Goal: Task Accomplishment & Management: Manage account settings

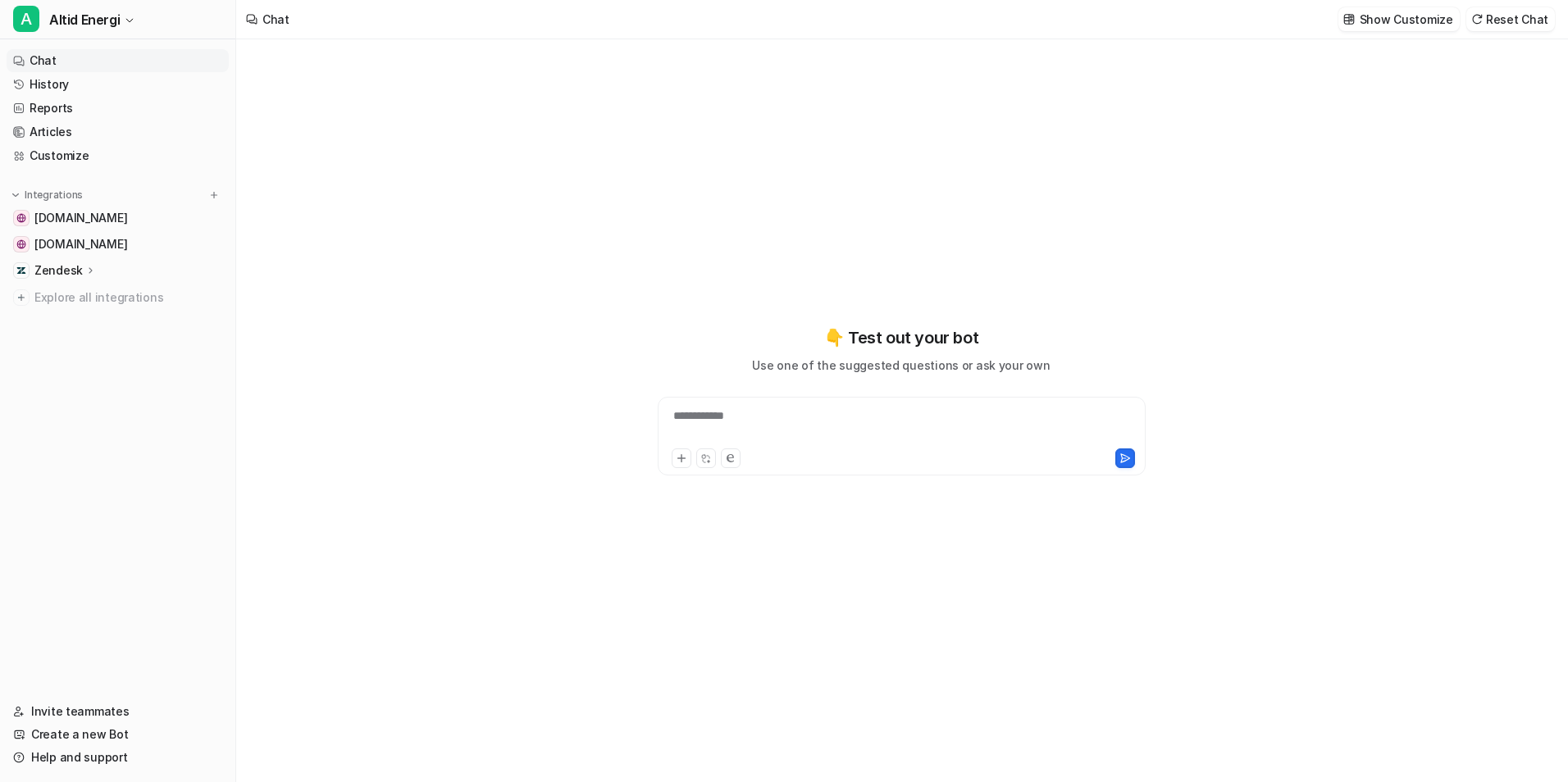
click at [760, 411] on div "**********" at bounding box center [901, 427] width 479 height 38
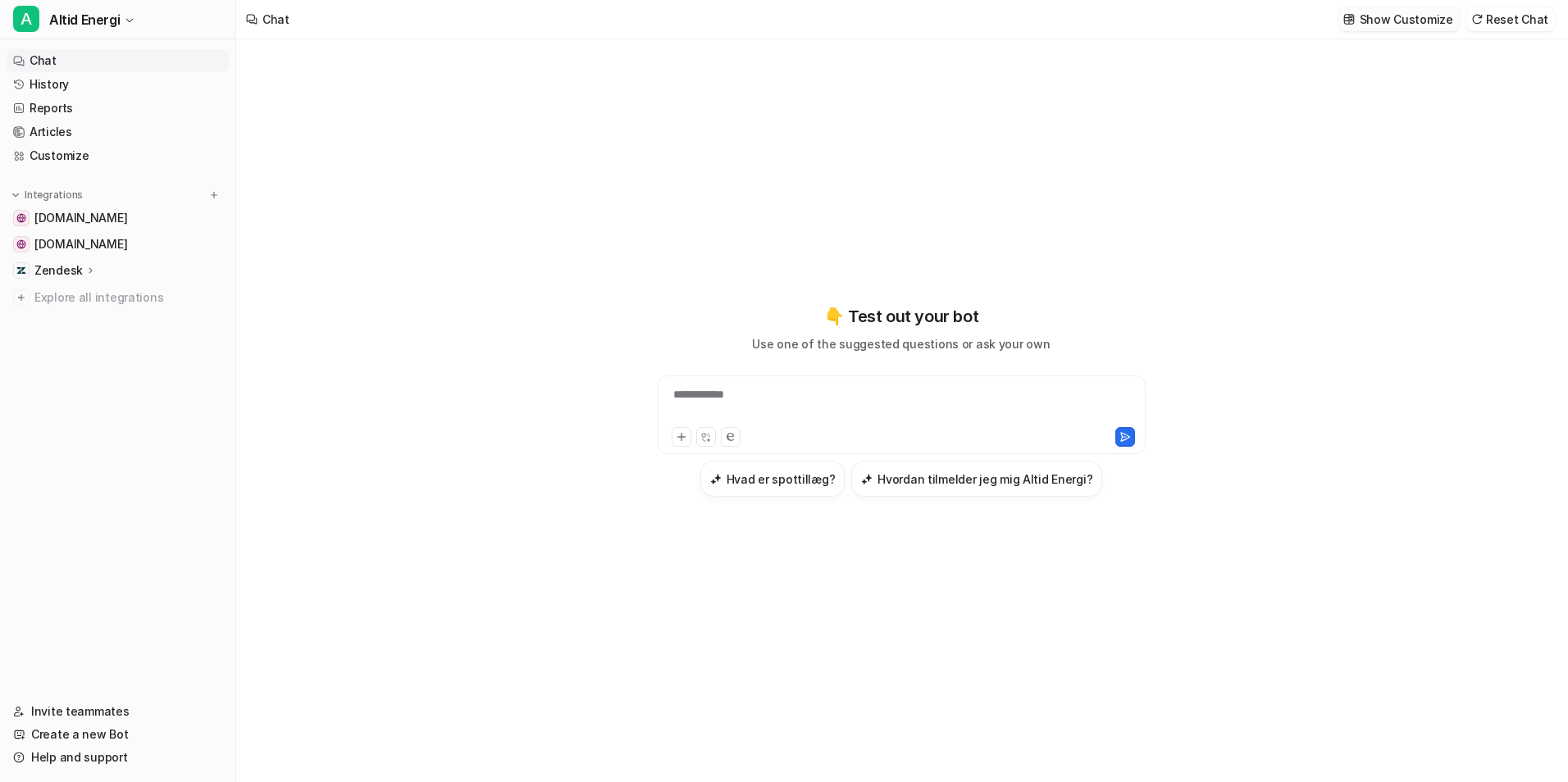
click at [1379, 20] on p "Show Customize" at bounding box center [1407, 19] width 93 height 17
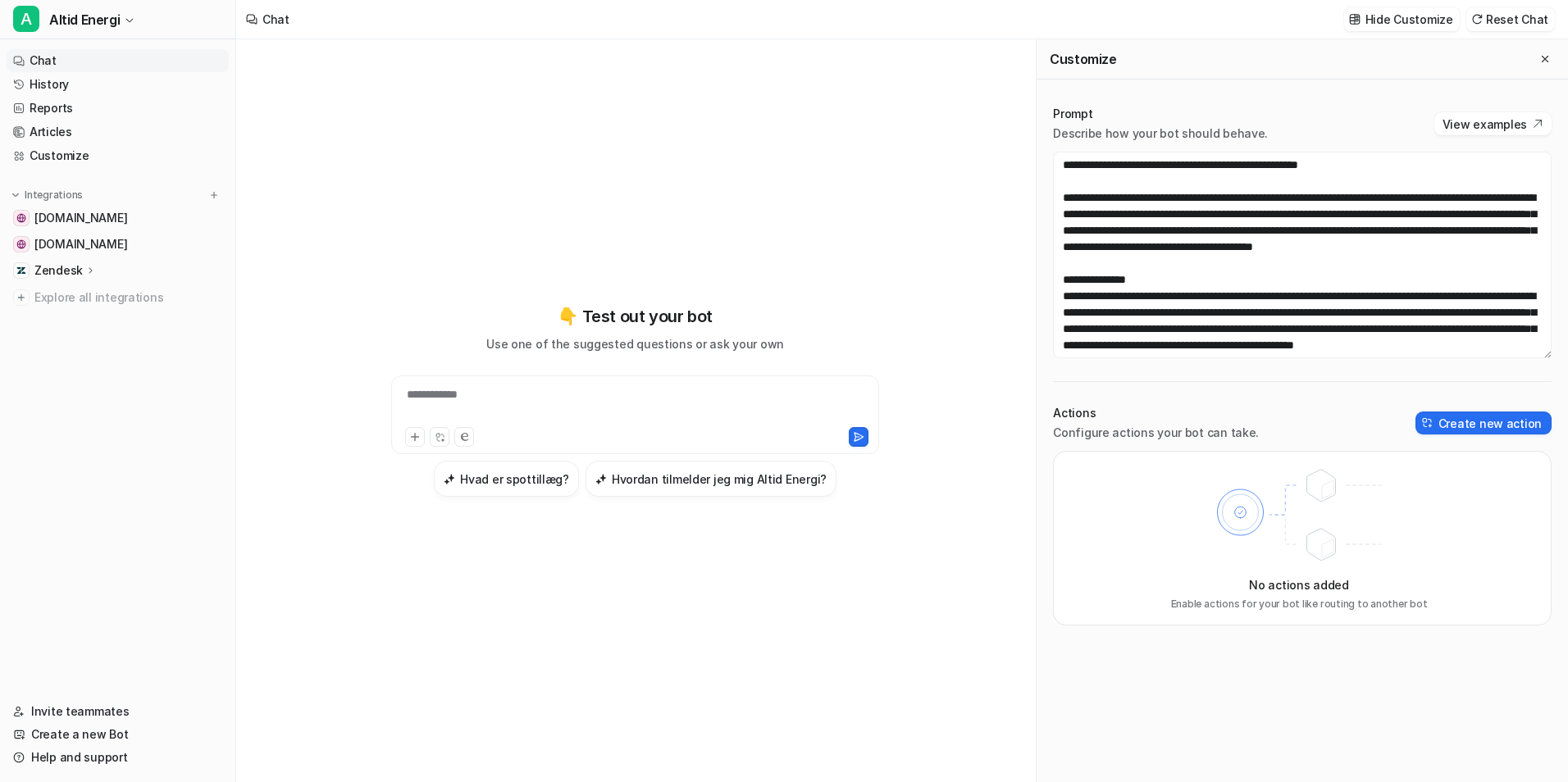
scroll to position [476, 0]
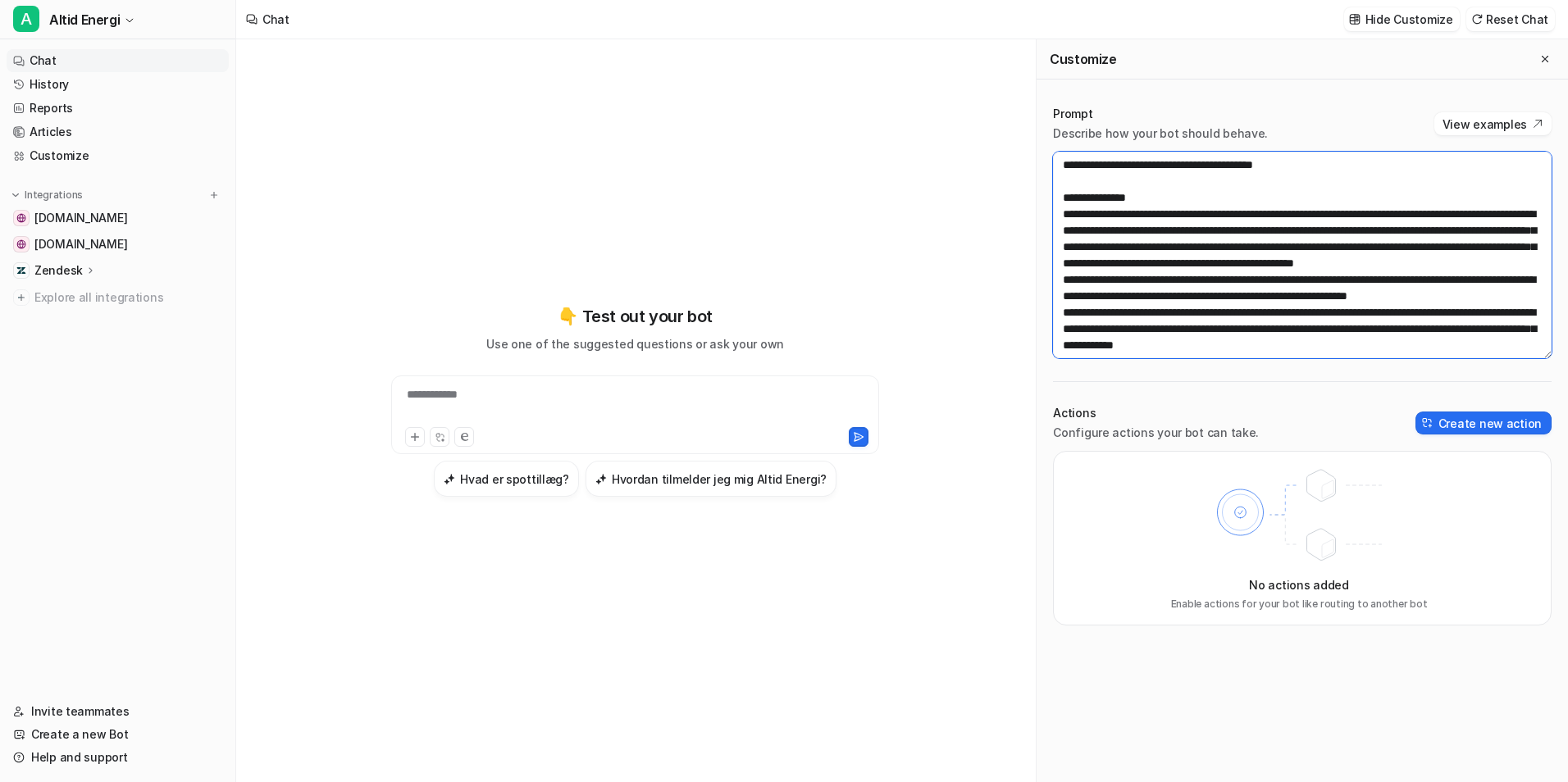
click at [1207, 245] on textarea at bounding box center [1302, 255] width 498 height 207
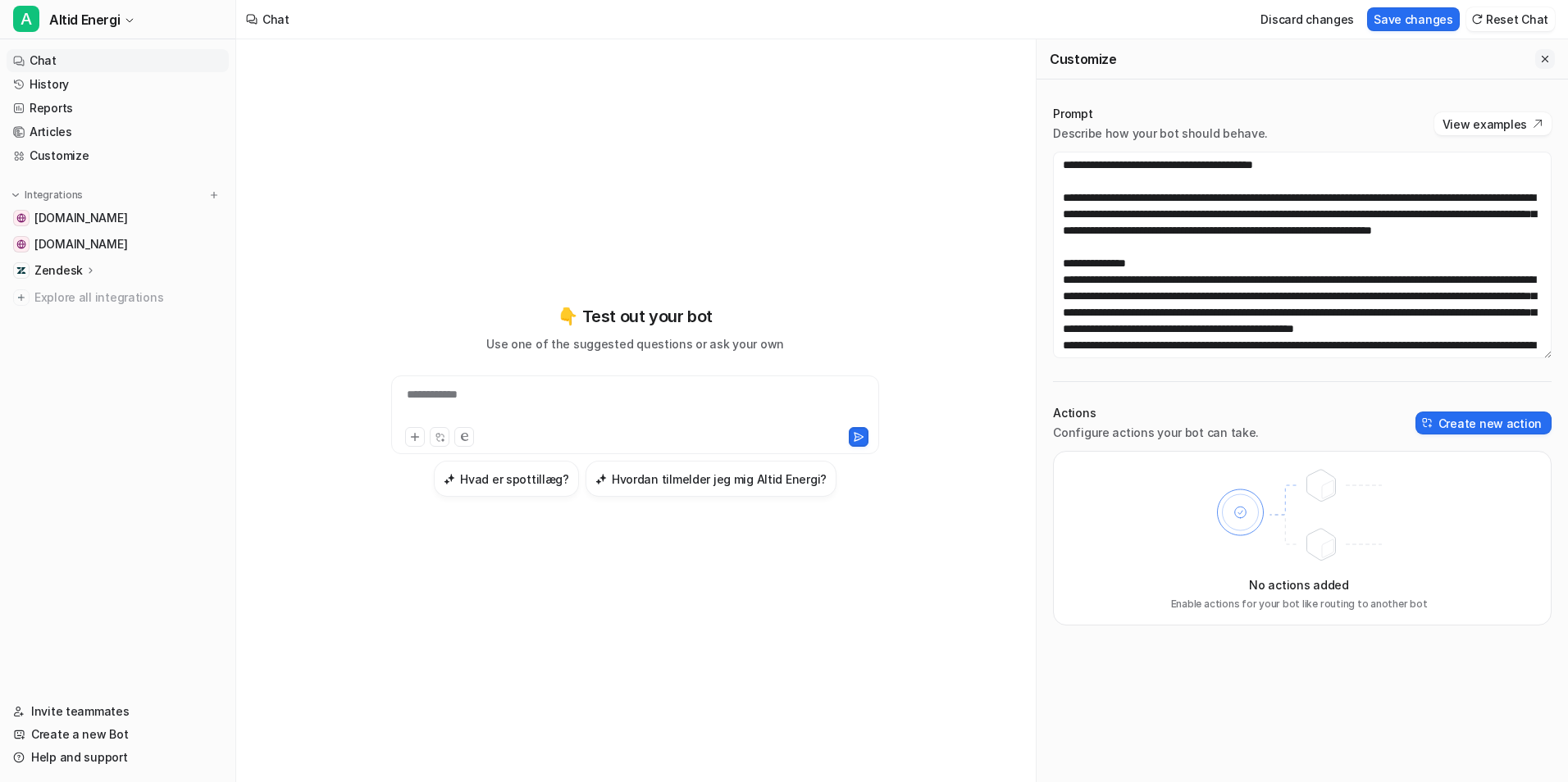
click at [1538, 58] on button "Close flyout" at bounding box center [1545, 59] width 20 height 20
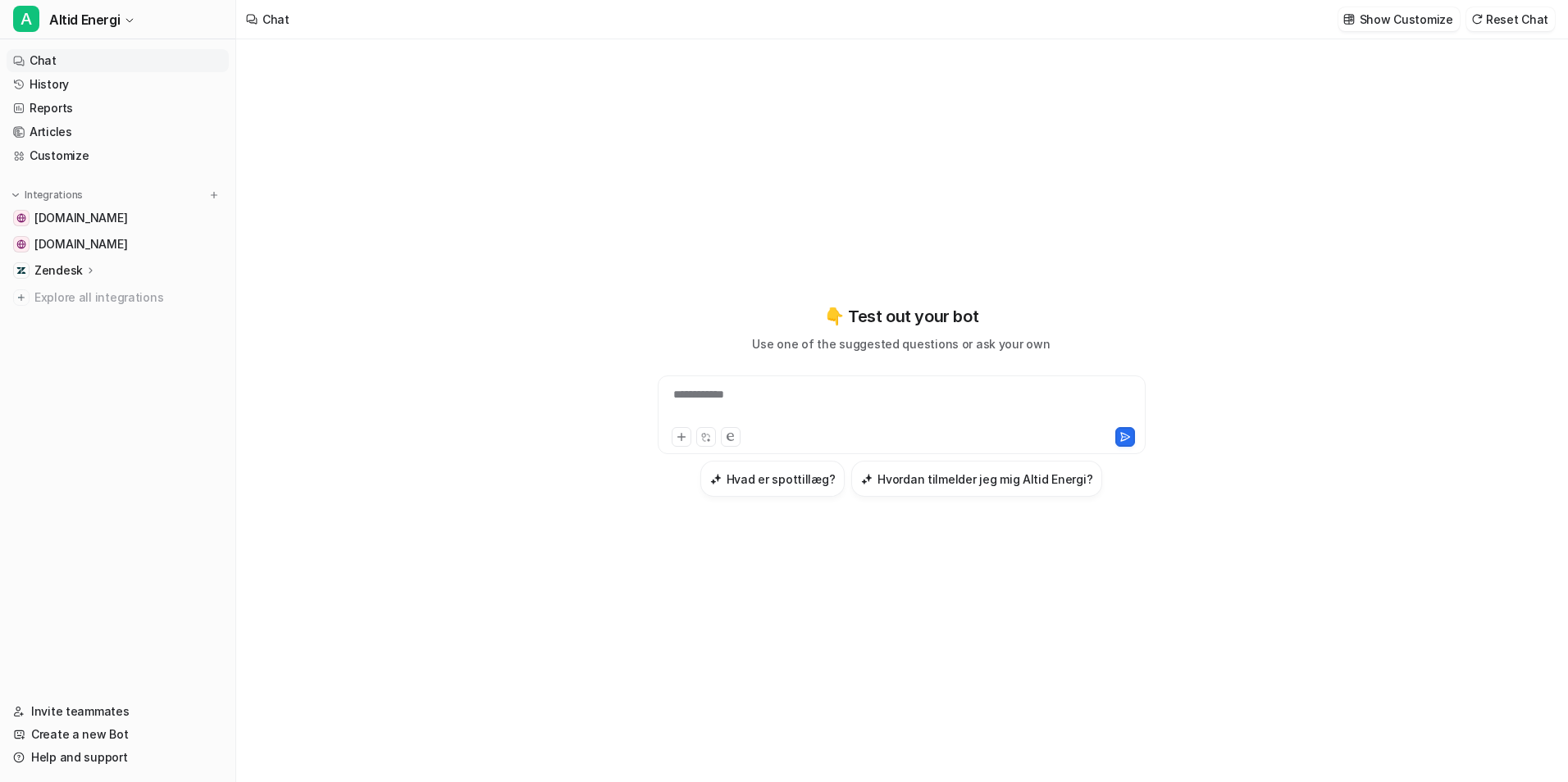
scroll to position [15976, 0]
click at [1386, 20] on p "Show Customize" at bounding box center [1407, 19] width 93 height 17
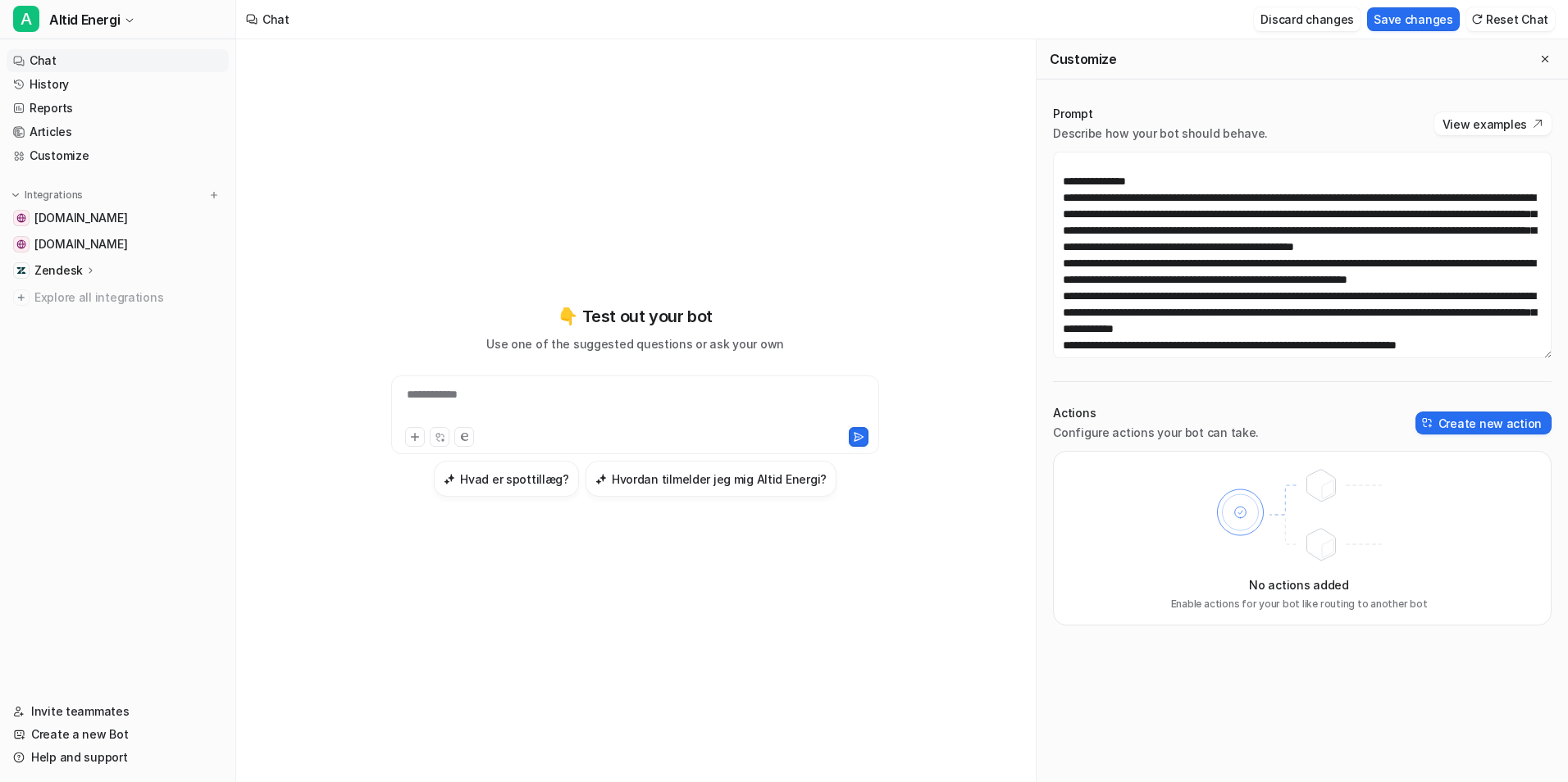
scroll to position [476, 0]
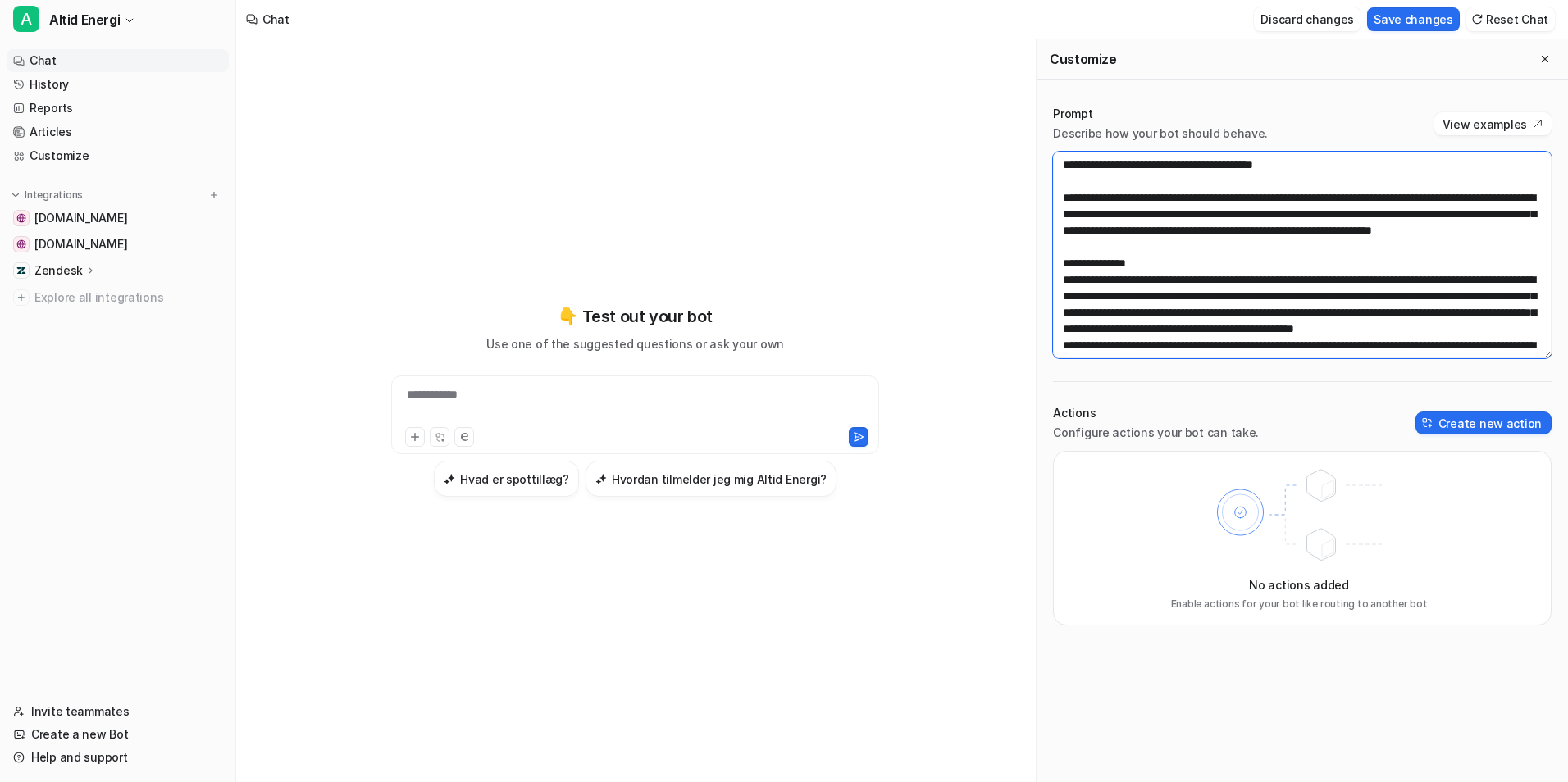
click at [1126, 277] on textarea at bounding box center [1302, 255] width 498 height 207
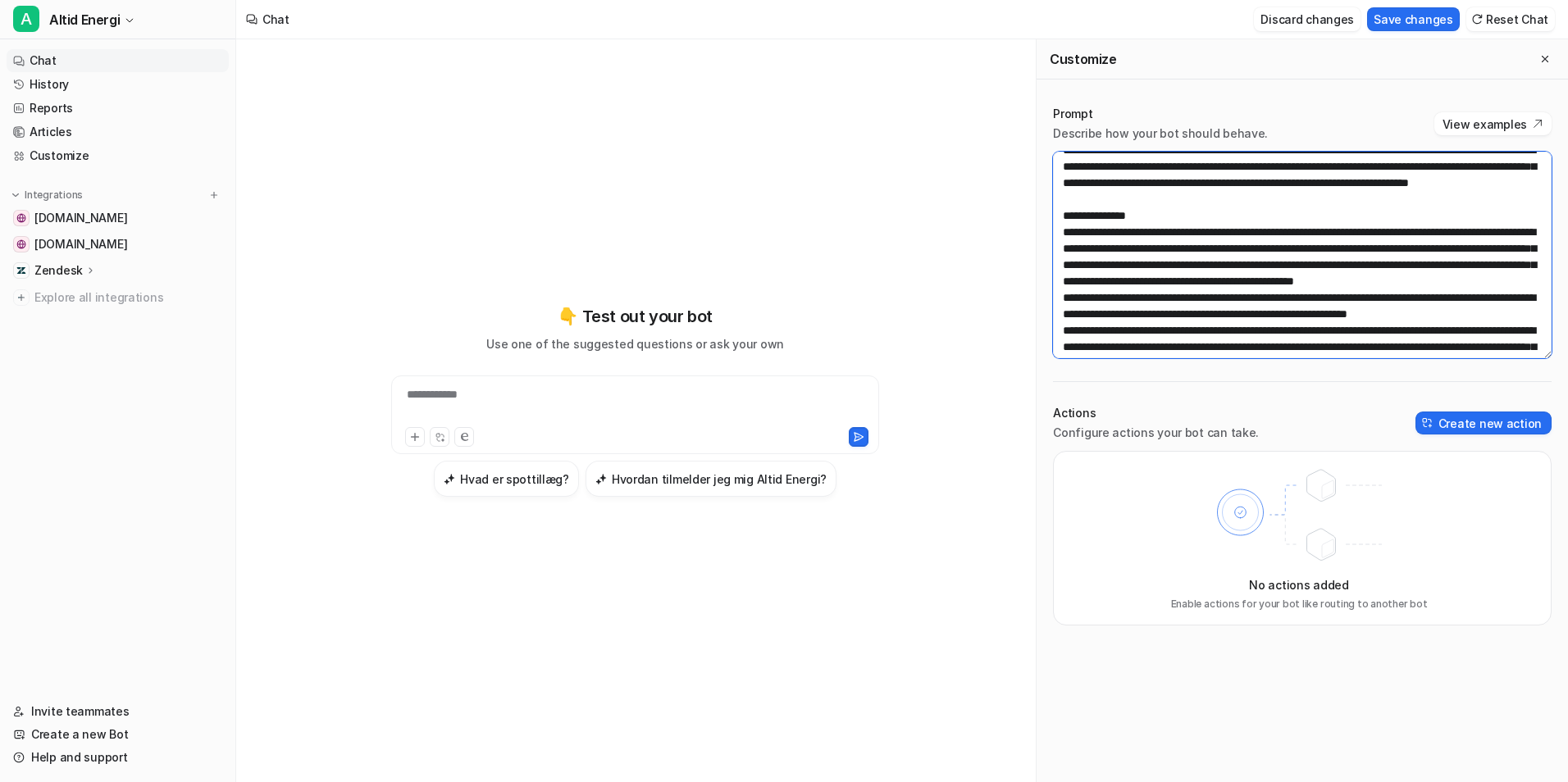
scroll to position [557, 0]
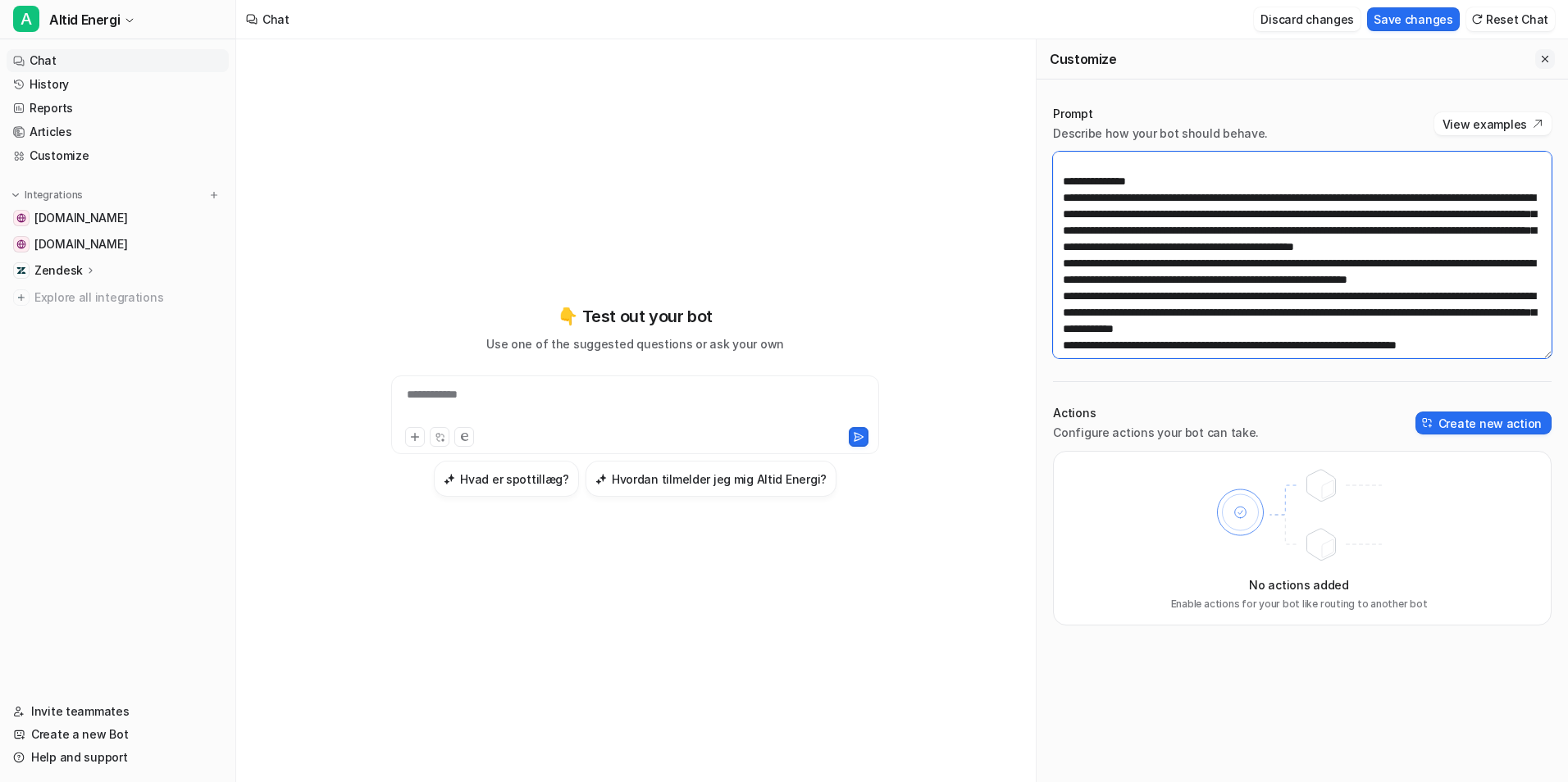
type textarea "**********"
drag, startPoint x: 1543, startPoint y: 60, endPoint x: 1534, endPoint y: 64, distance: 9.8
click at [1543, 60] on icon "Close flyout" at bounding box center [1545, 59] width 12 height 12
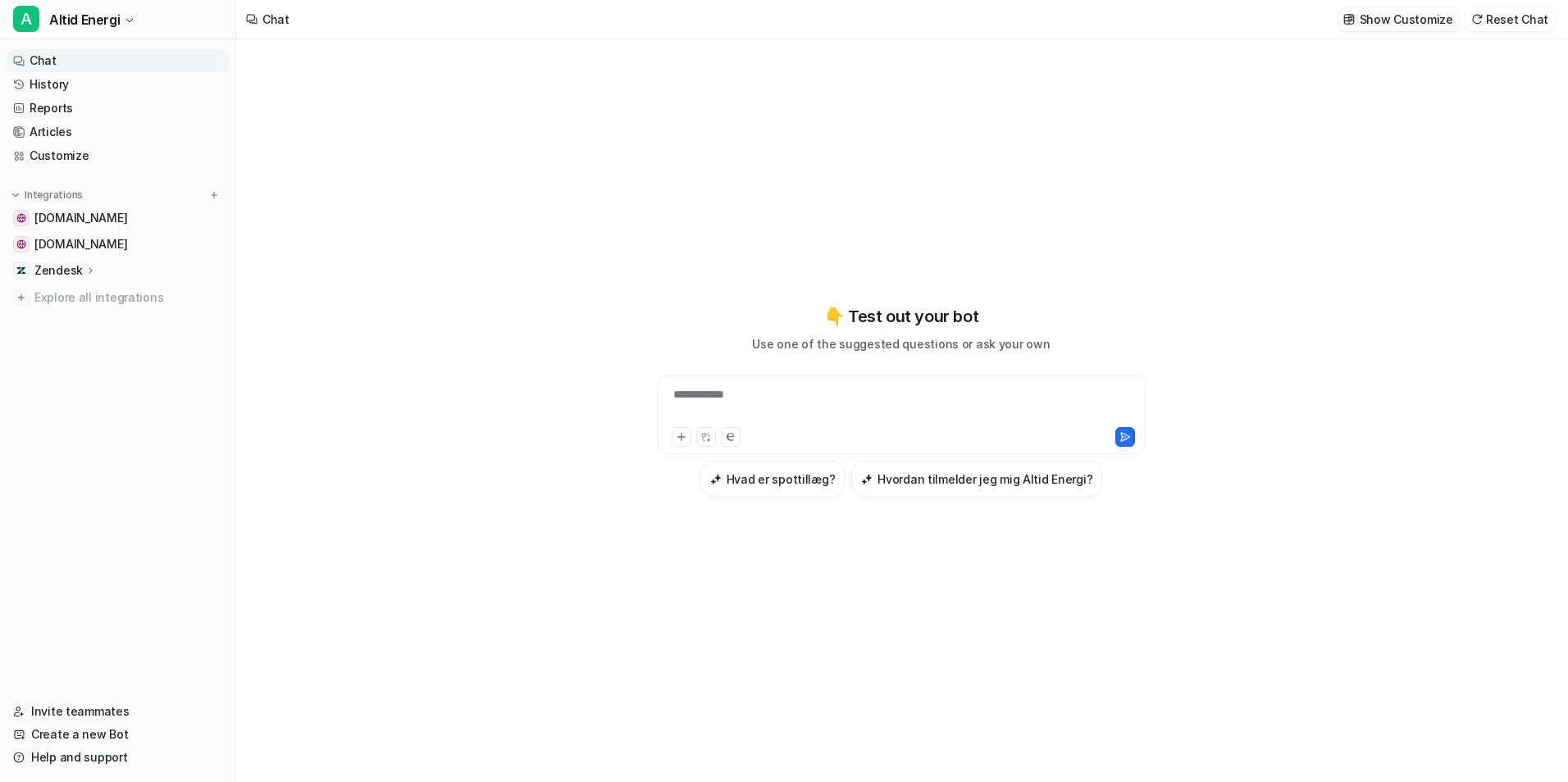
scroll to position [16861, 0]
click at [740, 410] on div at bounding box center [901, 405] width 479 height 38
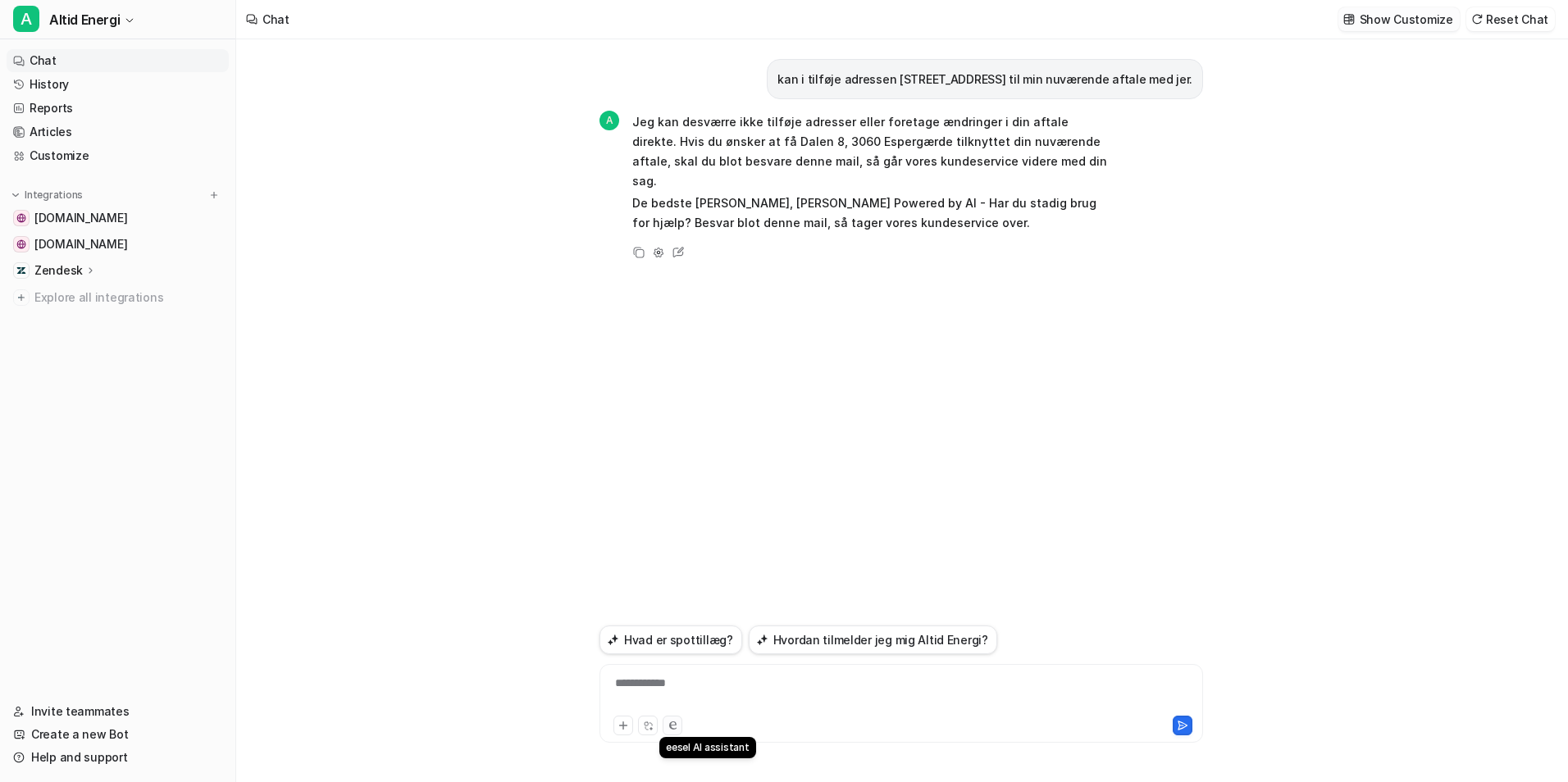
click at [670, 723] on icon at bounding box center [673, 725] width 7 height 8
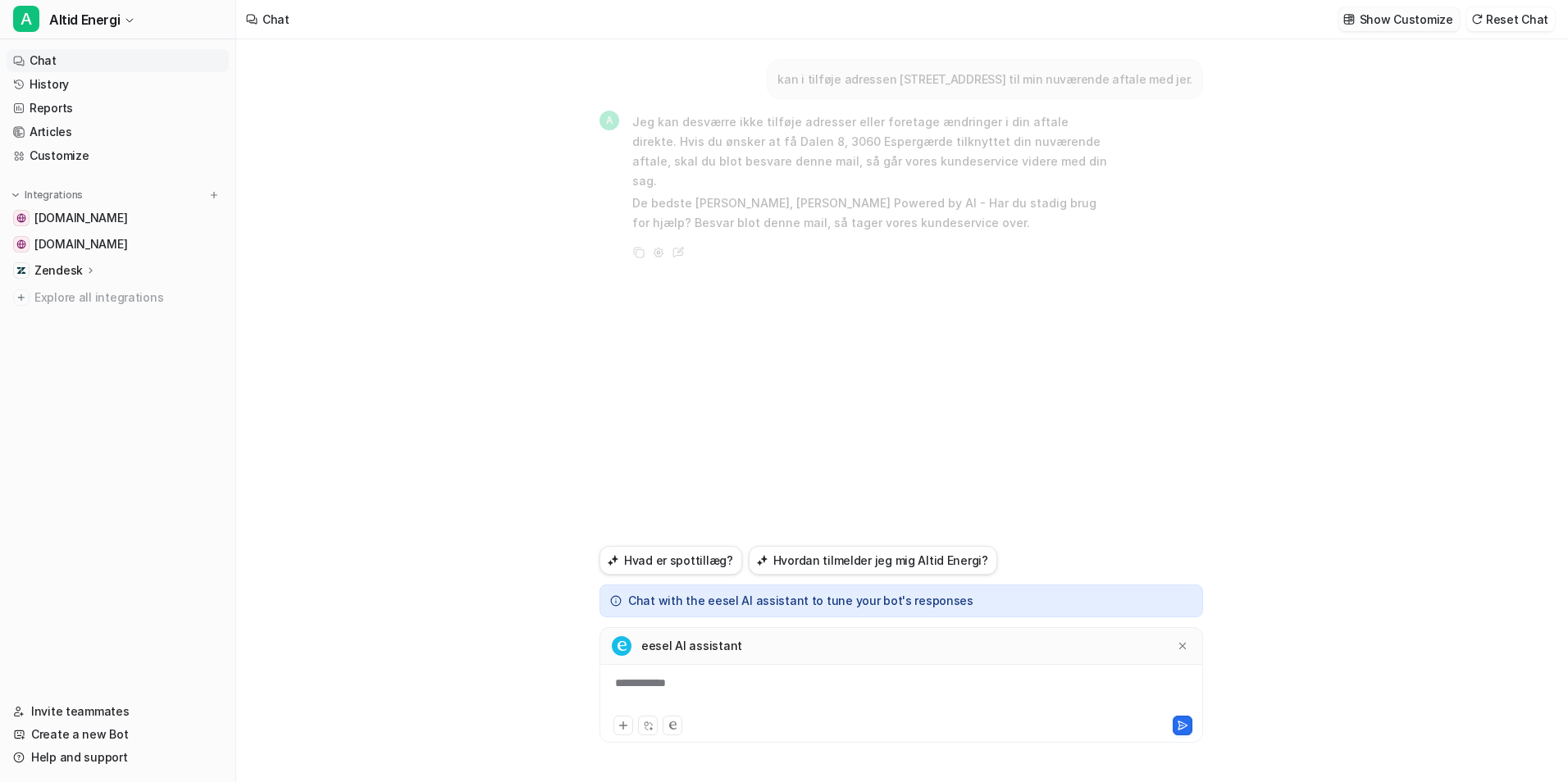
click at [760, 686] on div "**********" at bounding box center [901, 694] width 595 height 38
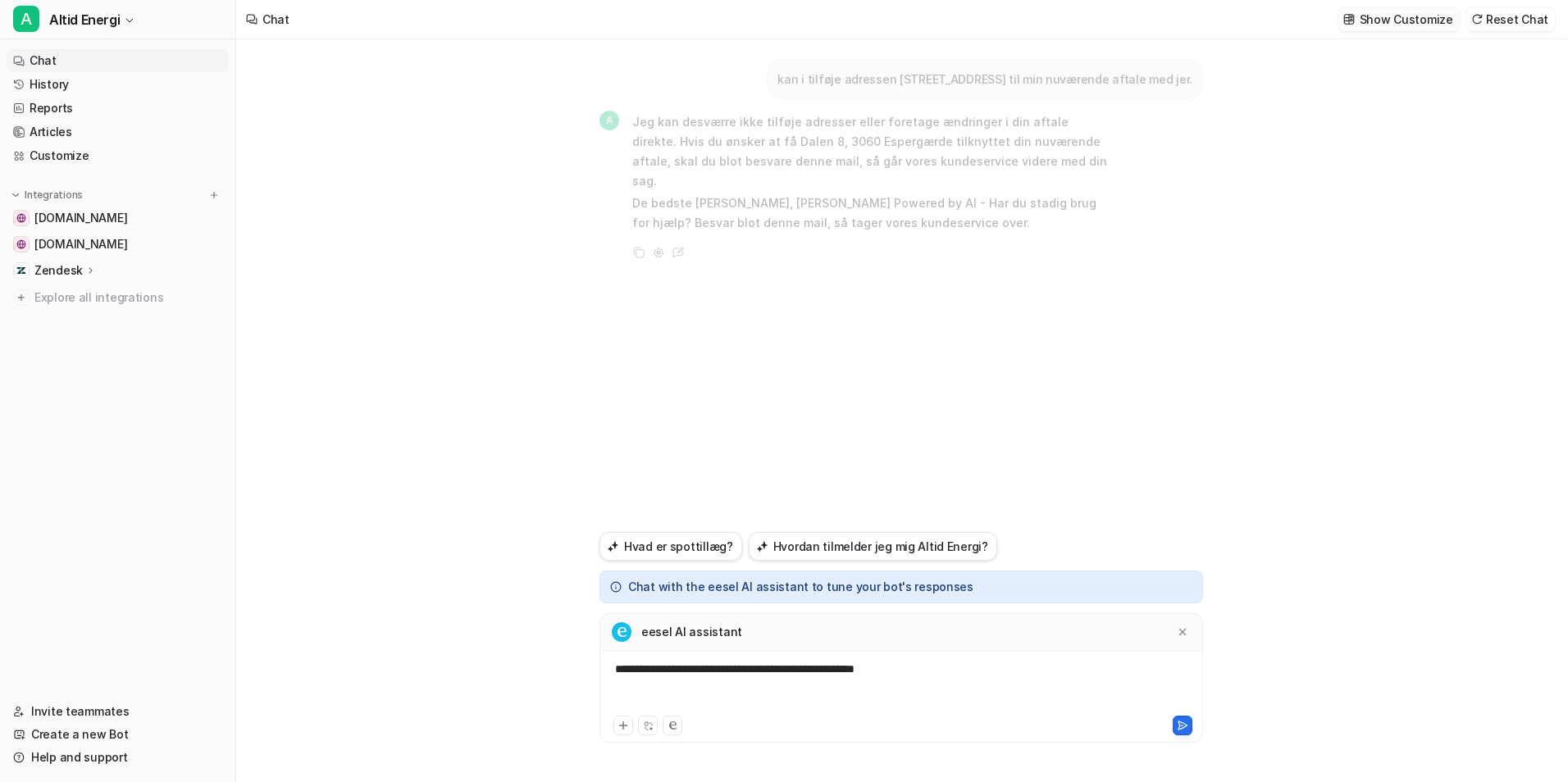
click at [1404, 14] on p "Show Customize" at bounding box center [1407, 19] width 93 height 17
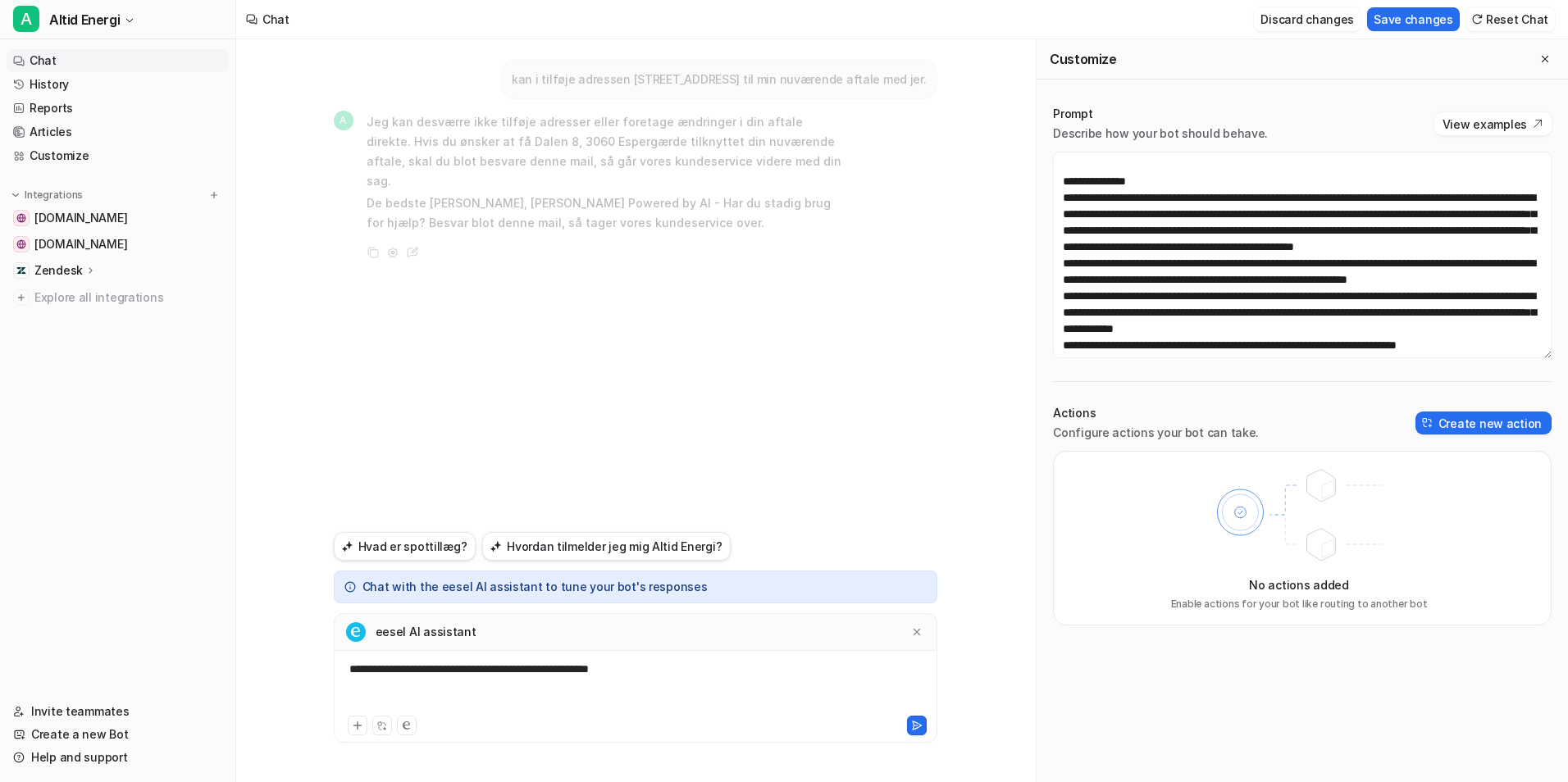
scroll to position [476, 0]
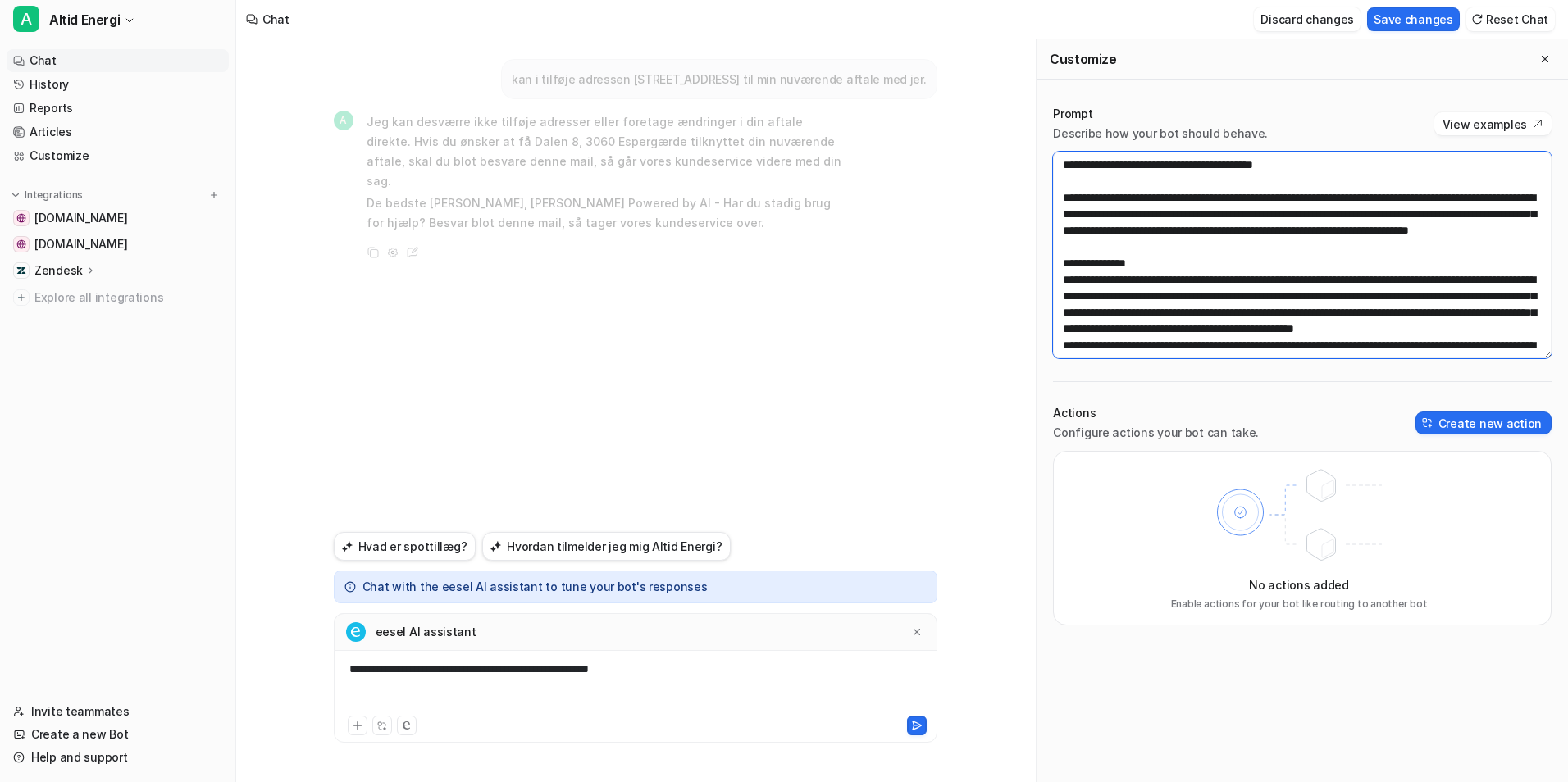
drag, startPoint x: 1361, startPoint y: 327, endPoint x: 1032, endPoint y: 279, distance: 332.5
click at [1032, 279] on div "**********" at bounding box center [903, 410] width 1332 height 743
click at [708, 663] on div "**********" at bounding box center [635, 686] width 595 height 52
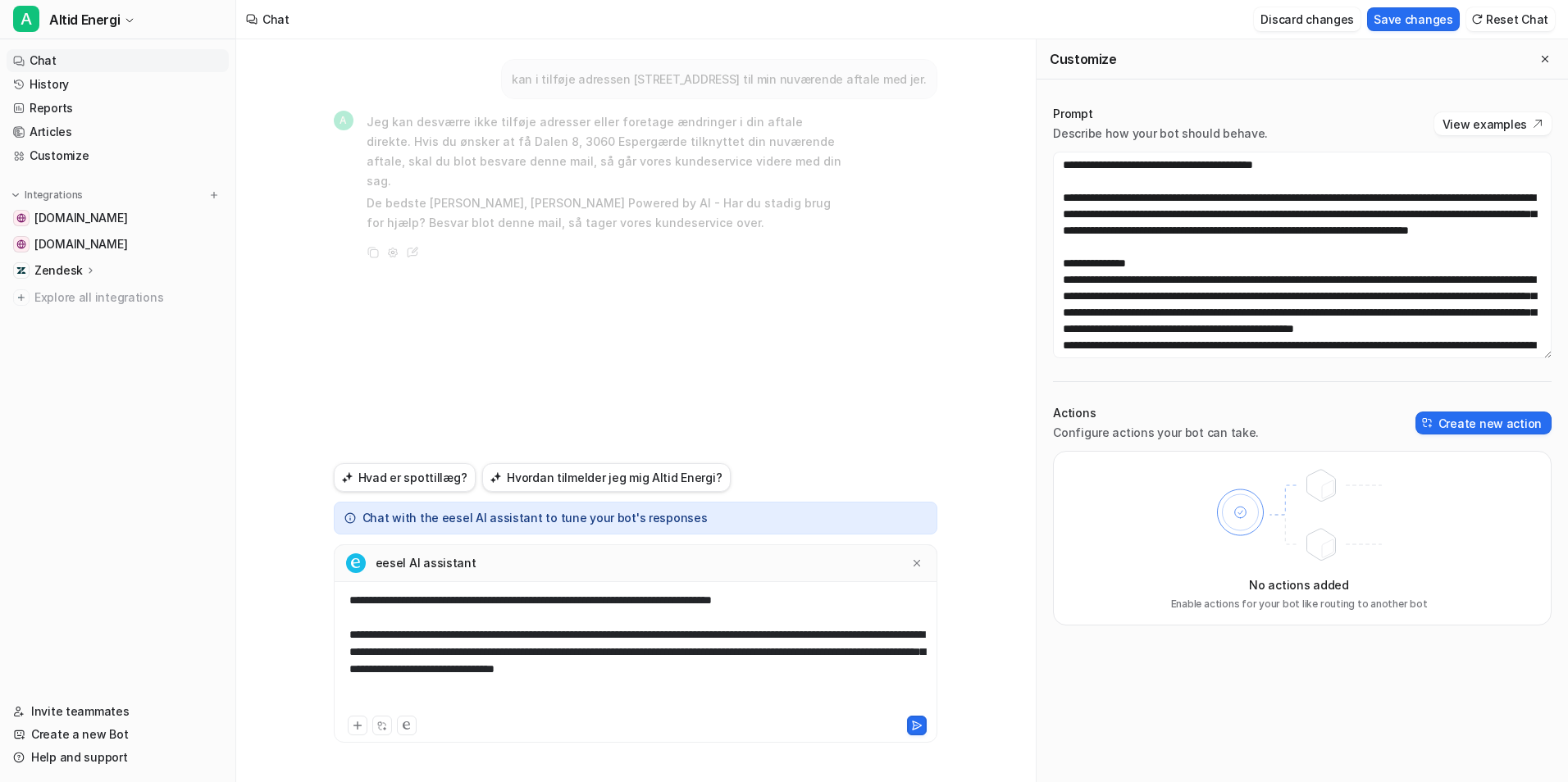
click at [797, 602] on div "**********" at bounding box center [635, 652] width 595 height 121
click at [920, 716] on button at bounding box center [917, 726] width 20 height 20
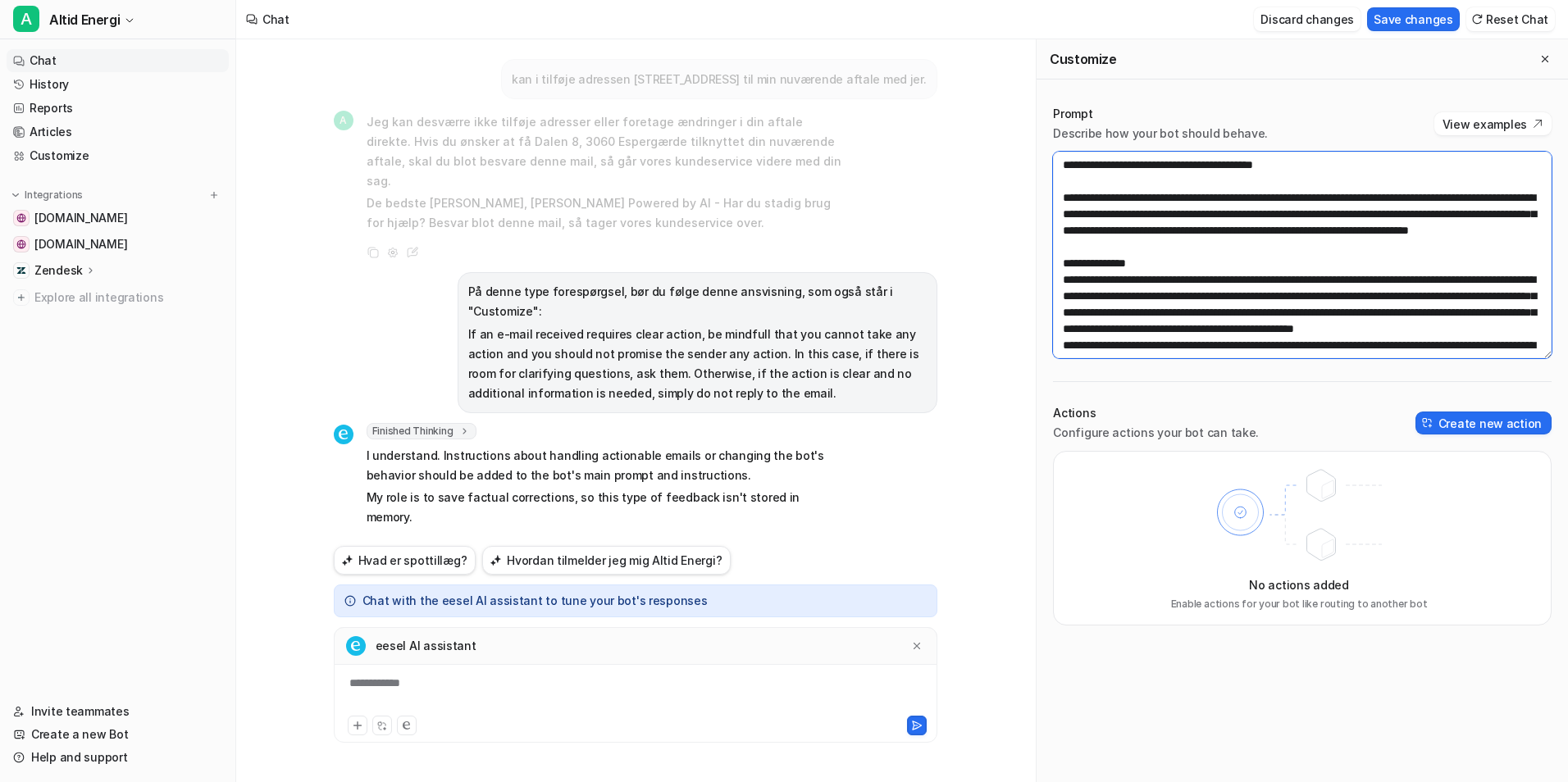
click at [1206, 278] on textarea at bounding box center [1302, 255] width 498 height 207
click at [1279, 290] on textarea at bounding box center [1302, 255] width 498 height 207
click at [1145, 299] on textarea at bounding box center [1302, 255] width 498 height 207
click at [1234, 289] on textarea at bounding box center [1302, 255] width 498 height 207
click at [1256, 288] on textarea at bounding box center [1302, 255] width 498 height 207
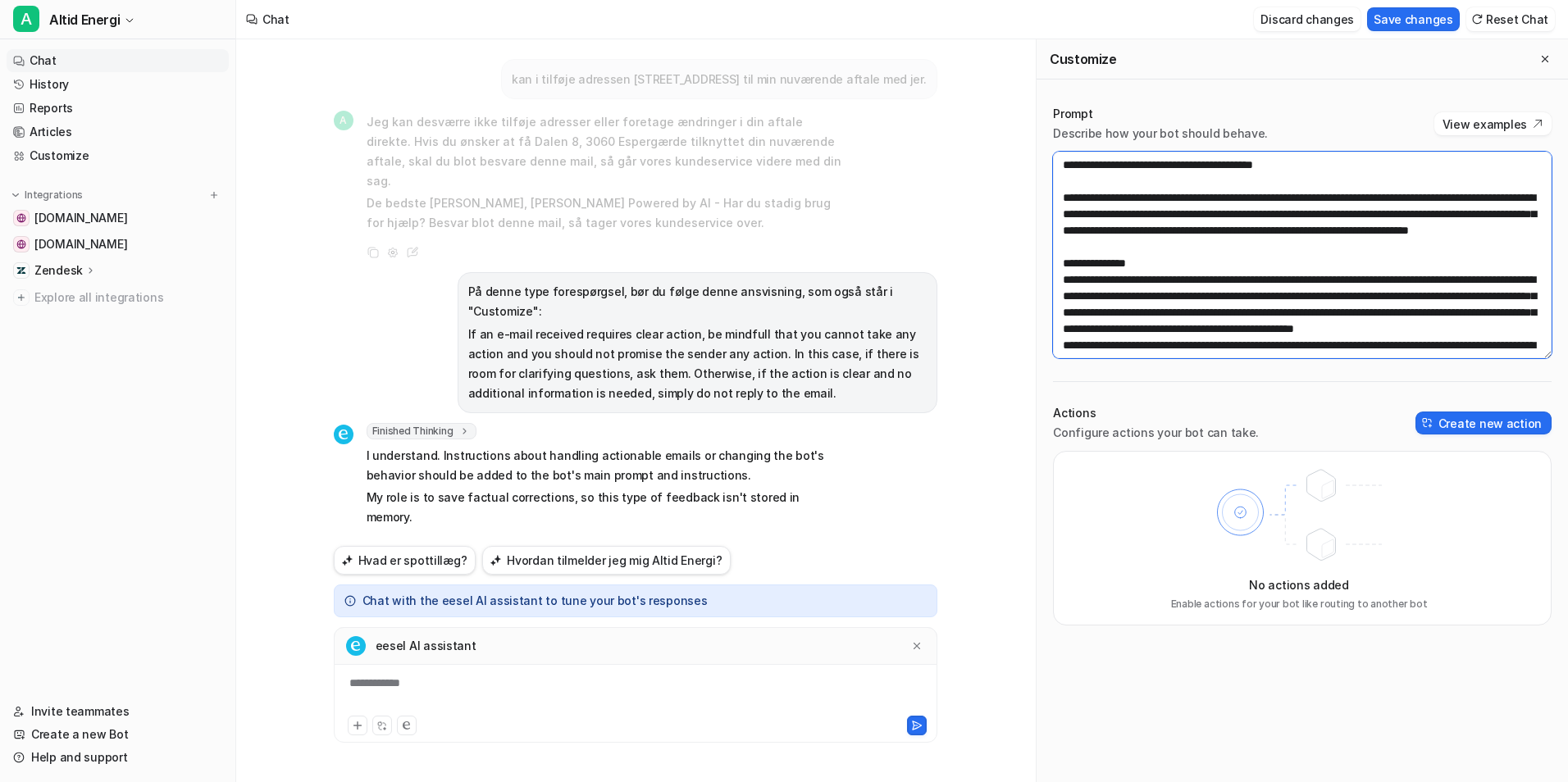
click at [1326, 285] on textarea at bounding box center [1302, 255] width 498 height 207
click at [1136, 314] on textarea at bounding box center [1302, 255] width 498 height 207
click at [1217, 310] on textarea at bounding box center [1302, 255] width 498 height 207
click at [1281, 305] on textarea at bounding box center [1302, 255] width 498 height 207
click at [1343, 299] on textarea at bounding box center [1302, 255] width 498 height 207
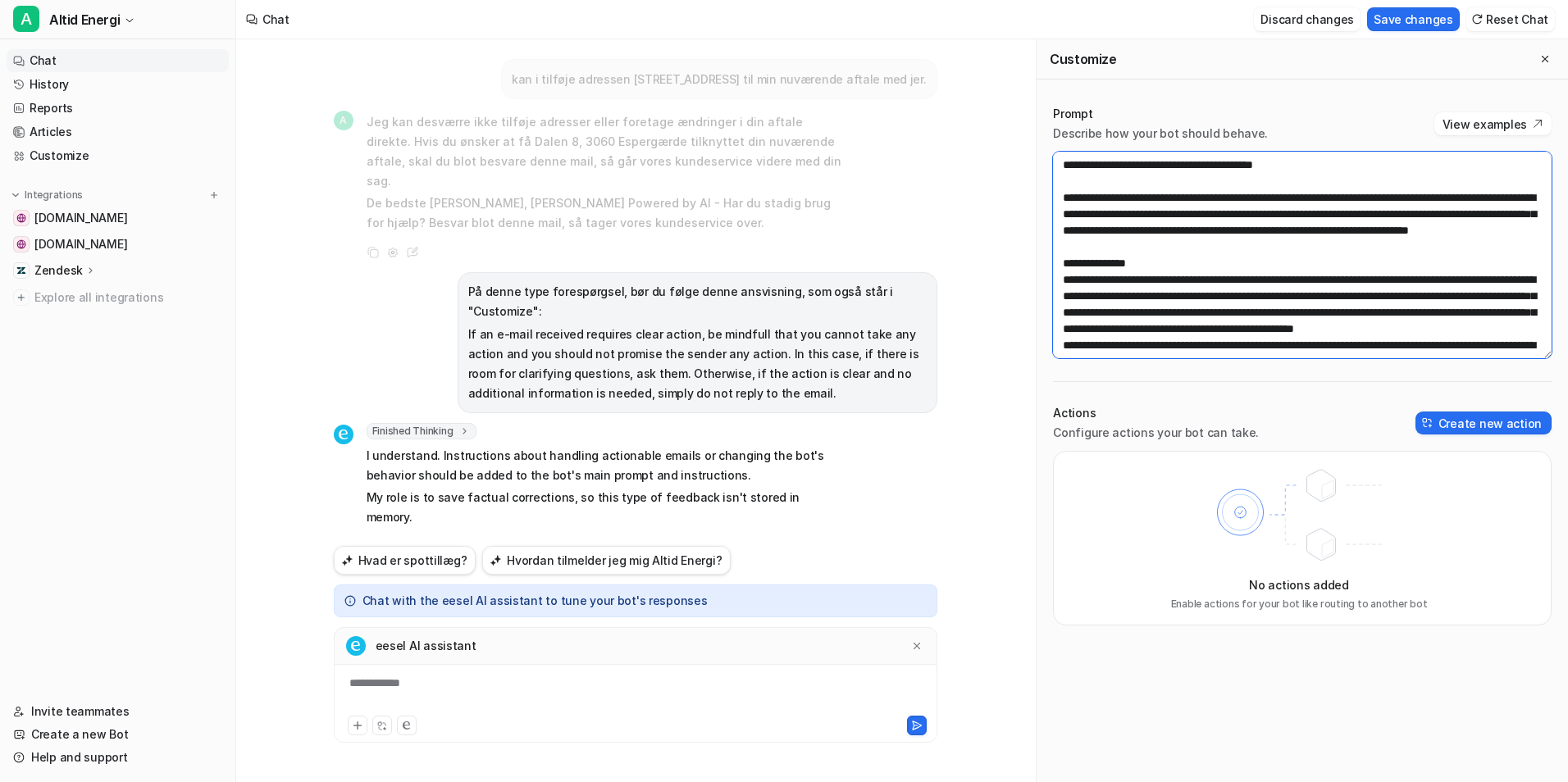
click at [1372, 308] on textarea at bounding box center [1302, 255] width 498 height 207
click at [1195, 326] on textarea at bounding box center [1302, 255] width 498 height 207
click at [1378, 333] on textarea at bounding box center [1302, 255] width 498 height 207
click at [945, 470] on div "**********" at bounding box center [635, 410] width 630 height 743
click at [917, 642] on icon at bounding box center [917, 646] width 12 height 12
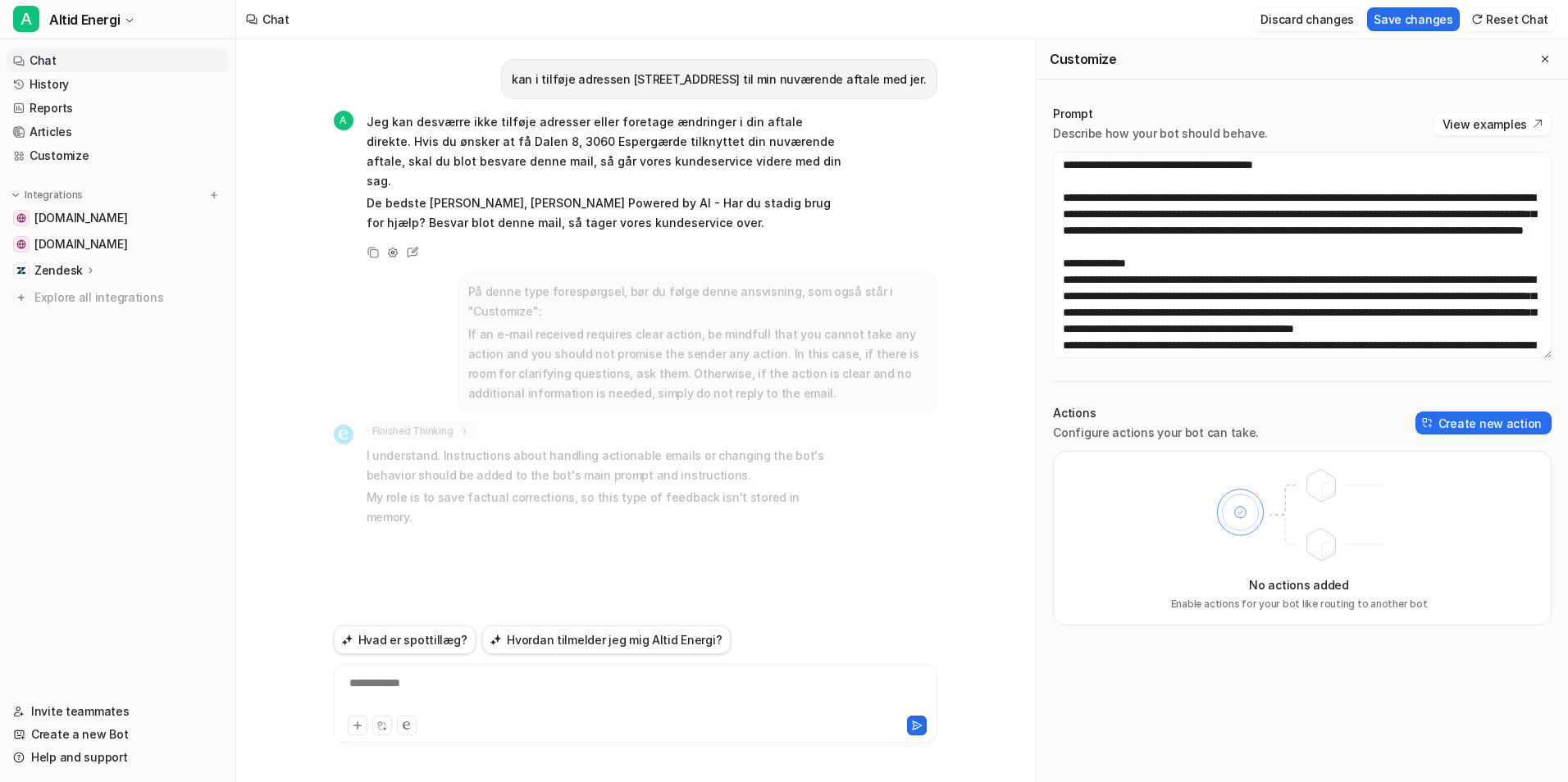
click at [592, 90] on div "kan i tilføje adressen [STREET_ADDRESS] til min nuværende aftale med jer." at bounding box center [719, 79] width 436 height 40
click at [592, 77] on p "kan i tilføje adressen [STREET_ADDRESS] til min nuværende aftale med jer." at bounding box center [720, 80] width 415 height 20
copy div "kan i tilføje adressen [STREET_ADDRESS] til min nuværende aftale med jer. A"
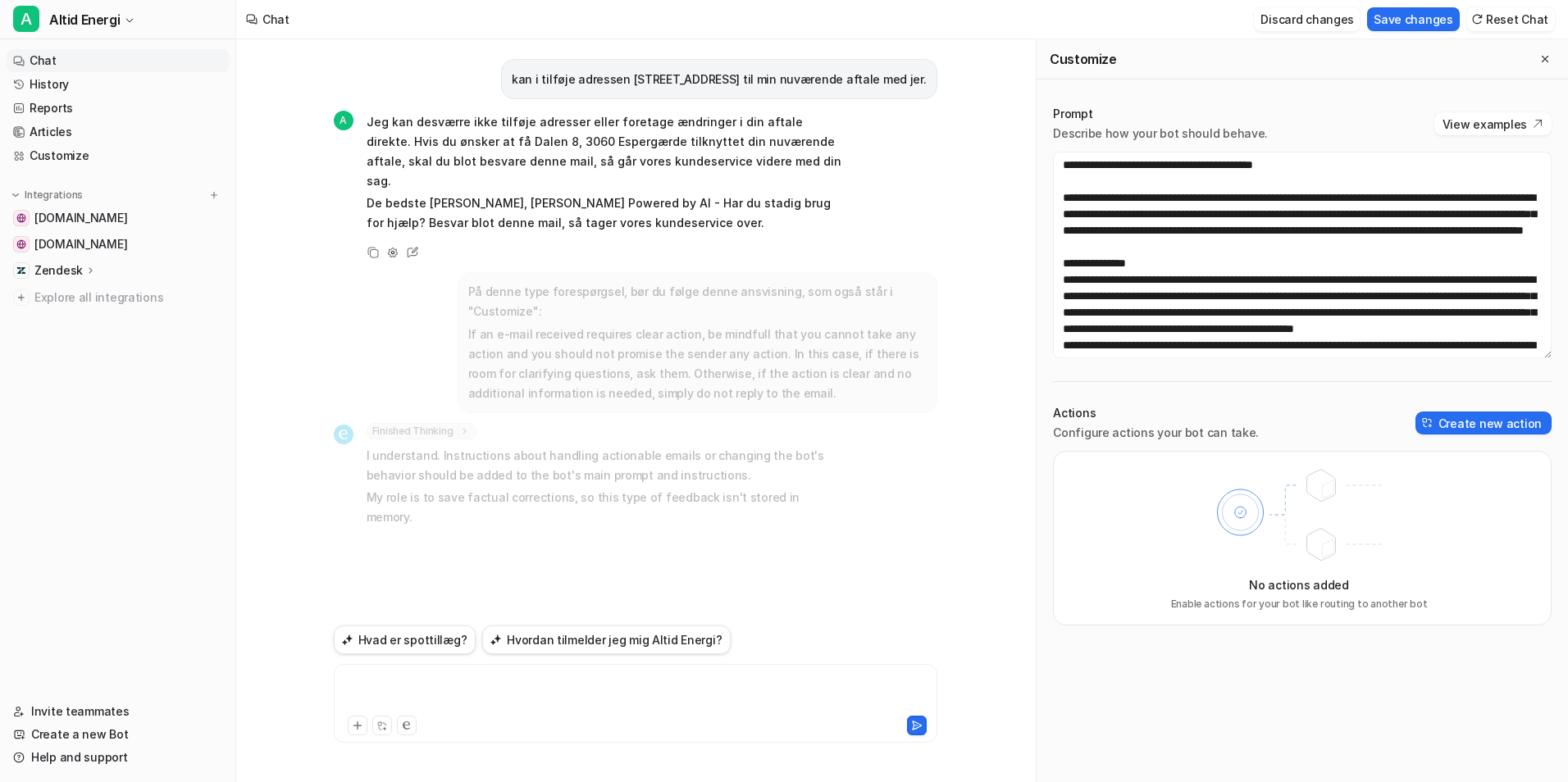
click at [517, 697] on div at bounding box center [635, 694] width 595 height 38
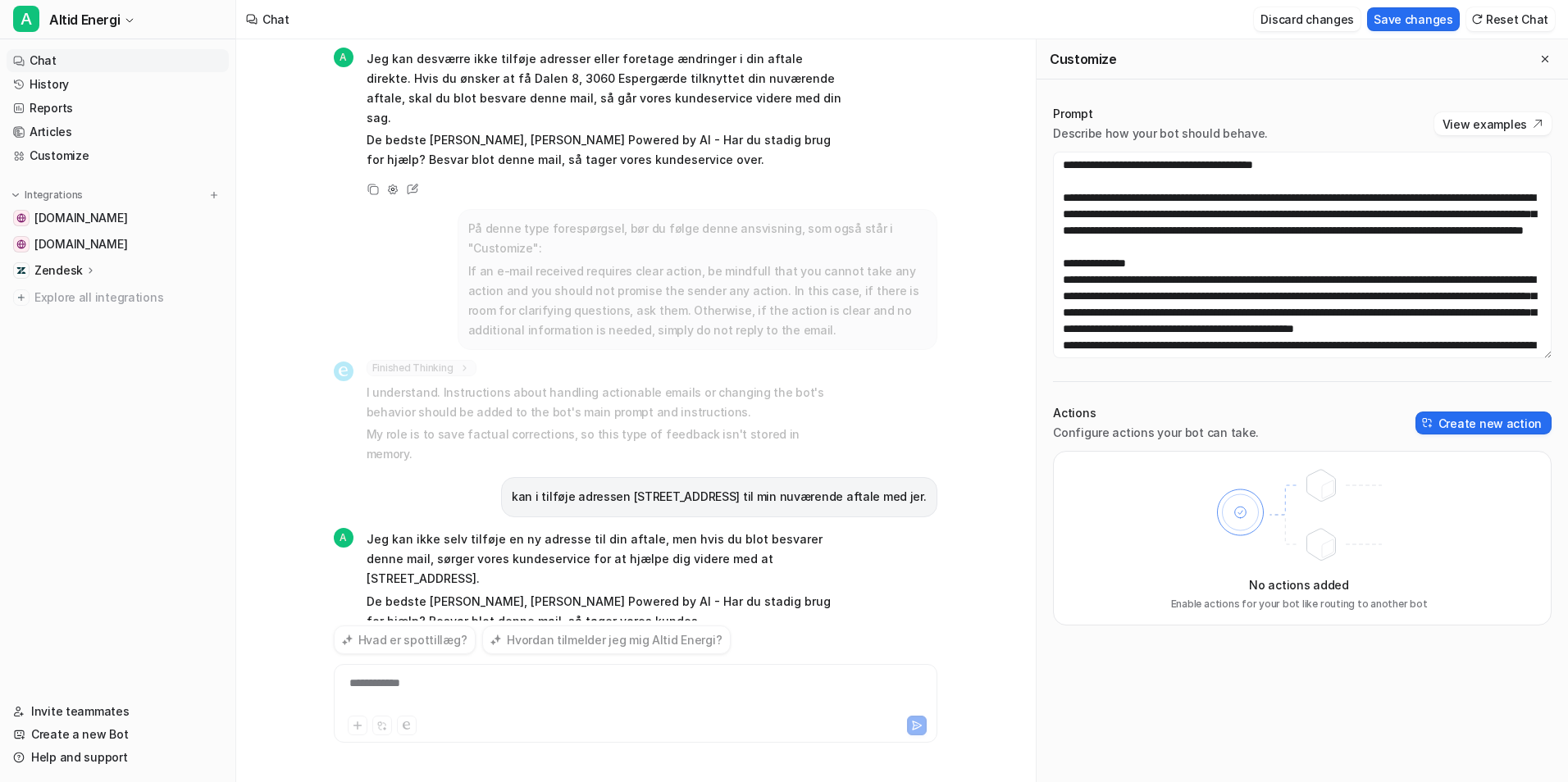
scroll to position [82, 0]
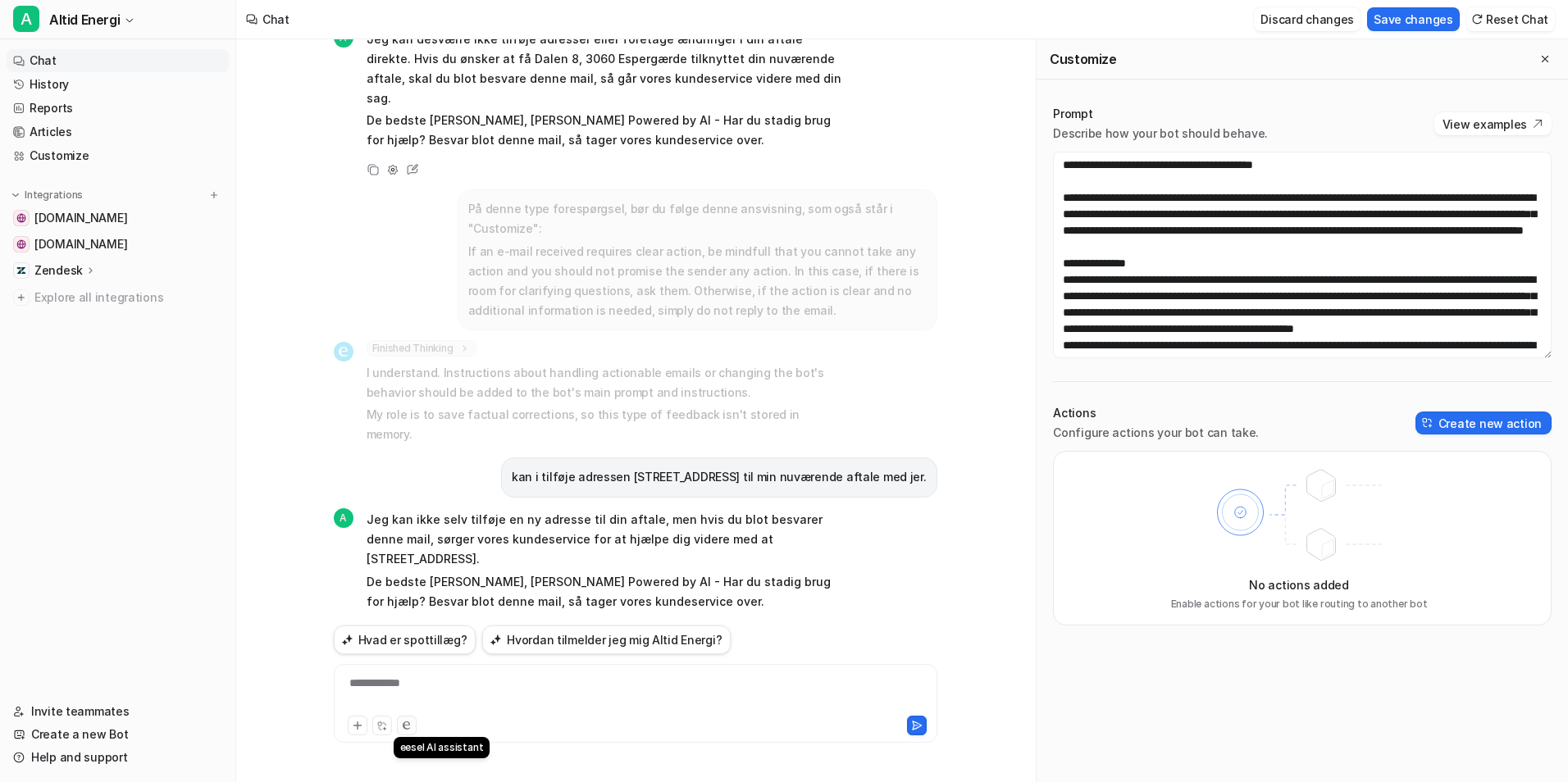
click at [411, 721] on button at bounding box center [407, 726] width 20 height 20
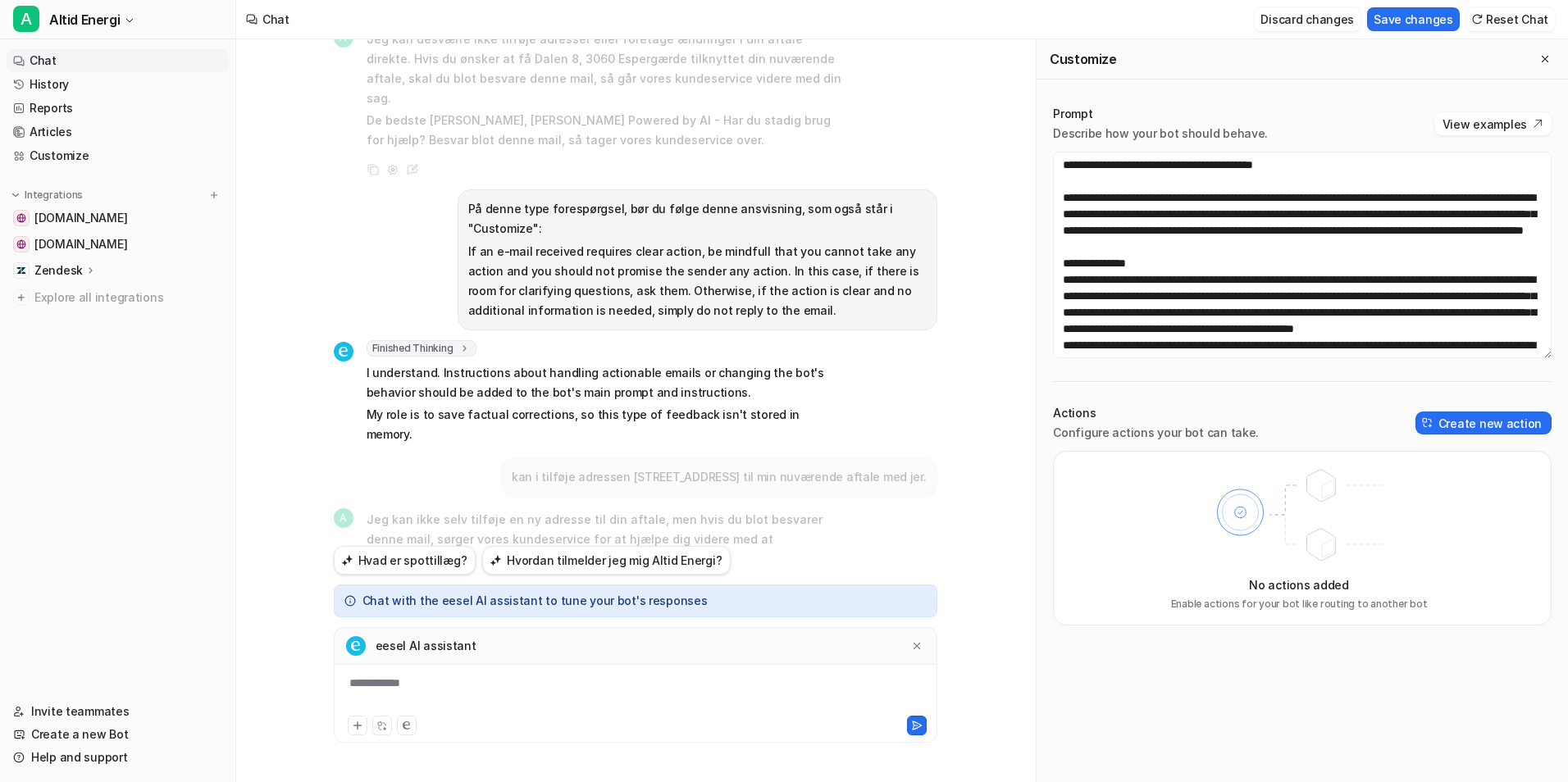
click at [551, 670] on div "**********" at bounding box center [635, 685] width 604 height 117
click at [548, 682] on div "**********" at bounding box center [635, 694] width 595 height 38
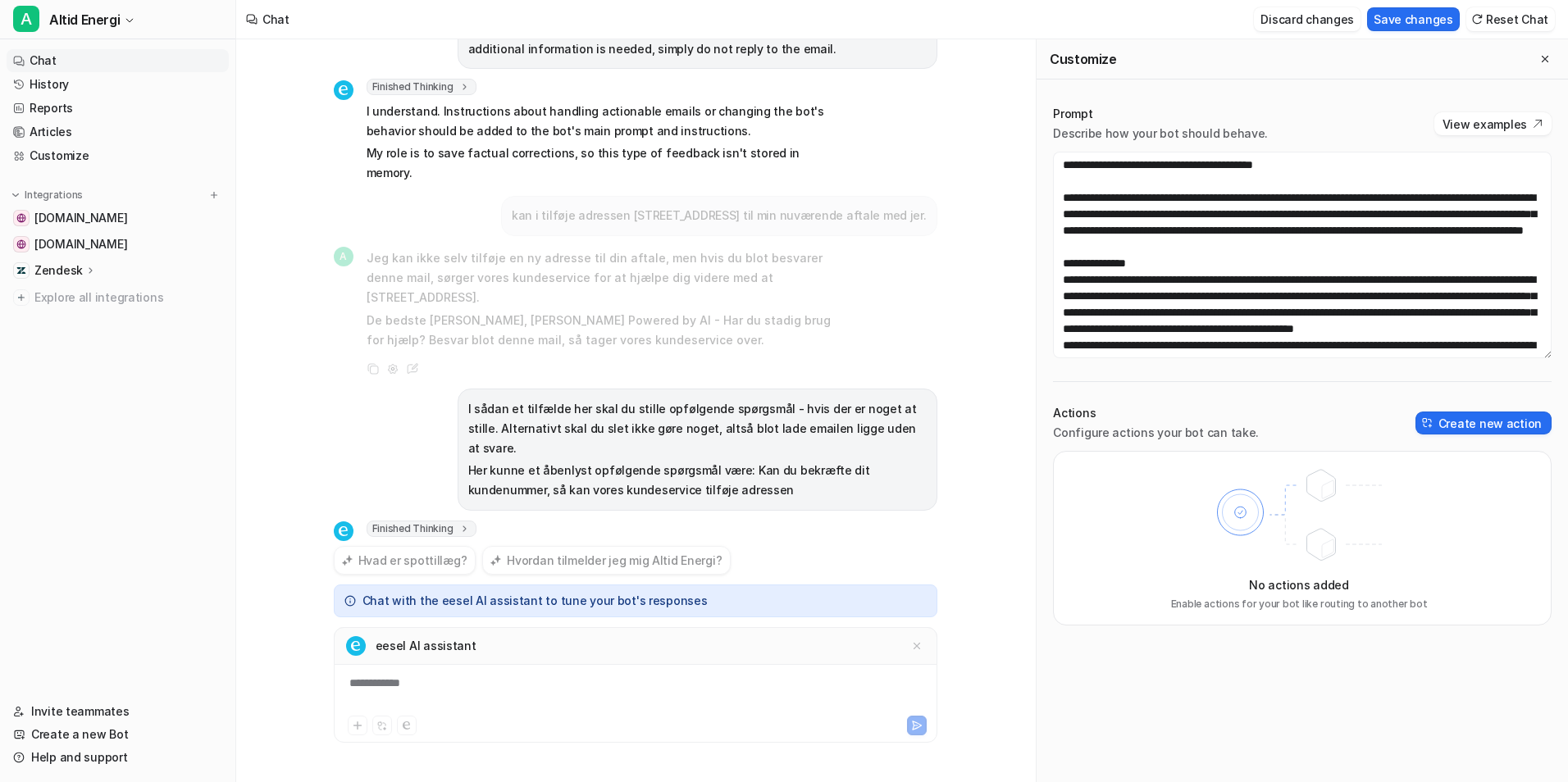
scroll to position [367, 0]
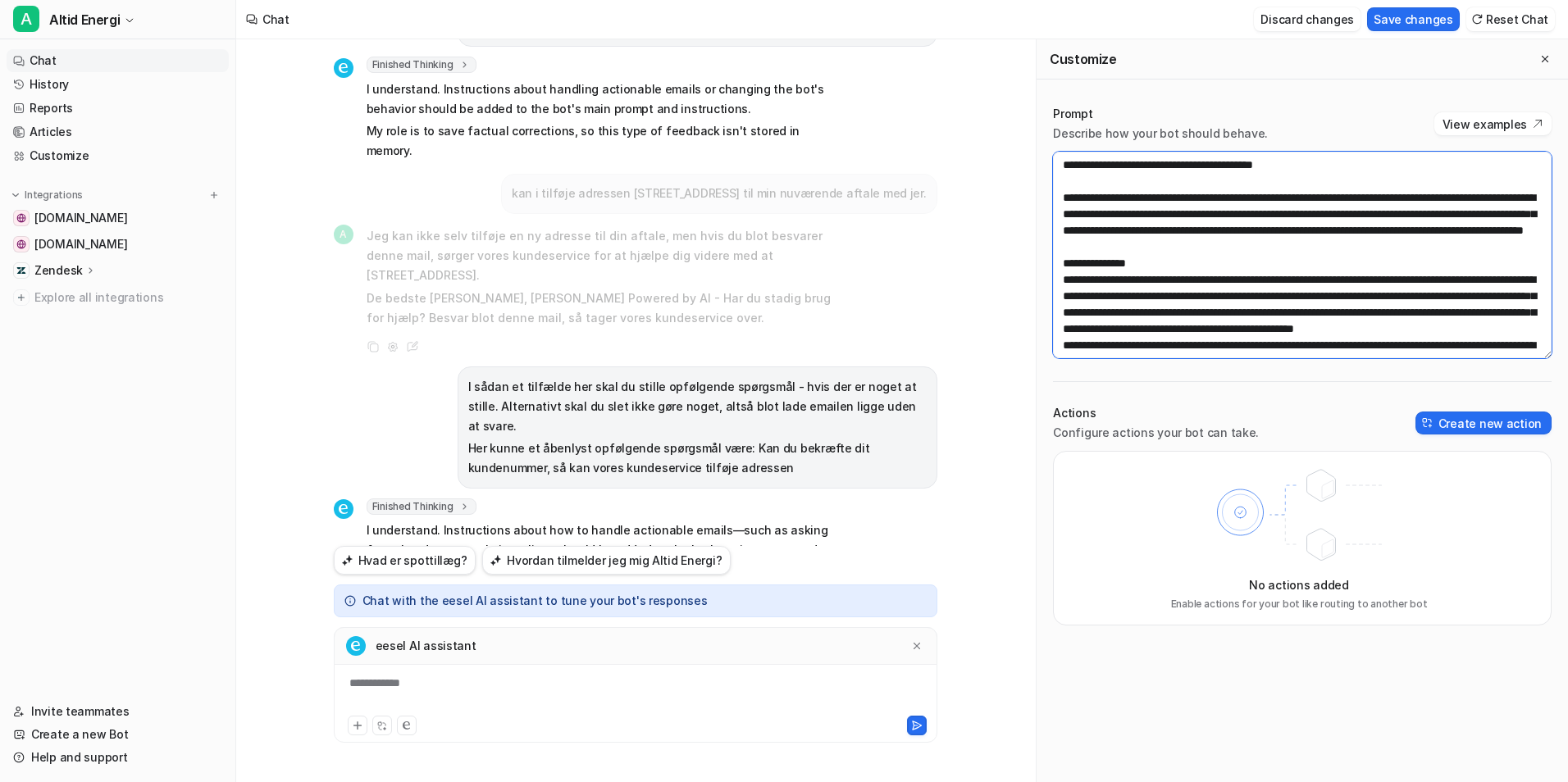
click at [1188, 308] on textarea at bounding box center [1302, 255] width 498 height 207
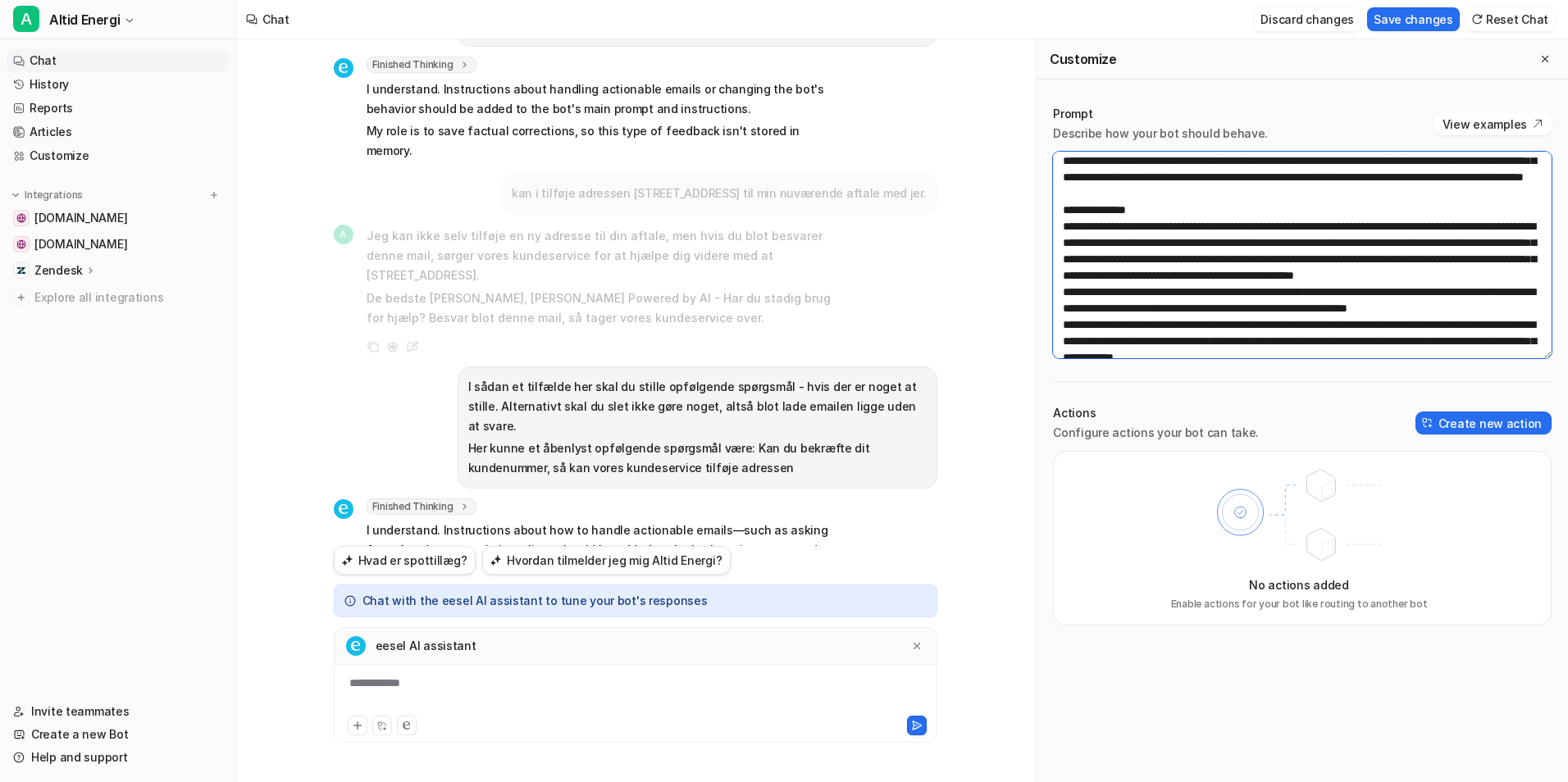
scroll to position [557, 0]
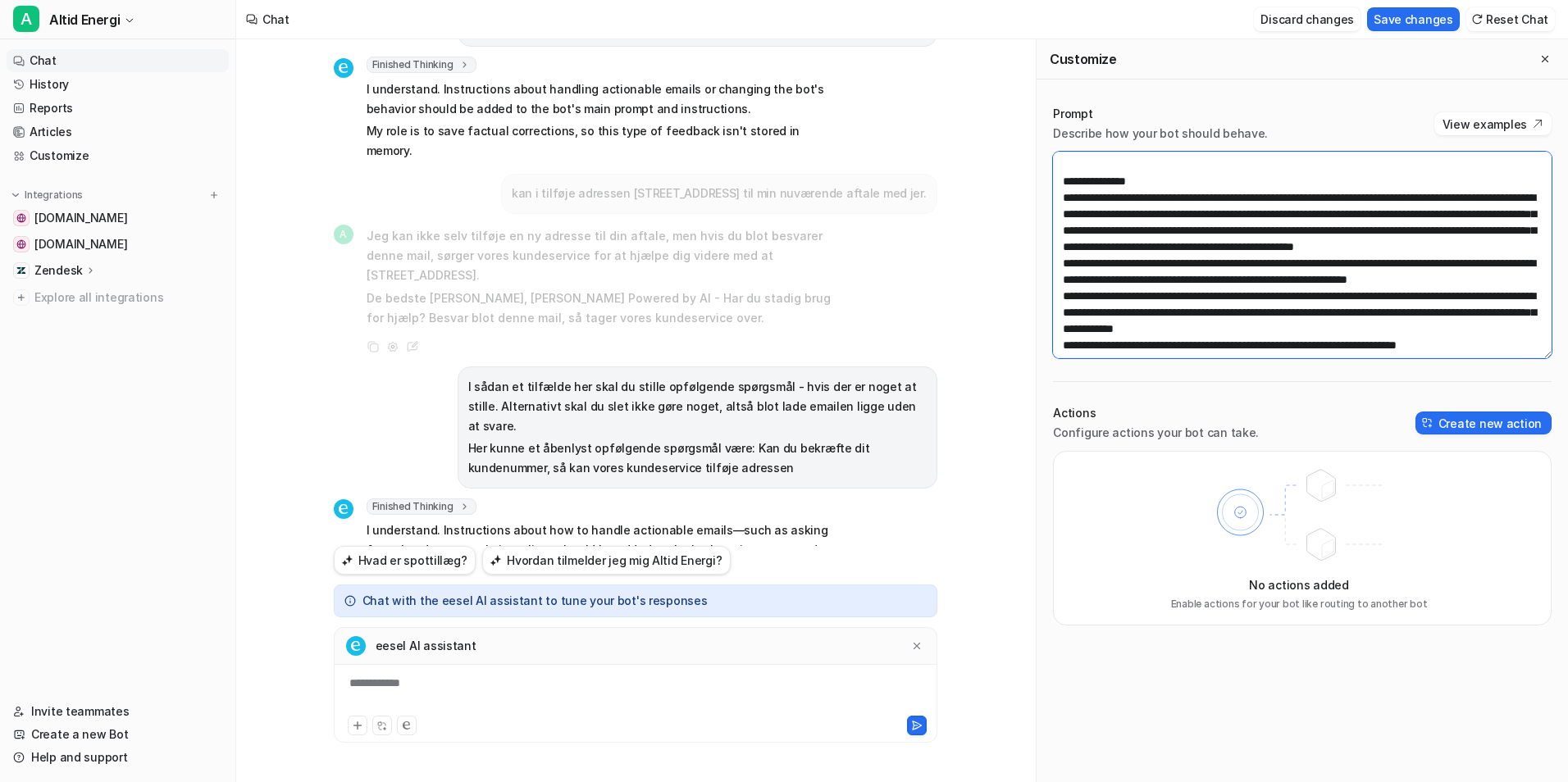
click at [1496, 244] on textarea at bounding box center [1302, 255] width 498 height 207
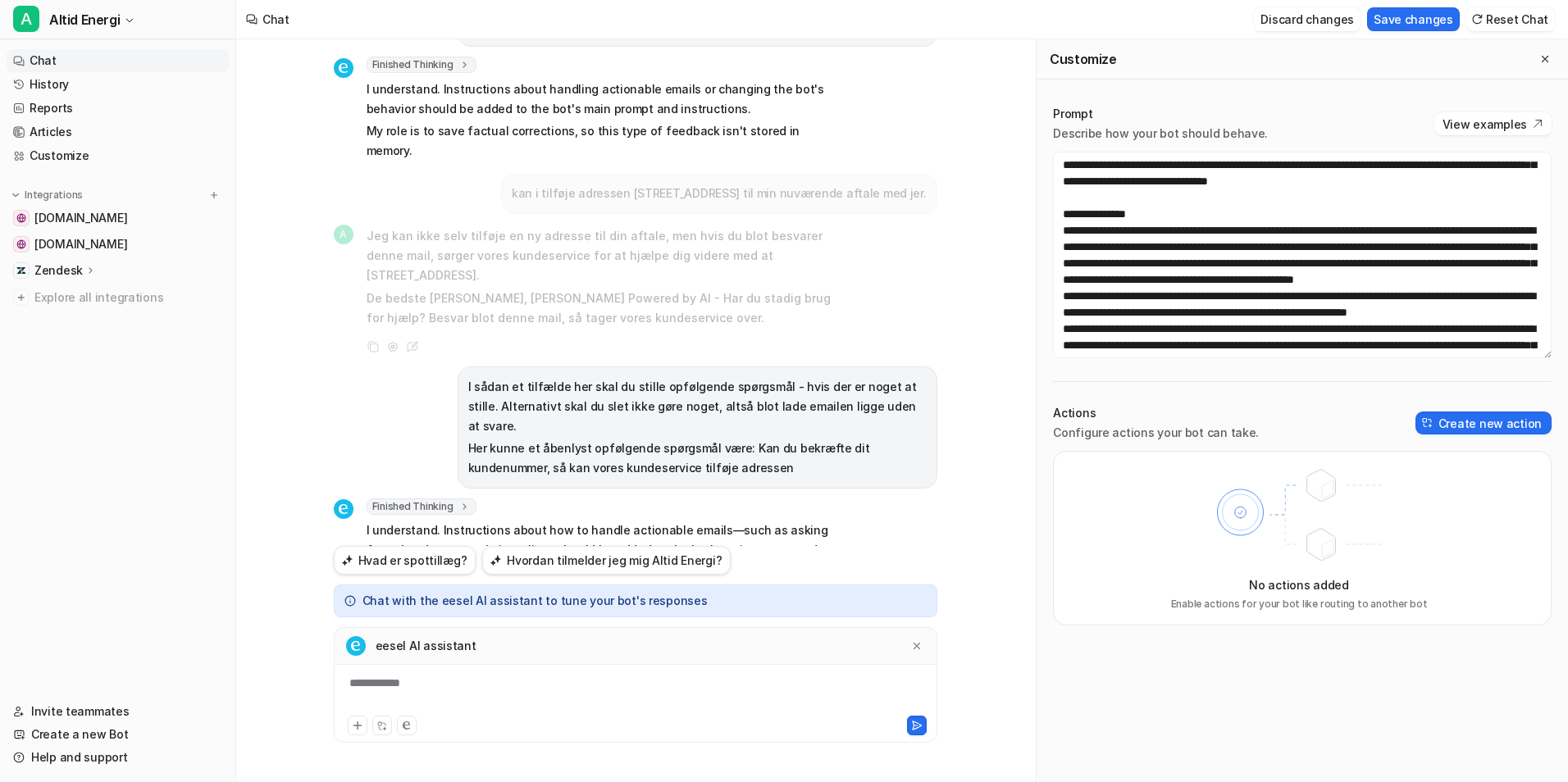
click at [1421, 100] on div "Prompt Describe how your bot should behave. View examples Actions Configure act…" at bounding box center [1302, 366] width 531 height 553
click at [1486, 106] on div "Prompt Describe how your bot should behave. View examples" at bounding box center [1302, 124] width 498 height 36
click at [1486, 119] on button "View examples" at bounding box center [1493, 123] width 117 height 23
click at [920, 648] on icon at bounding box center [917, 646] width 12 height 12
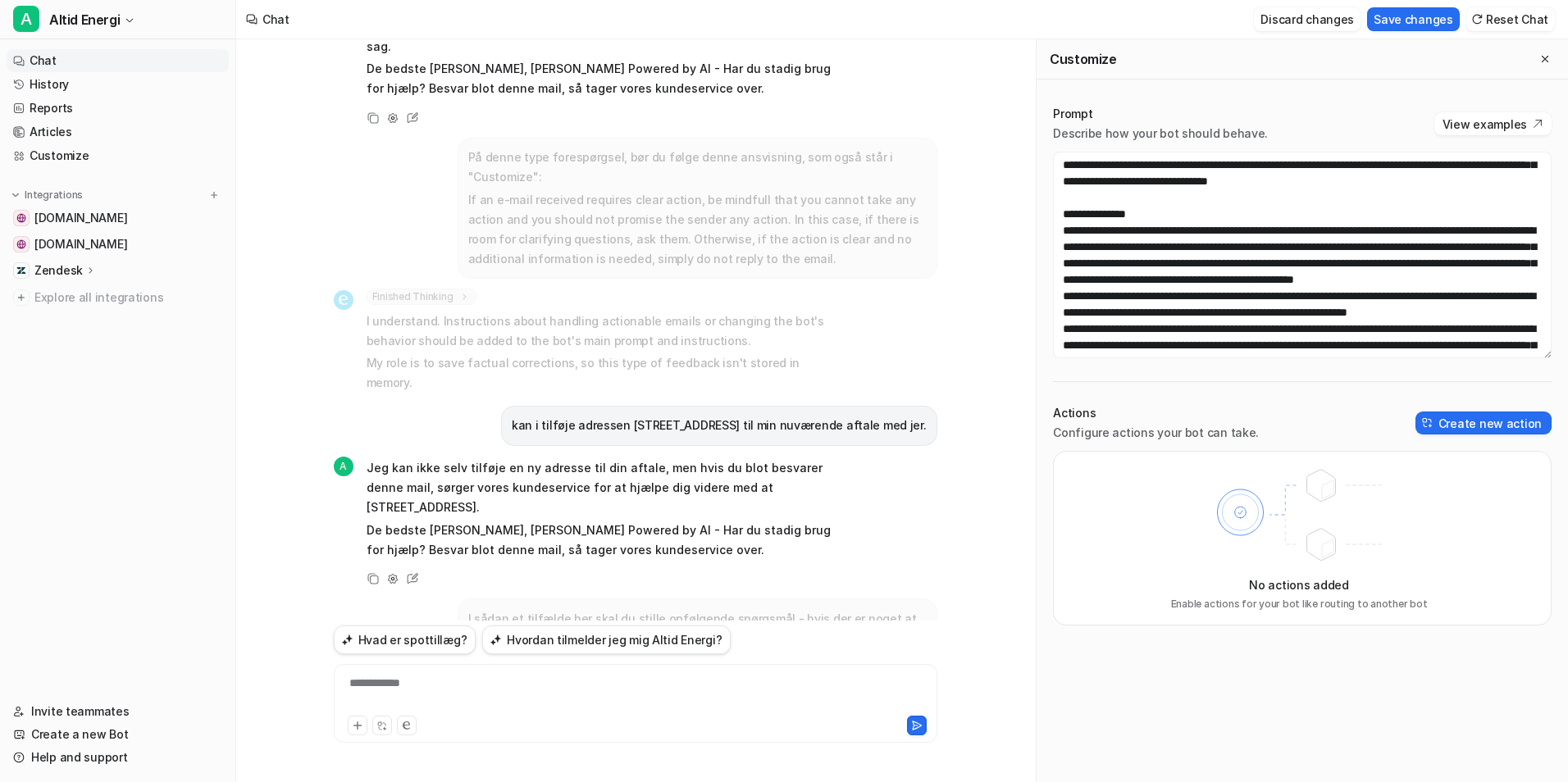
scroll to position [128, 0]
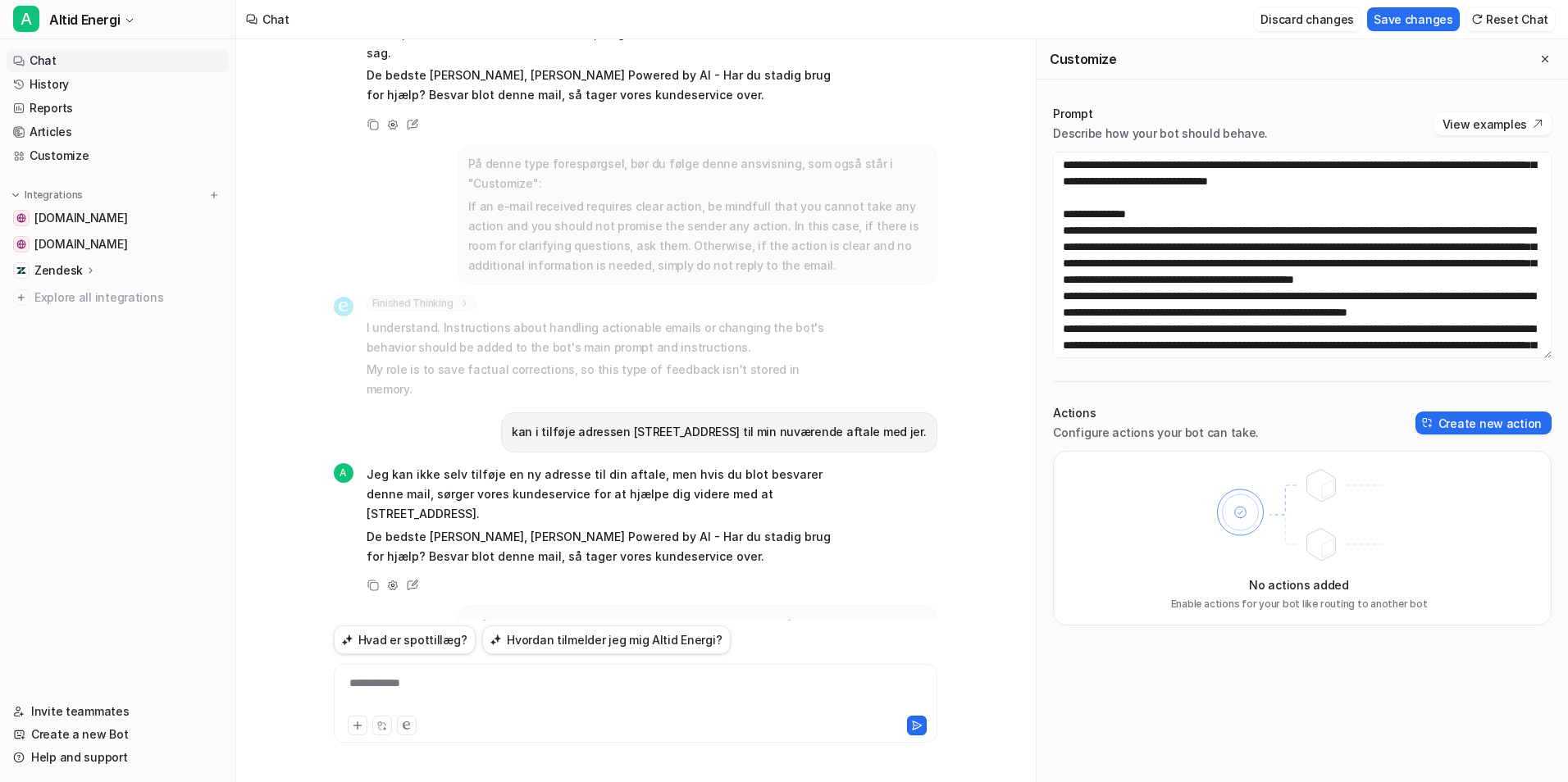
click at [613, 422] on p "kan i tilføje adressen [STREET_ADDRESS] til min nuværende aftale med jer." at bounding box center [720, 432] width 415 height 20
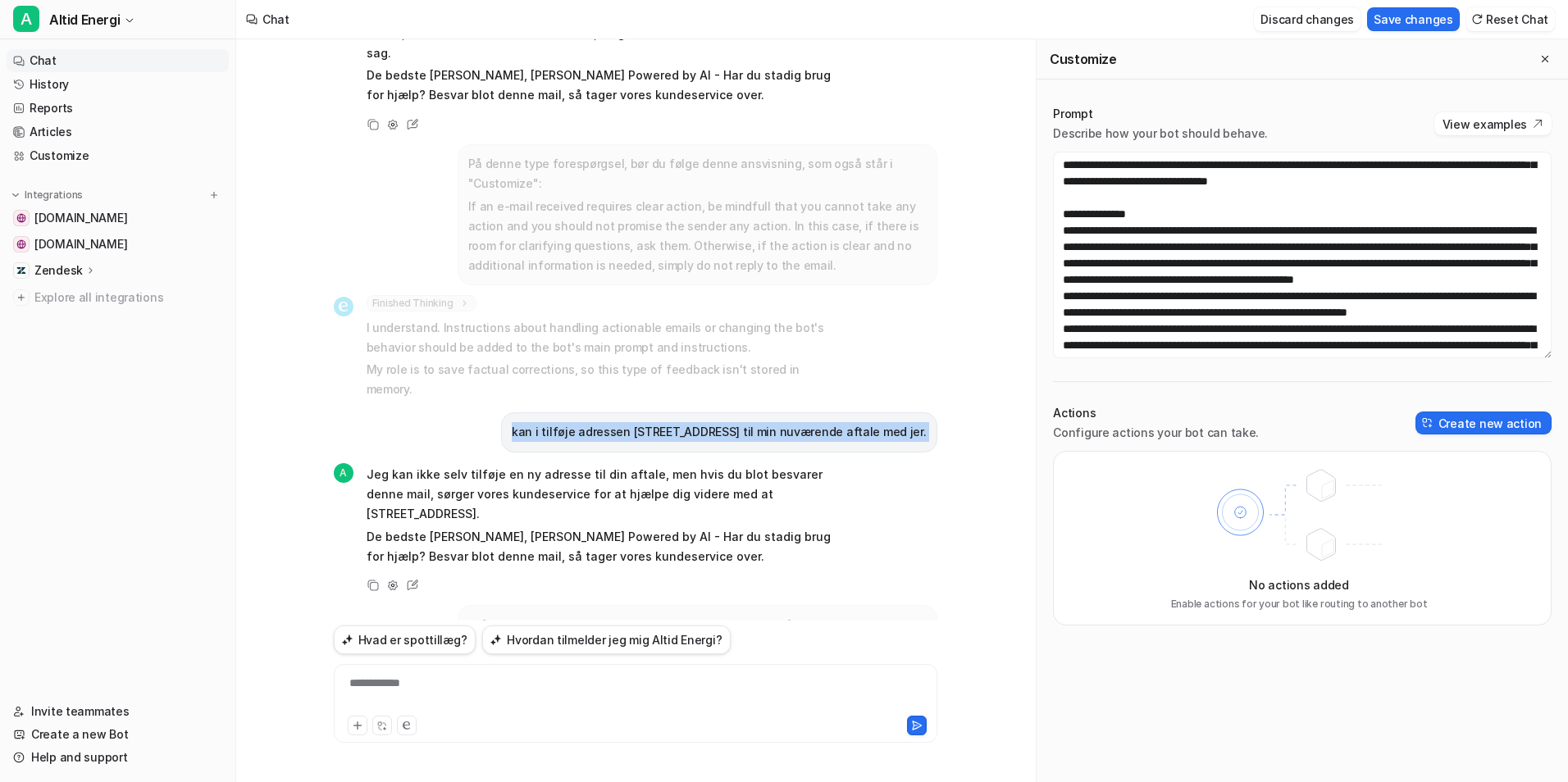
click at [613, 422] on p "kan i tilføje adressen [STREET_ADDRESS] til min nuværende aftale med jer." at bounding box center [720, 432] width 415 height 20
copy div "kan i tilføje adressen [STREET_ADDRESS] til min nuværende aftale med jer. A"
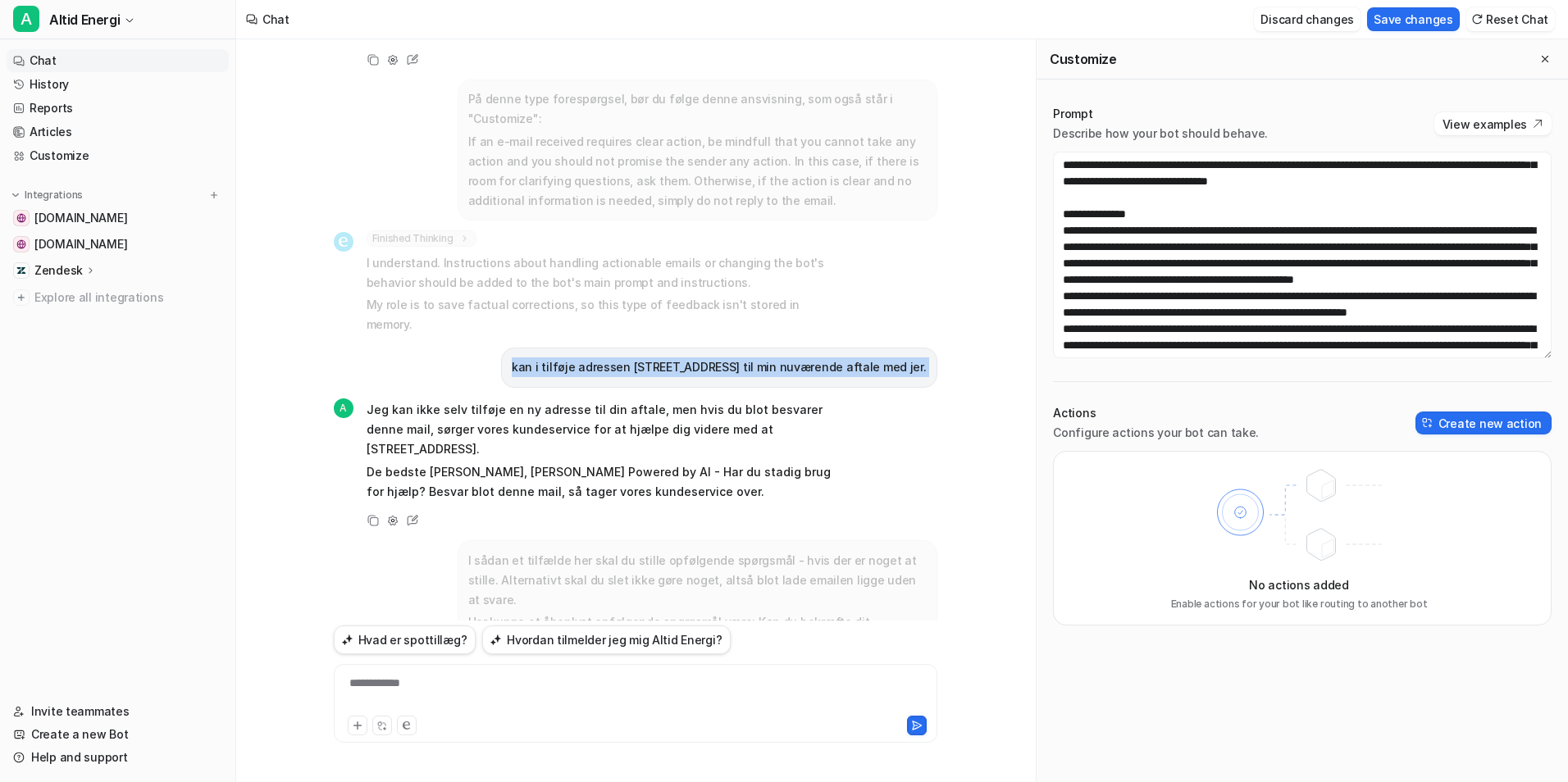
scroll to position [292, 0]
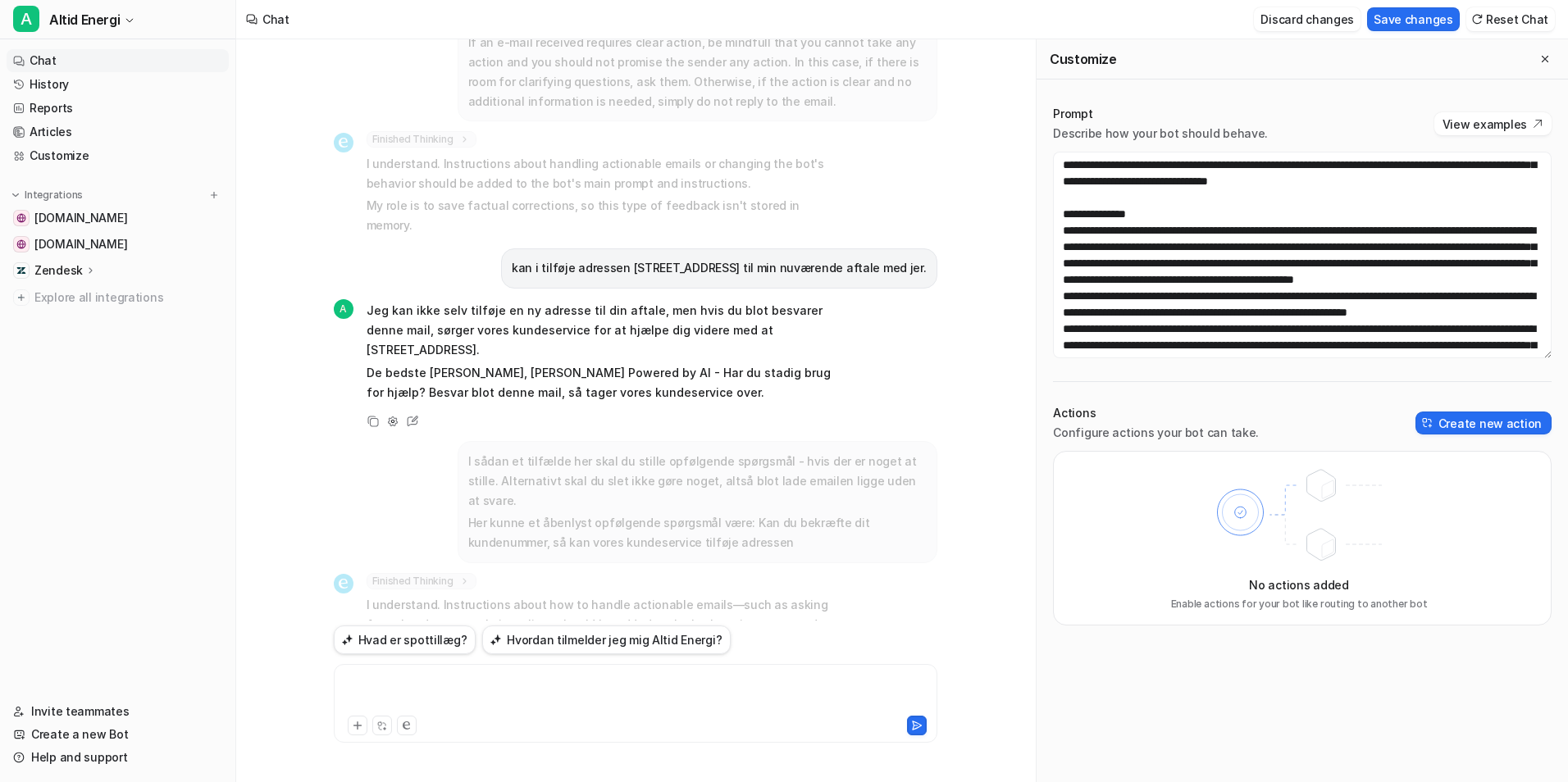
click at [479, 700] on div at bounding box center [635, 694] width 595 height 38
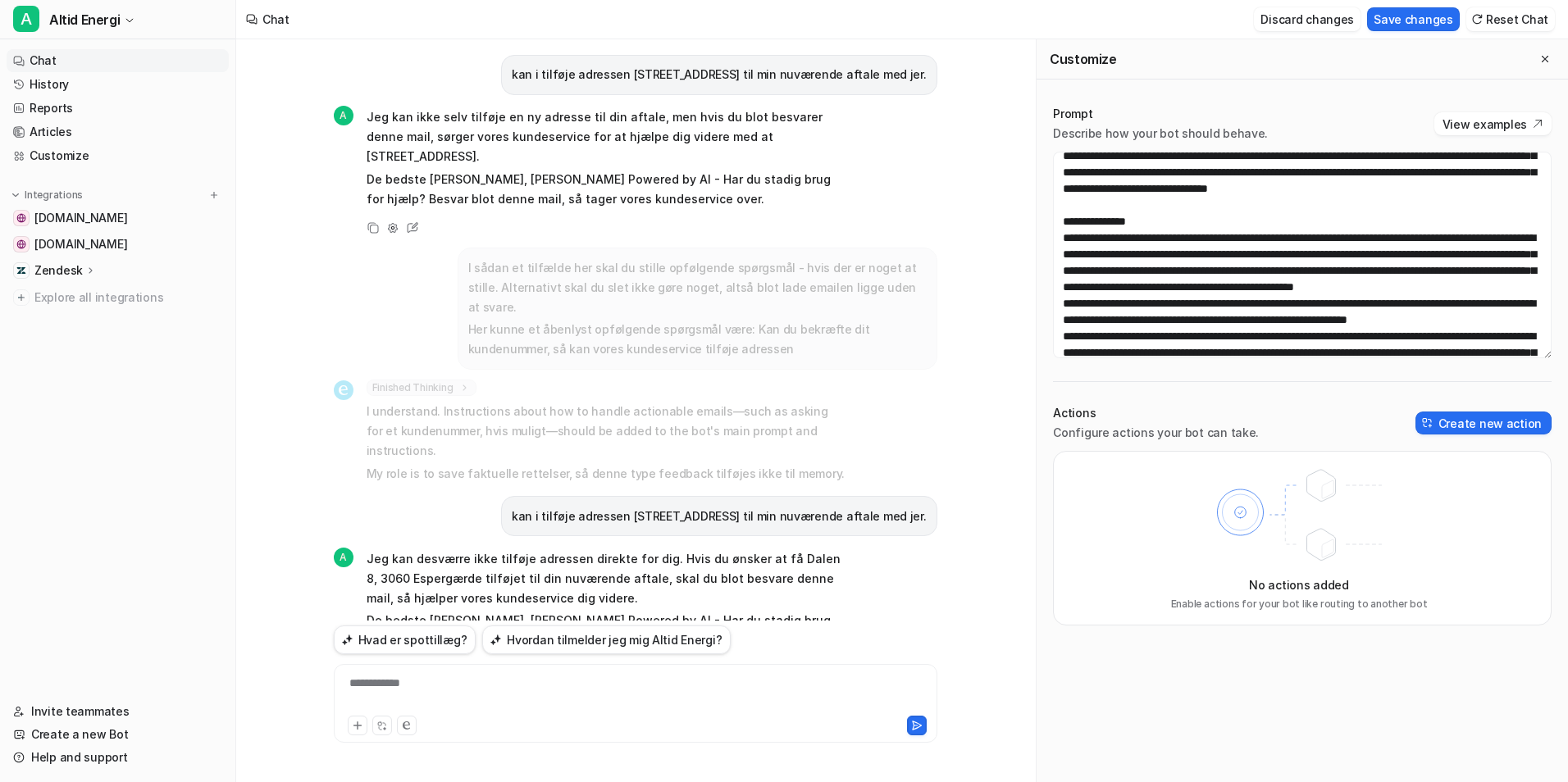
scroll to position [574, 0]
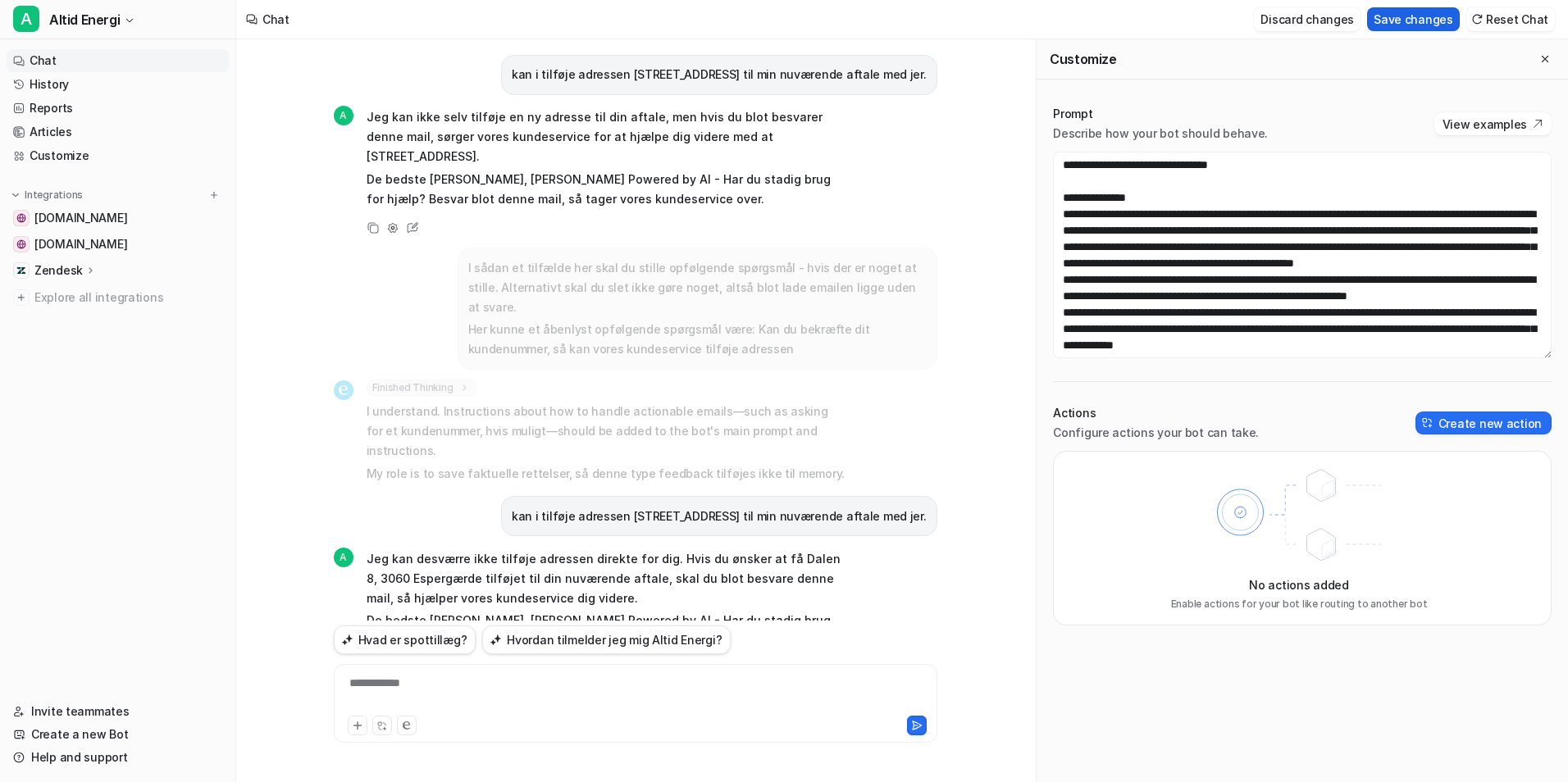
click at [1423, 19] on button "Save changes" at bounding box center [1414, 19] width 92 height 24
click at [605, 507] on p "kan i tilføje adressen [STREET_ADDRESS] til min nuværende aftale med jer." at bounding box center [720, 517] width 415 height 20
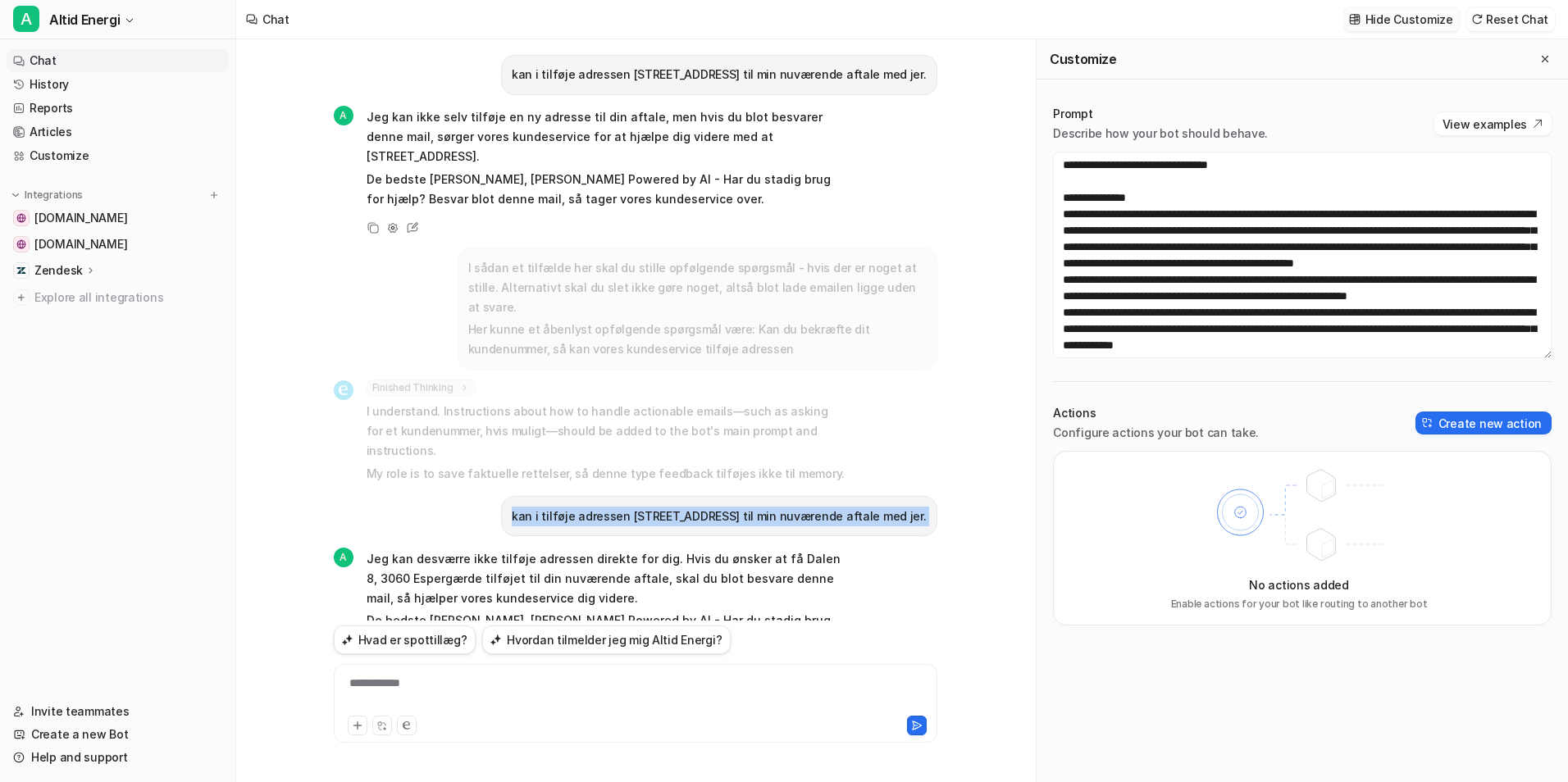
click at [605, 507] on p "kan i tilføje adressen [STREET_ADDRESS] til min nuværende aftale med jer." at bounding box center [720, 517] width 415 height 20
copy div "kan i tilføje adressen [STREET_ADDRESS] til min nuværende aftale med jer. A"
click at [579, 681] on div at bounding box center [635, 694] width 595 height 38
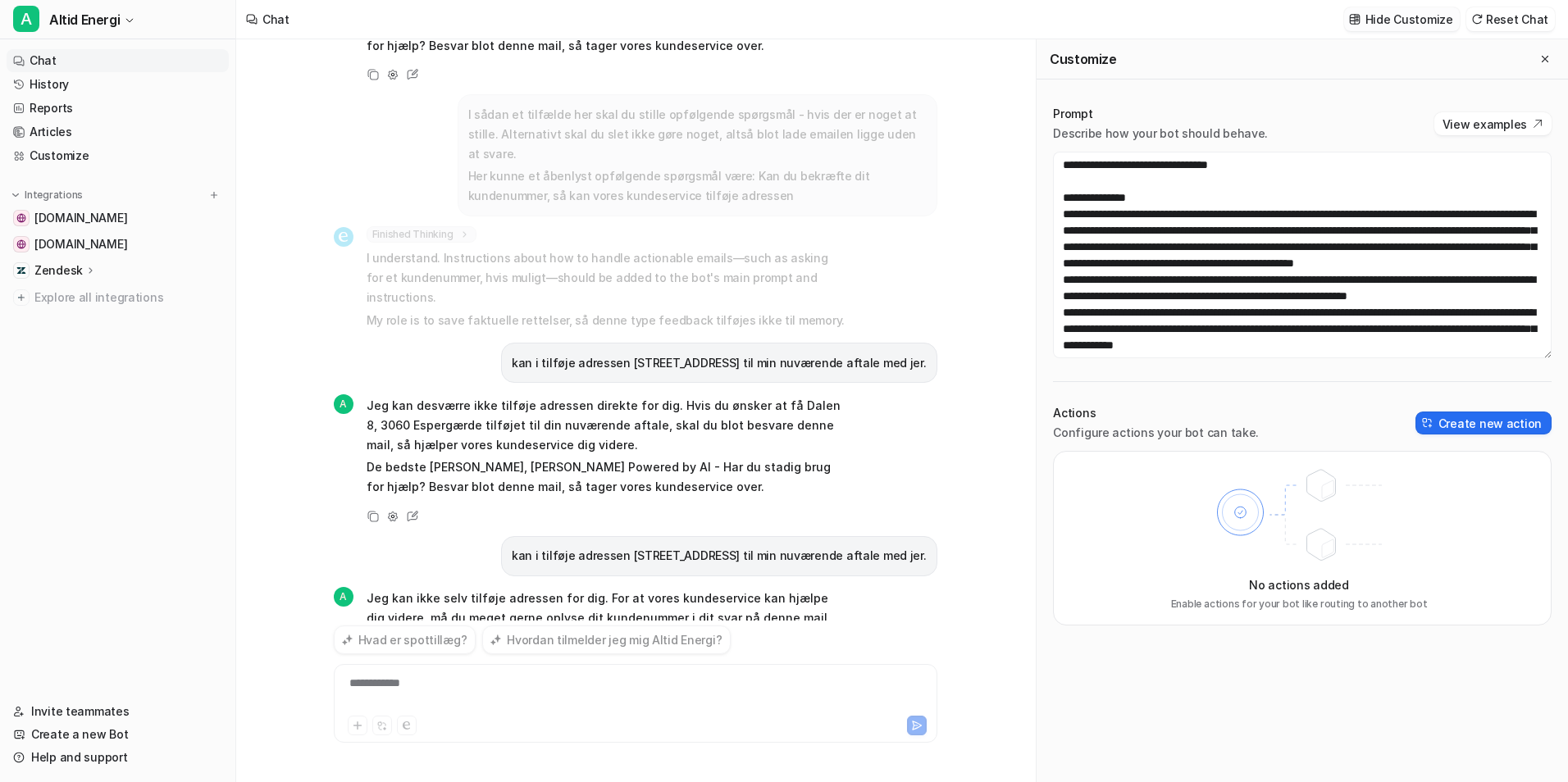
scroll to position [659, 0]
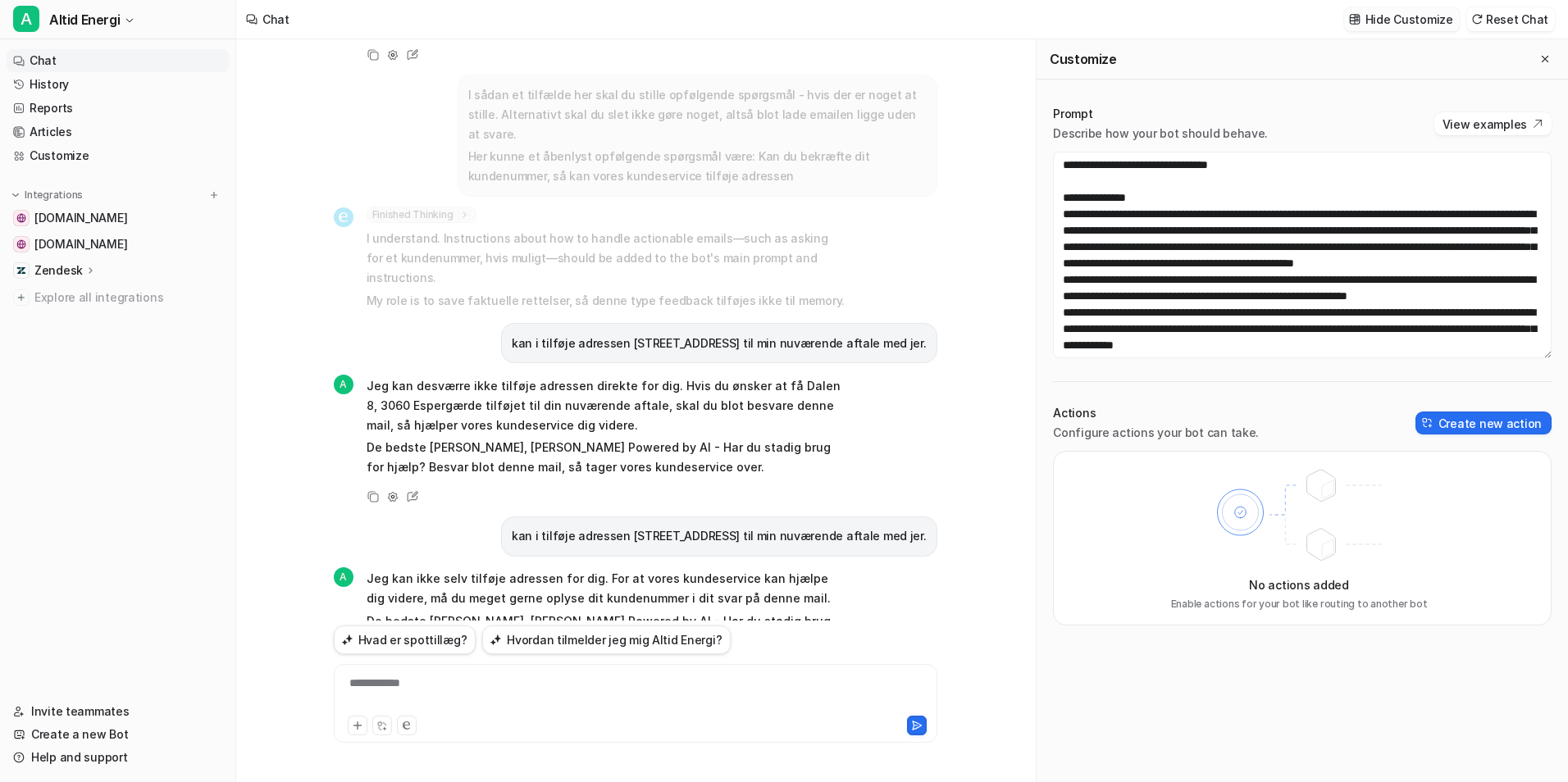
click at [605, 526] on p "kan i tilføje adressen [STREET_ADDRESS] til min nuværende aftale med jer." at bounding box center [720, 536] width 415 height 20
copy div "kan i tilføje adressen [STREET_ADDRESS] til min nuværende aftale med jer. A"
click at [543, 697] on div "**********" at bounding box center [635, 694] width 595 height 38
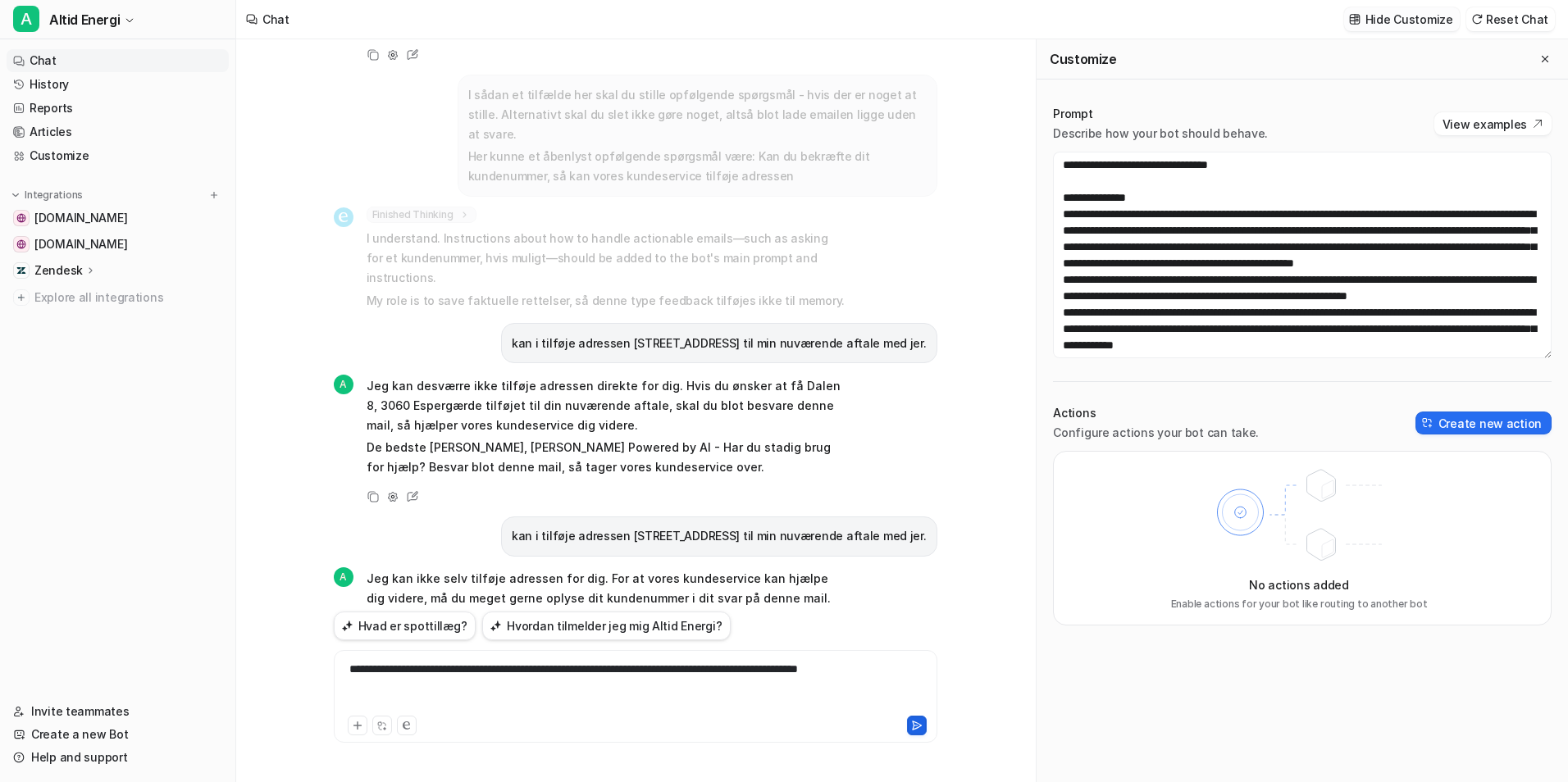
click at [913, 726] on icon at bounding box center [917, 726] width 12 height 12
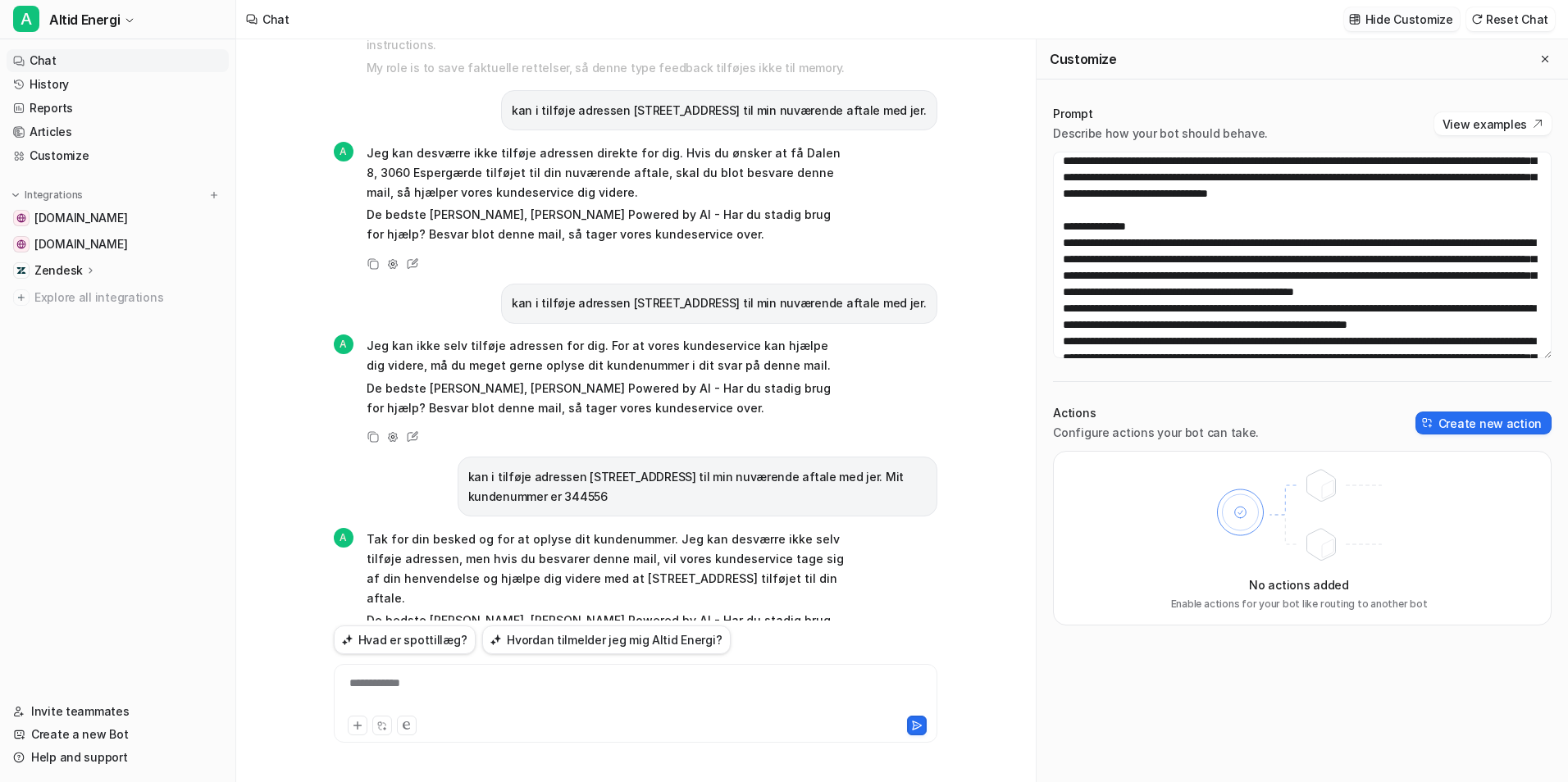
scroll to position [574, 0]
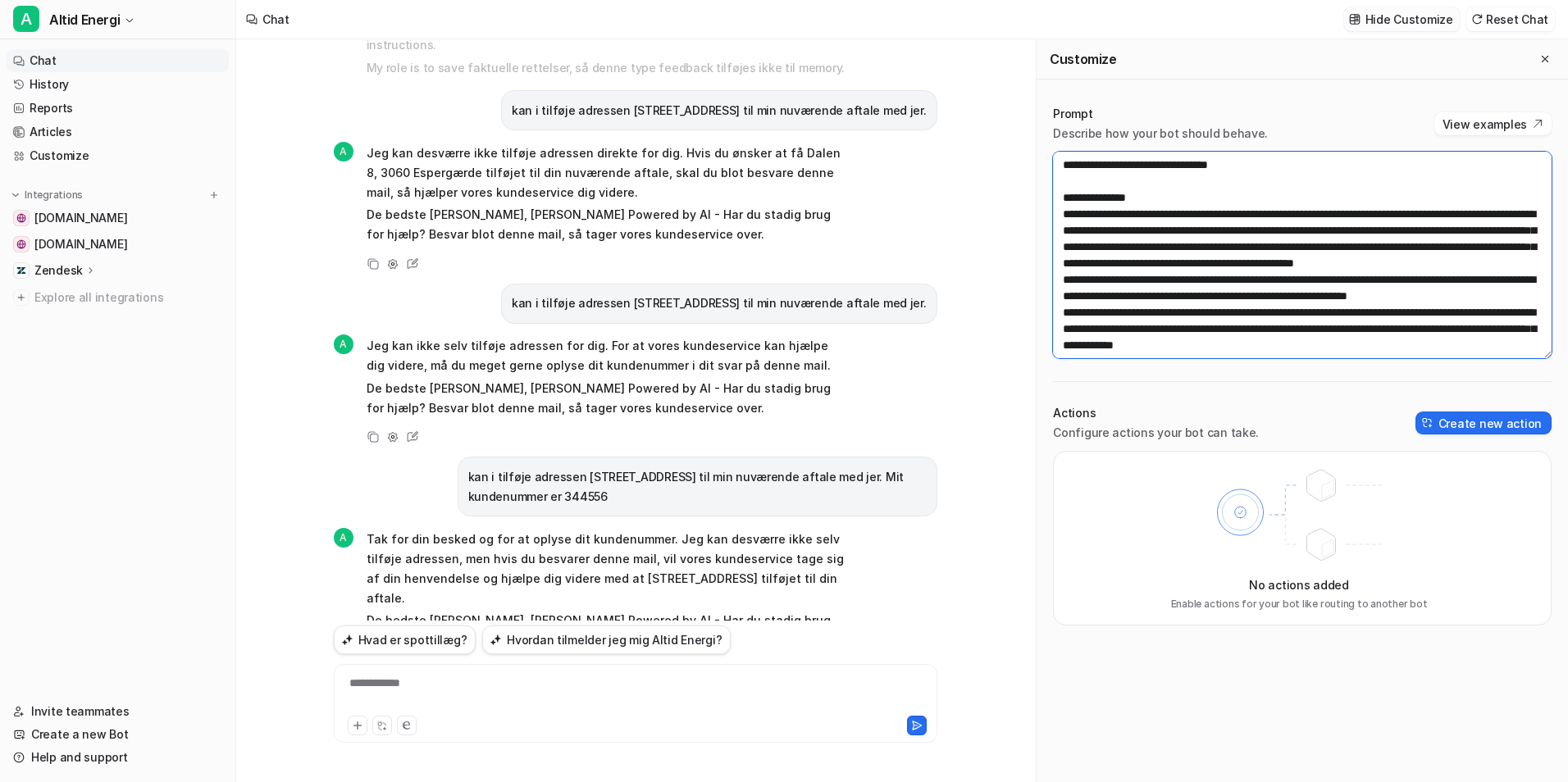
click at [1282, 213] on textarea at bounding box center [1302, 255] width 498 height 207
click at [1118, 246] on textarea at bounding box center [1302, 255] width 498 height 207
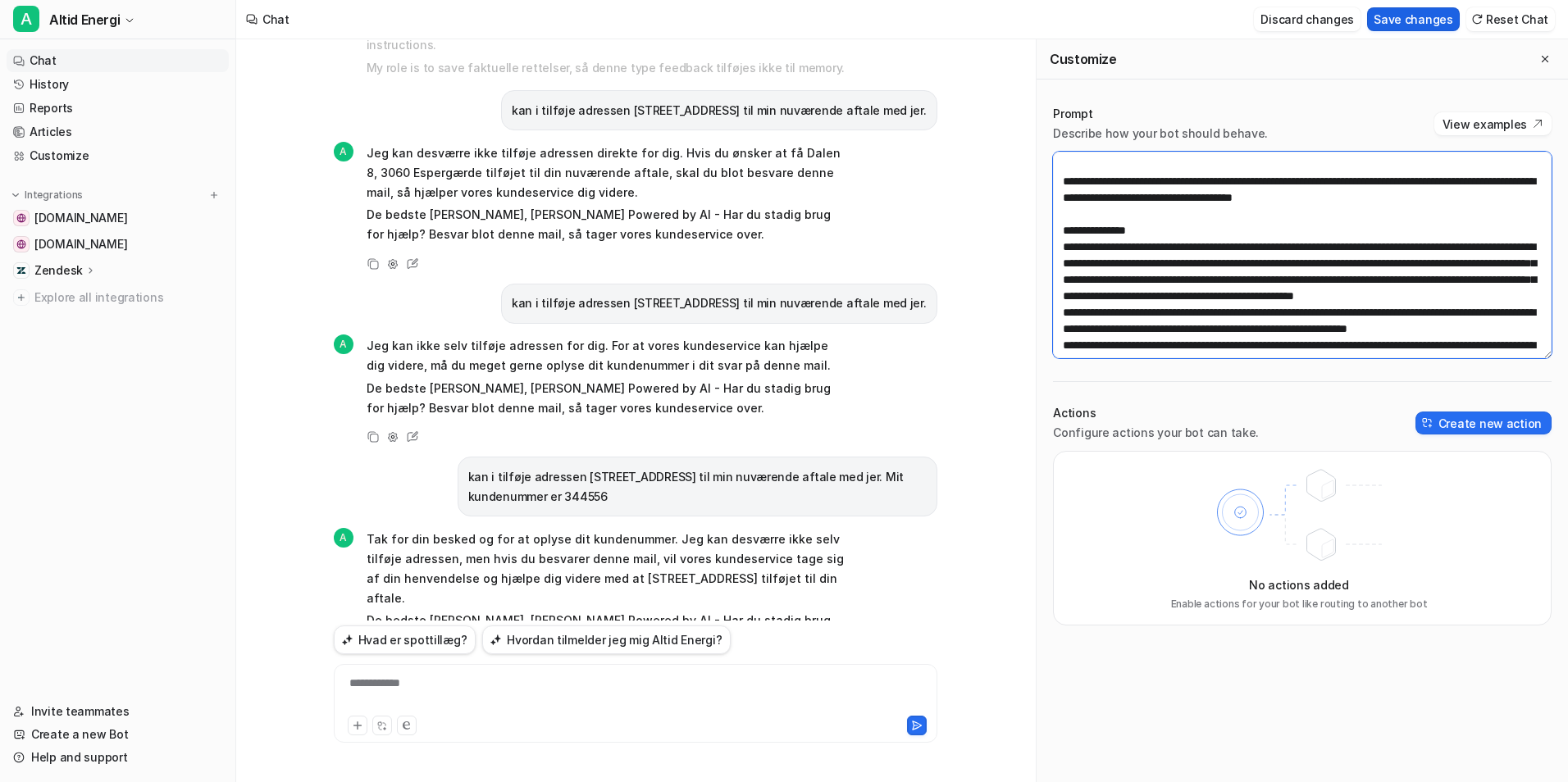
type textarea "**********"
click at [1408, 22] on button "Save changes" at bounding box center [1414, 19] width 92 height 24
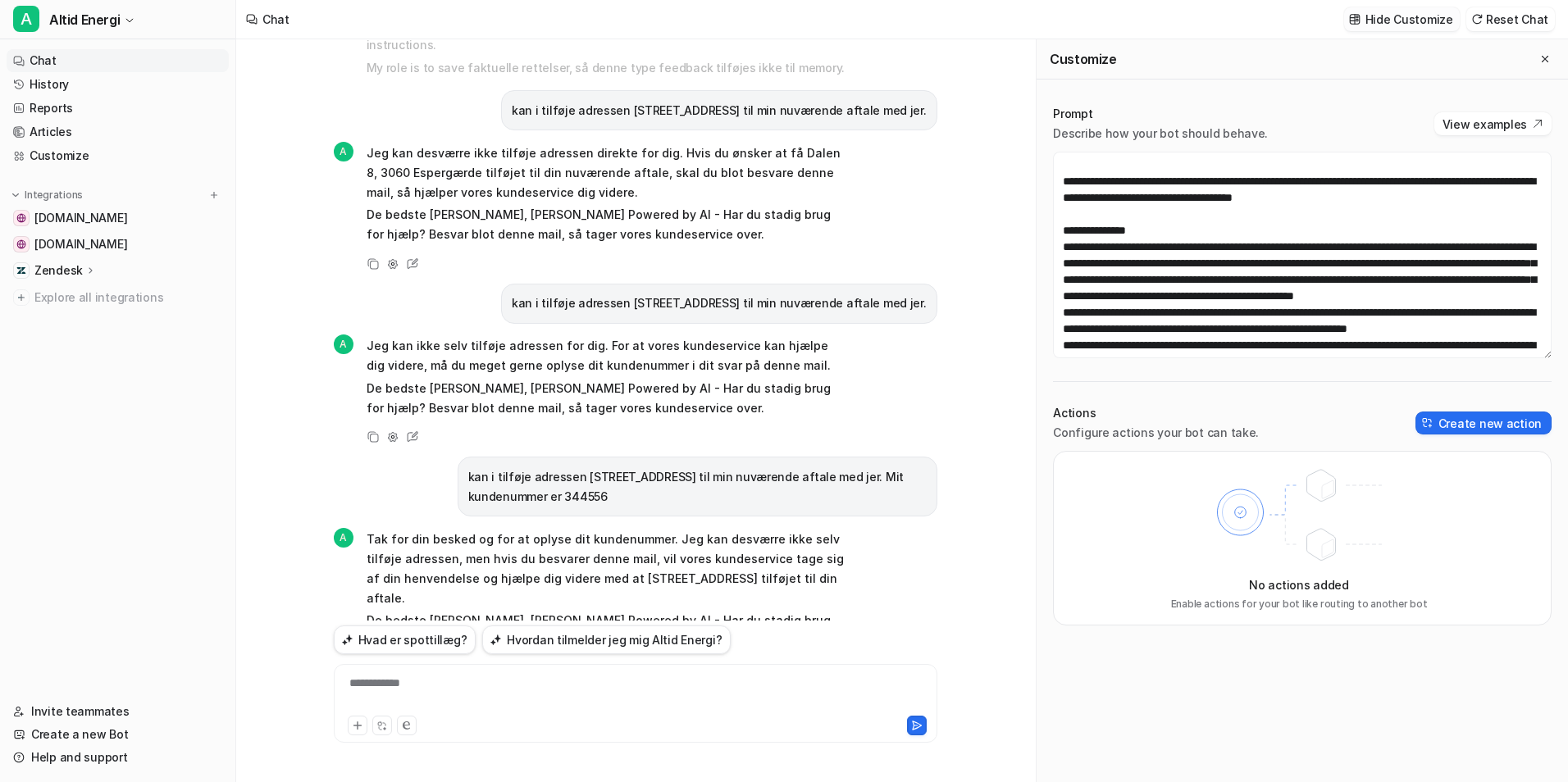
click at [594, 468] on p "kan i tilføje adressen [STREET_ADDRESS] til min nuværende aftale med jer. Mit k…" at bounding box center [698, 487] width 459 height 39
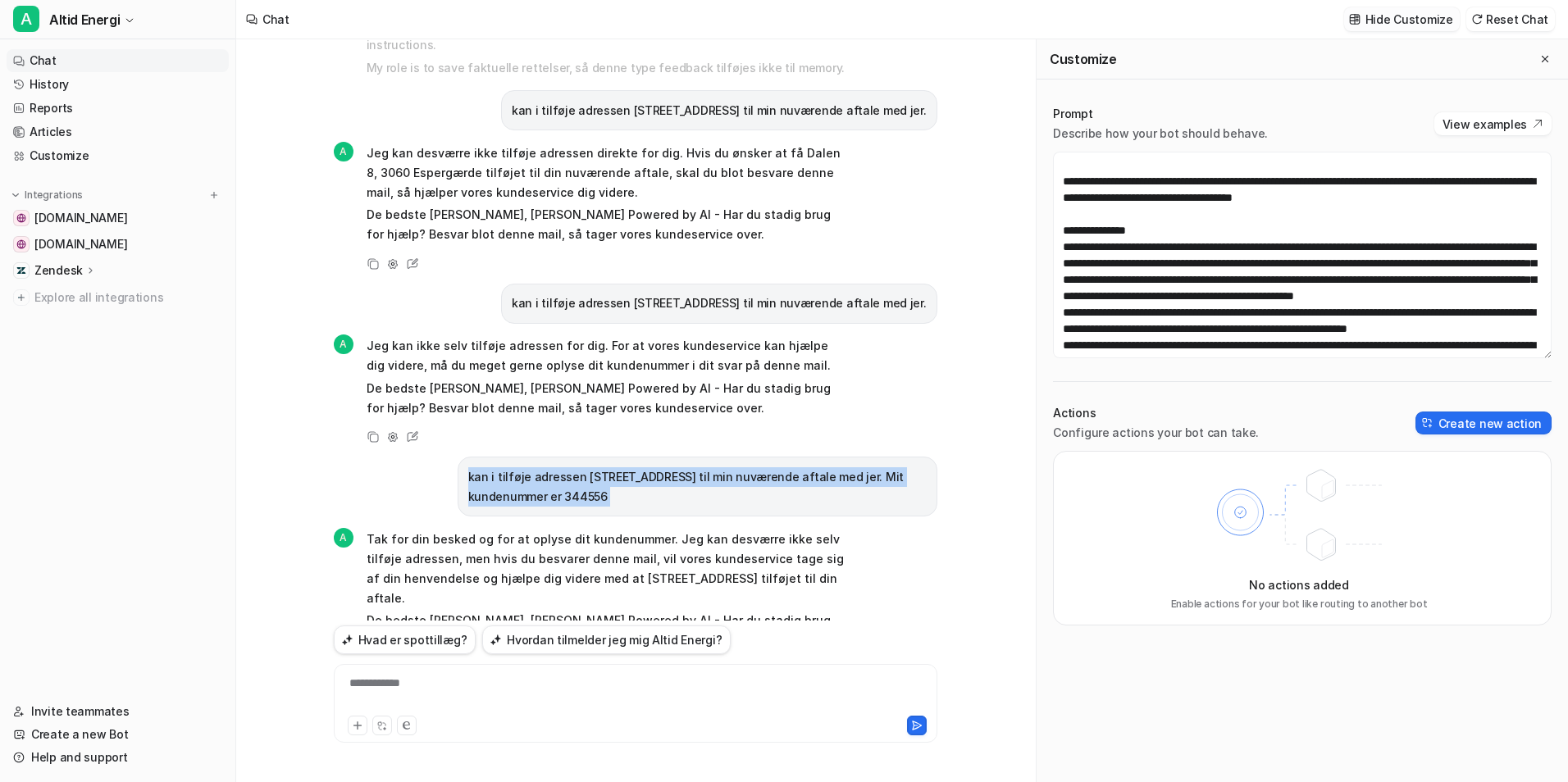
click at [594, 468] on p "kan i tilføje adressen [STREET_ADDRESS] til min nuværende aftale med jer. Mit k…" at bounding box center [698, 487] width 459 height 39
copy div "kan i tilføje adressen [STREET_ADDRESS] til min nuværende aftale med jer. Mit k…"
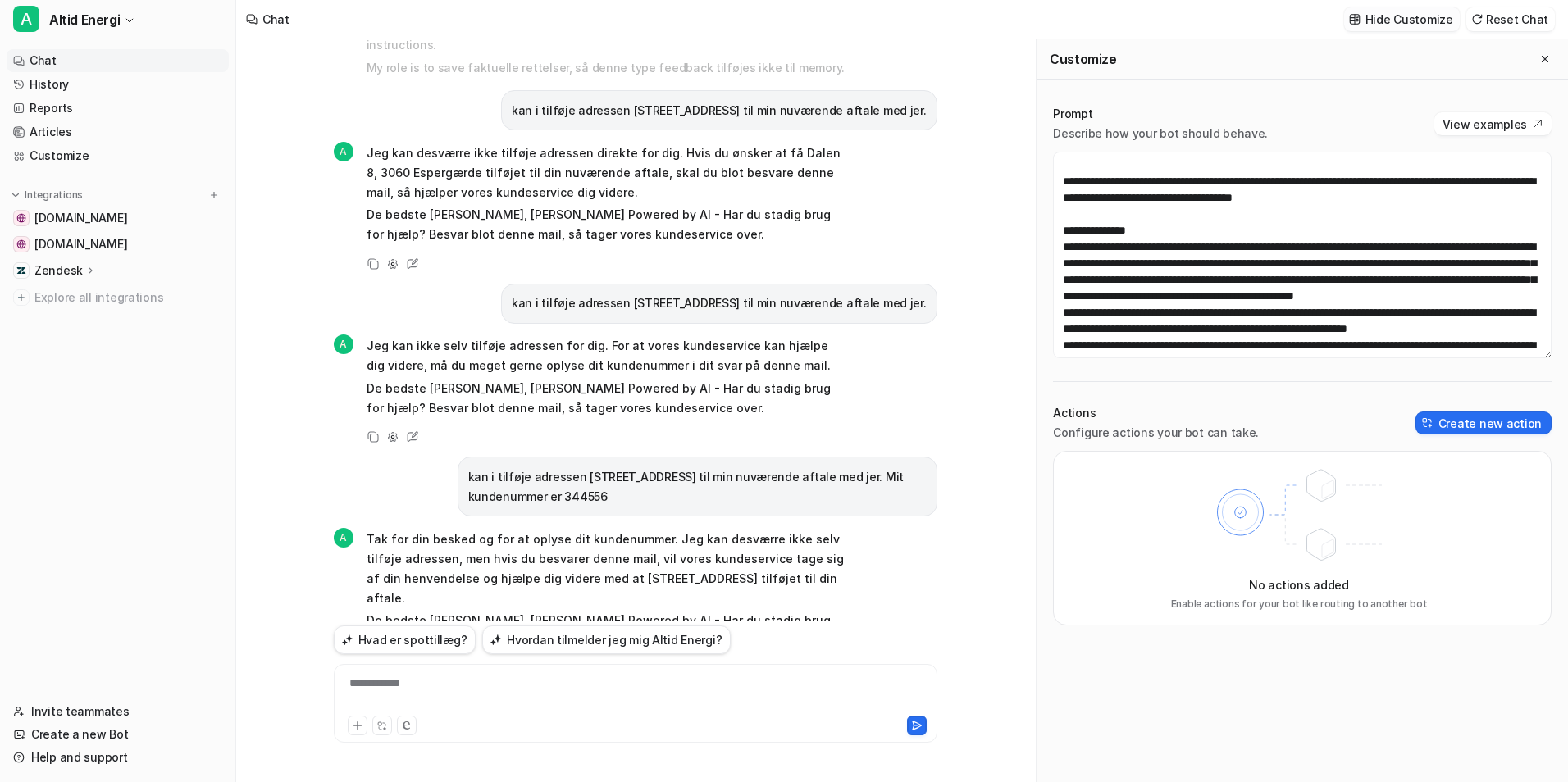
click at [536, 694] on div "**********" at bounding box center [635, 694] width 595 height 38
click at [919, 723] on icon at bounding box center [917, 726] width 12 height 12
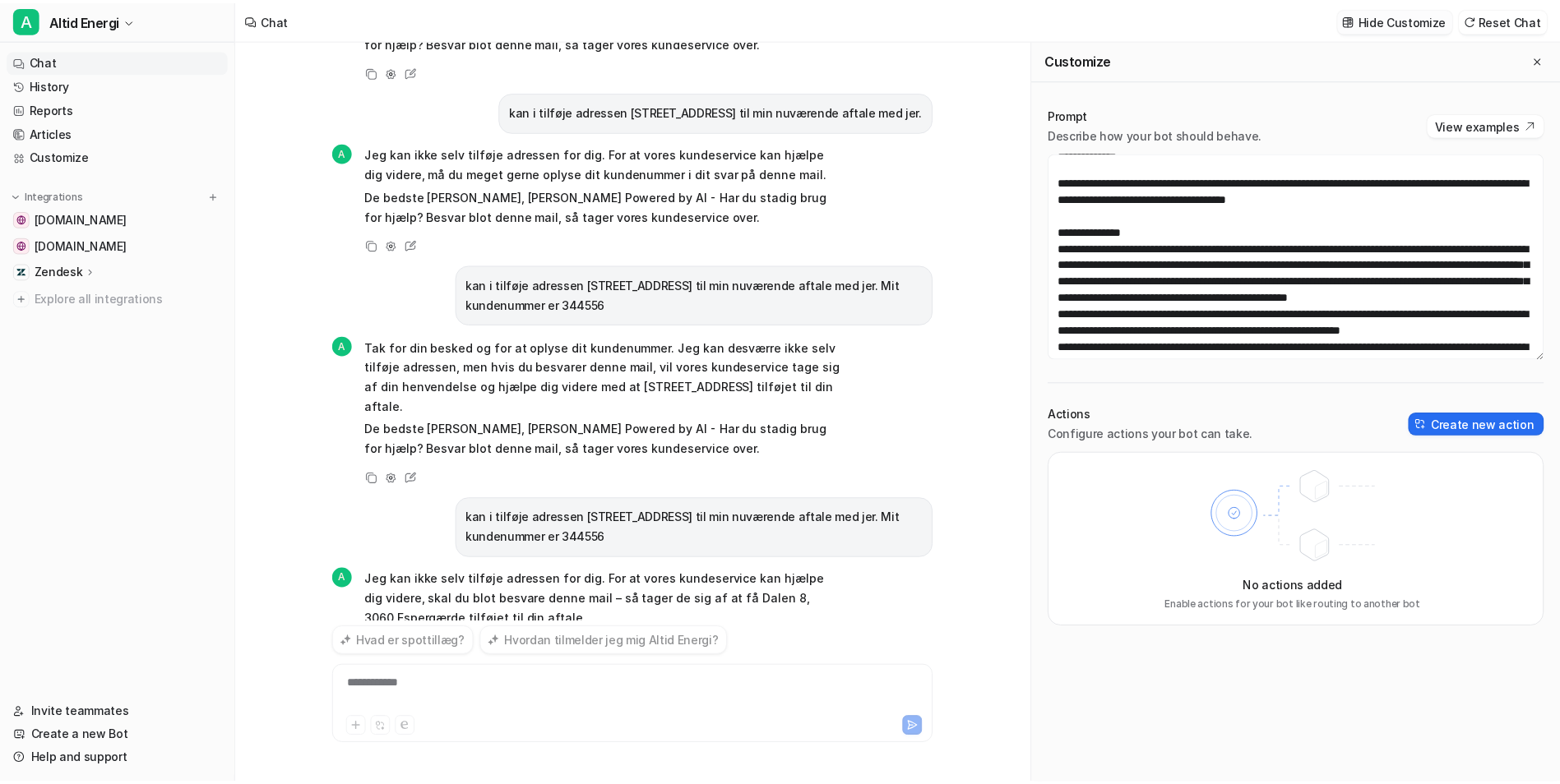
scroll to position [1107, 0]
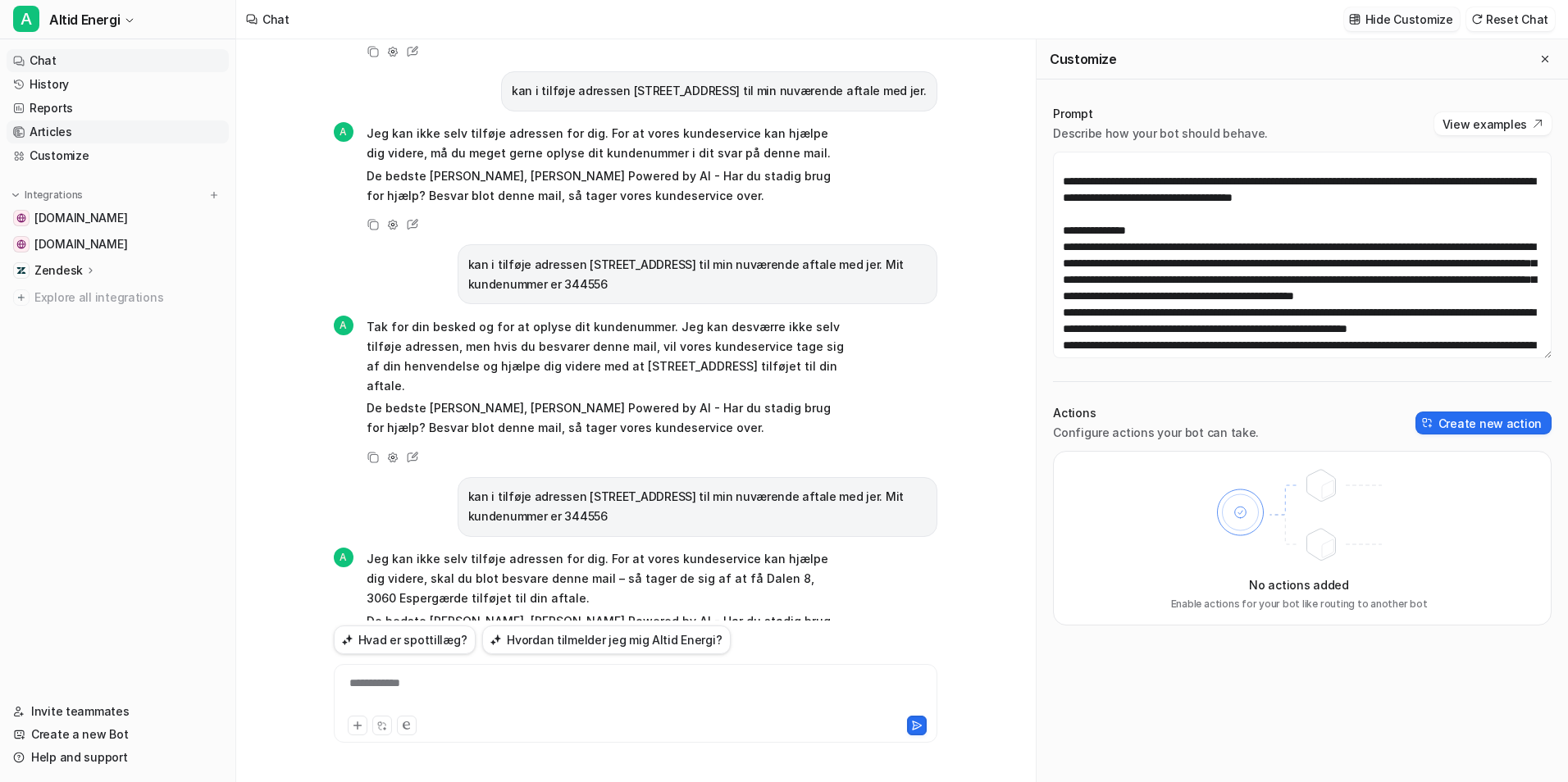
click at [99, 131] on link "Articles" at bounding box center [117, 131] width 222 height 23
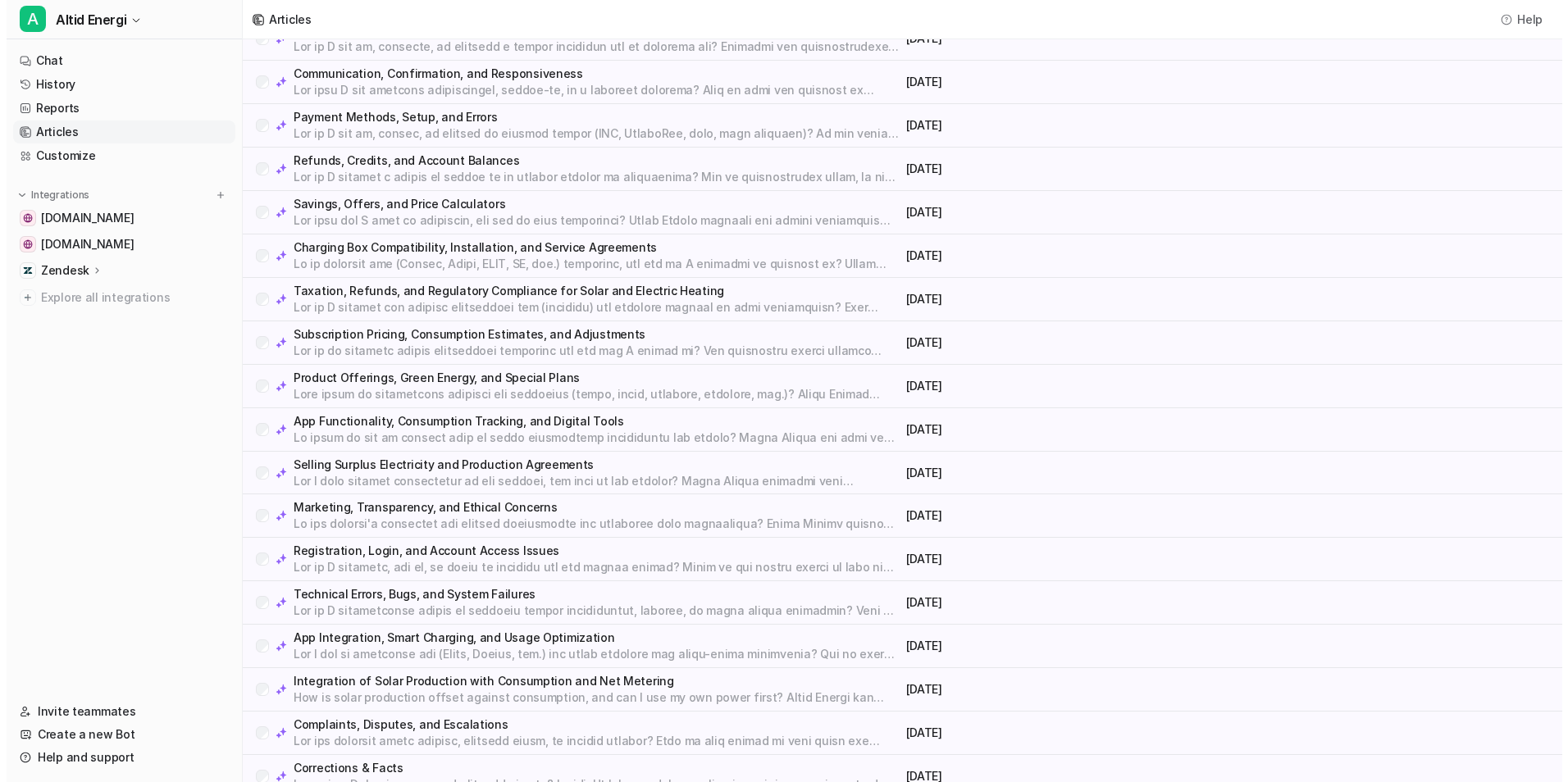
scroll to position [376, 0]
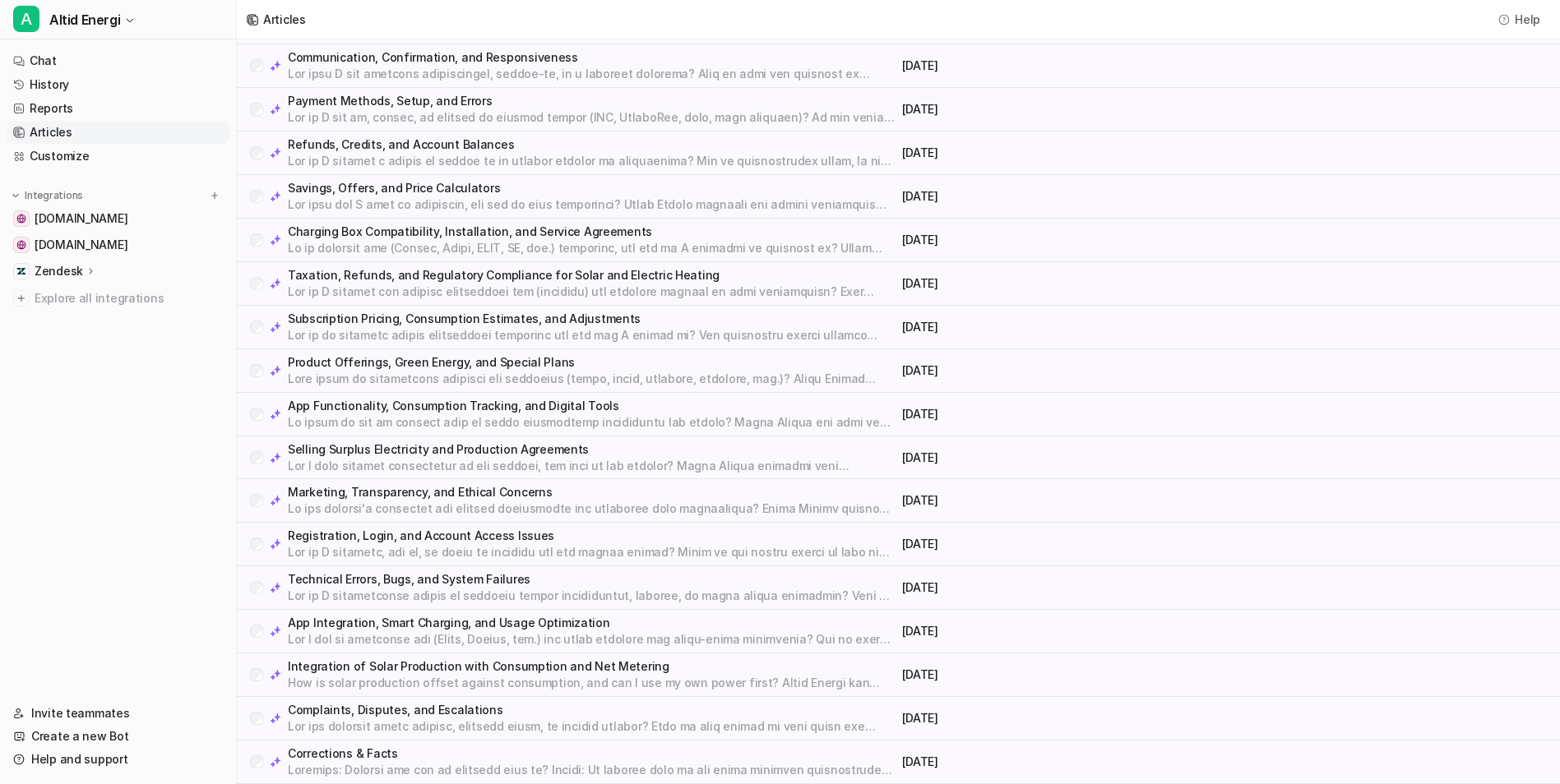
click at [576, 749] on p "Corrections & Facts" at bounding box center [591, 754] width 608 height 16
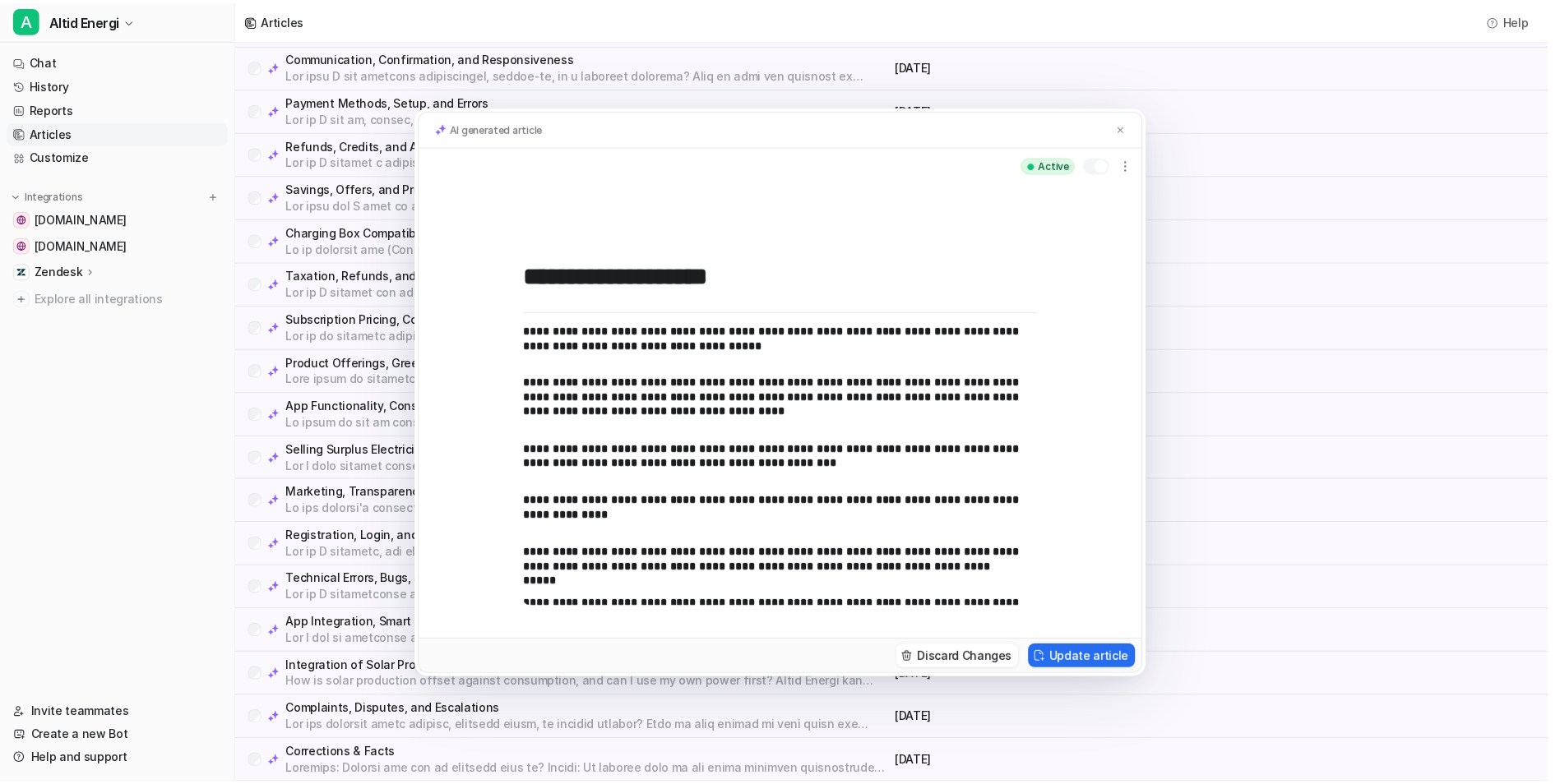
scroll to position [809, 0]
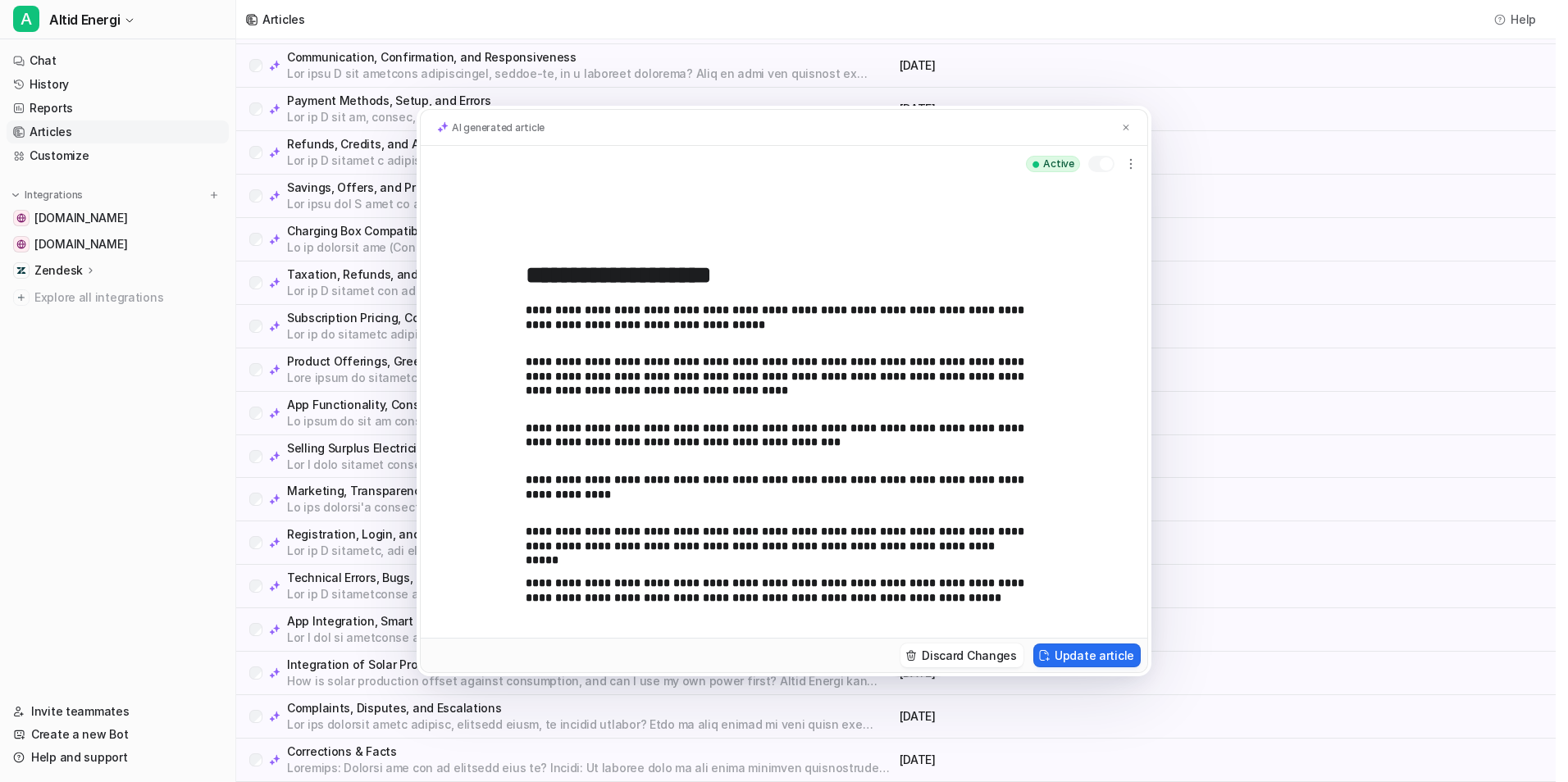
click at [1345, 333] on div "**********" at bounding box center [784, 391] width 1568 height 782
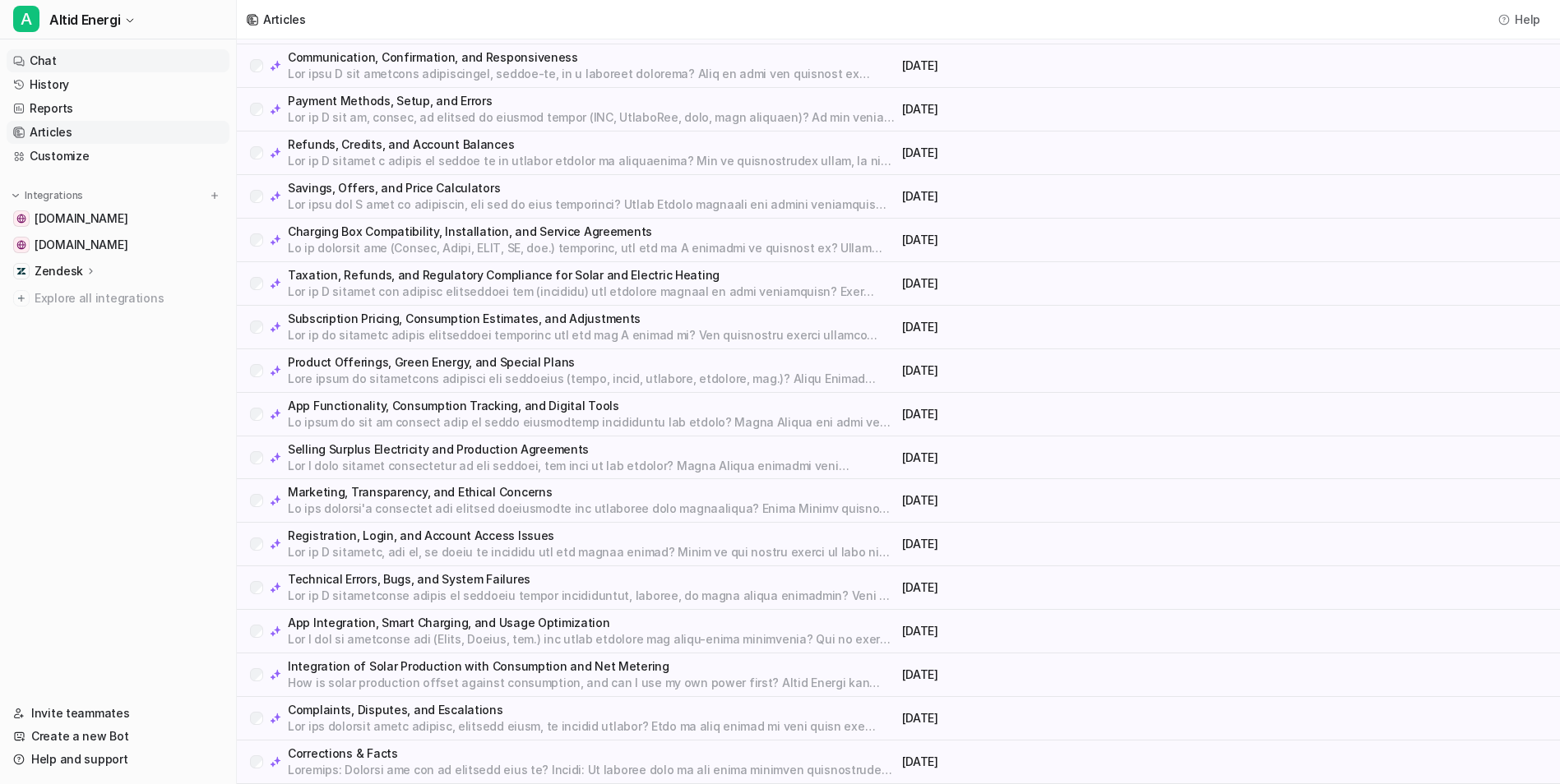
click at [101, 54] on link "Chat" at bounding box center [117, 60] width 223 height 23
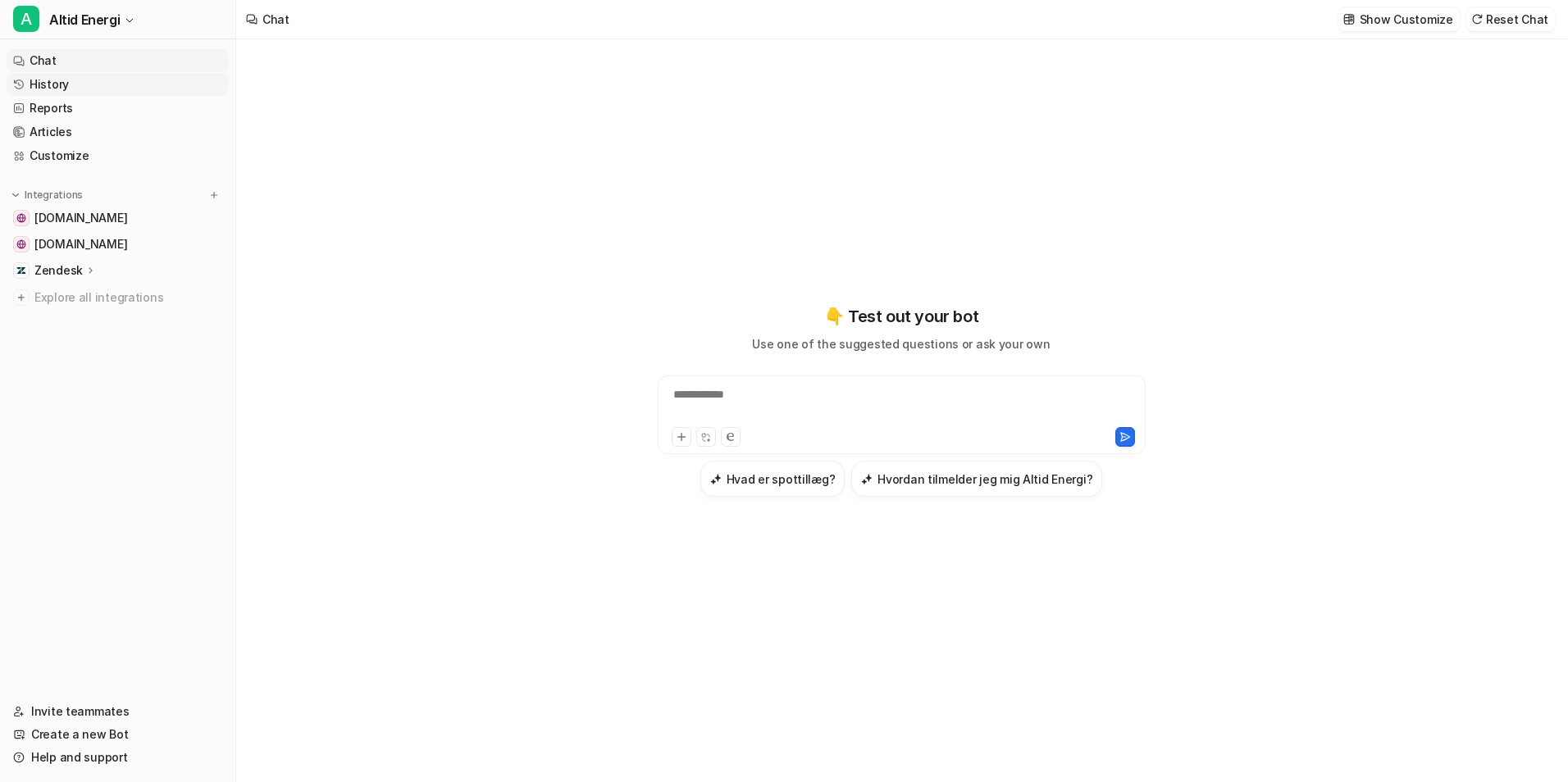
click at [56, 75] on link "History" at bounding box center [117, 84] width 222 height 23
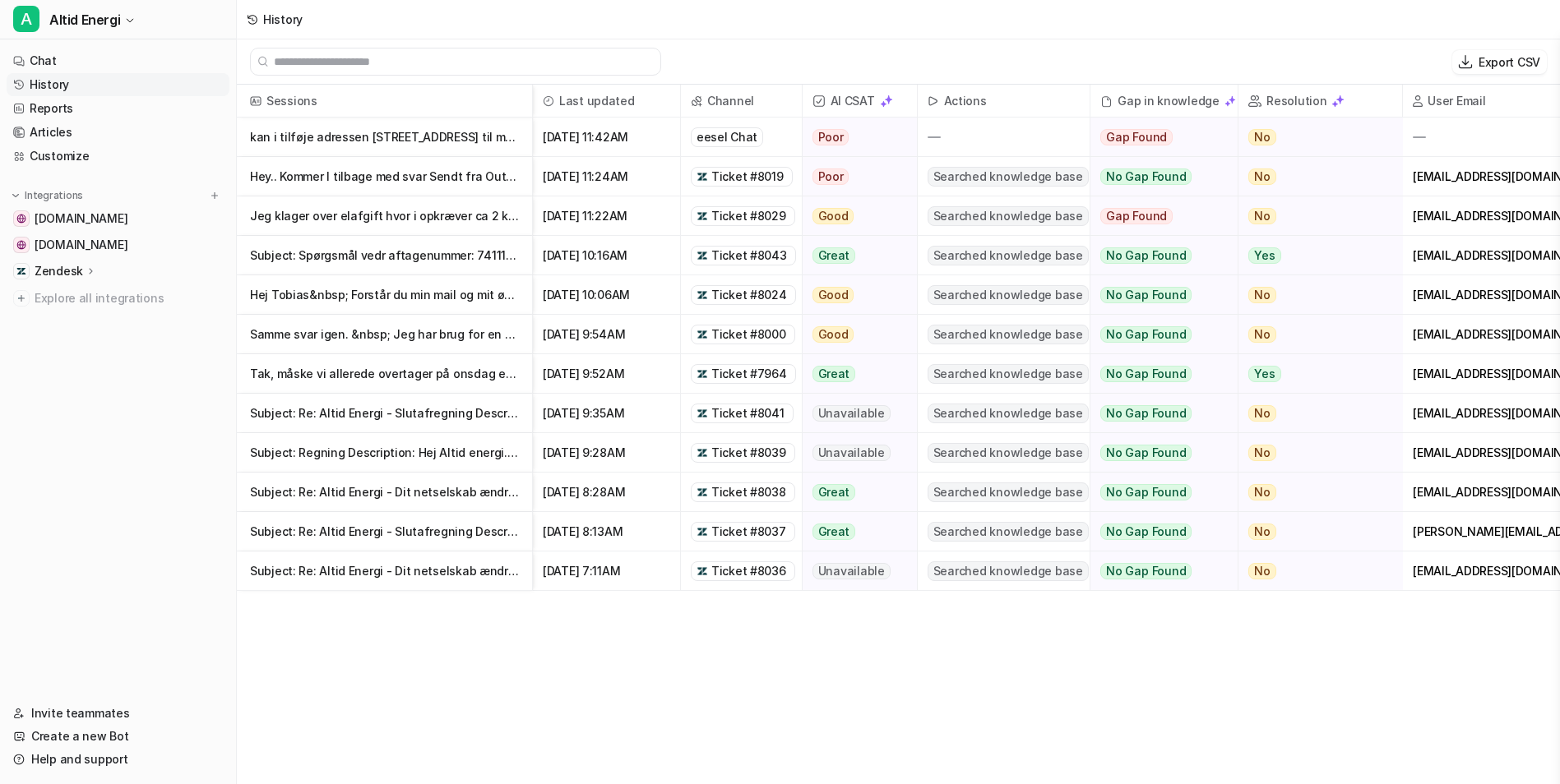
click at [68, 84] on link "History" at bounding box center [117, 84] width 223 height 23
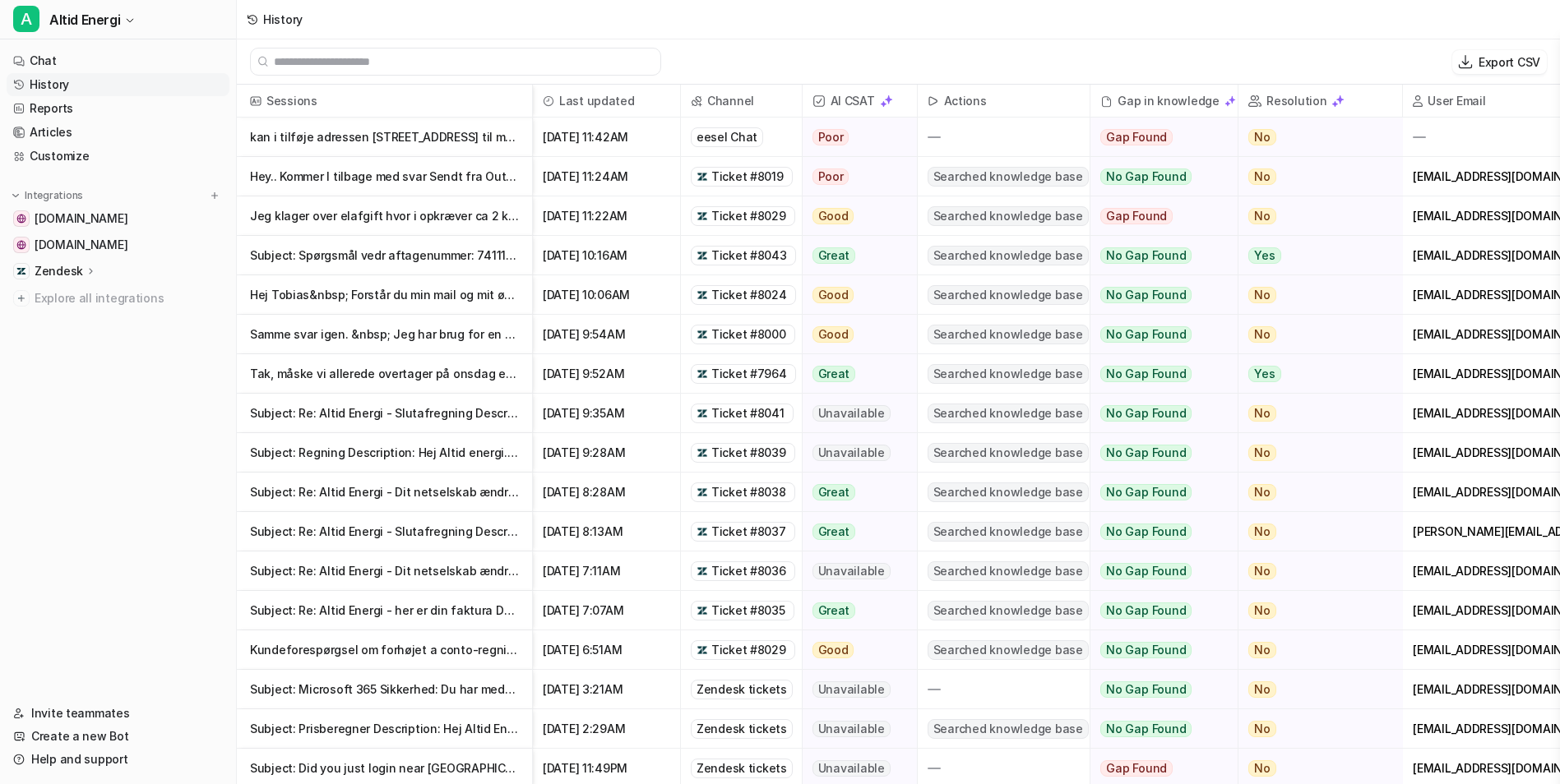
click at [435, 213] on p "Jeg klager over elafgift hvor i opkræver ca 2 kr i aconto pr kwh elafgiften er 9" at bounding box center [384, 215] width 269 height 39
click at [1425, 134] on div at bounding box center [1515, 136] width 225 height 39
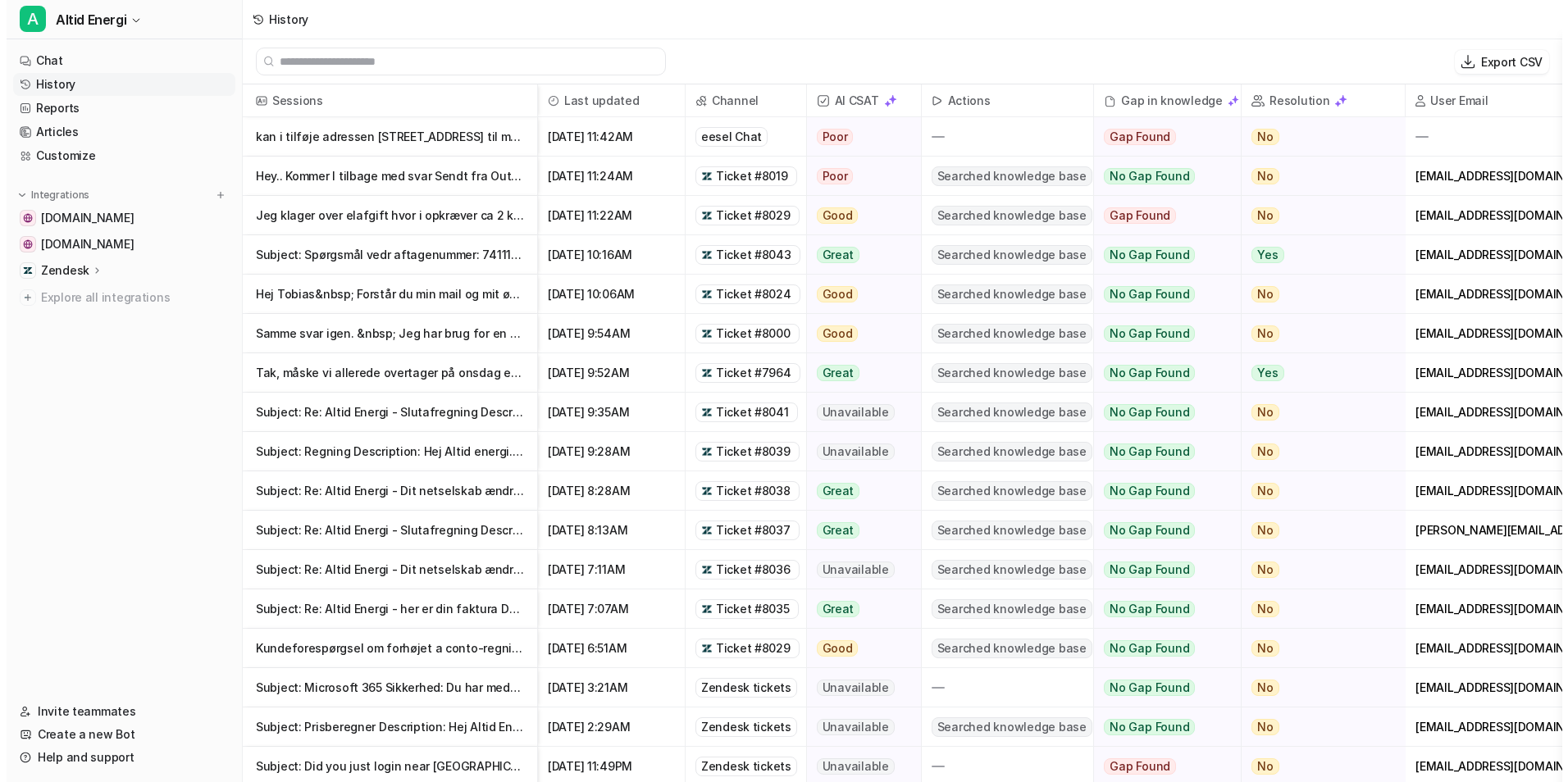
scroll to position [0, 82]
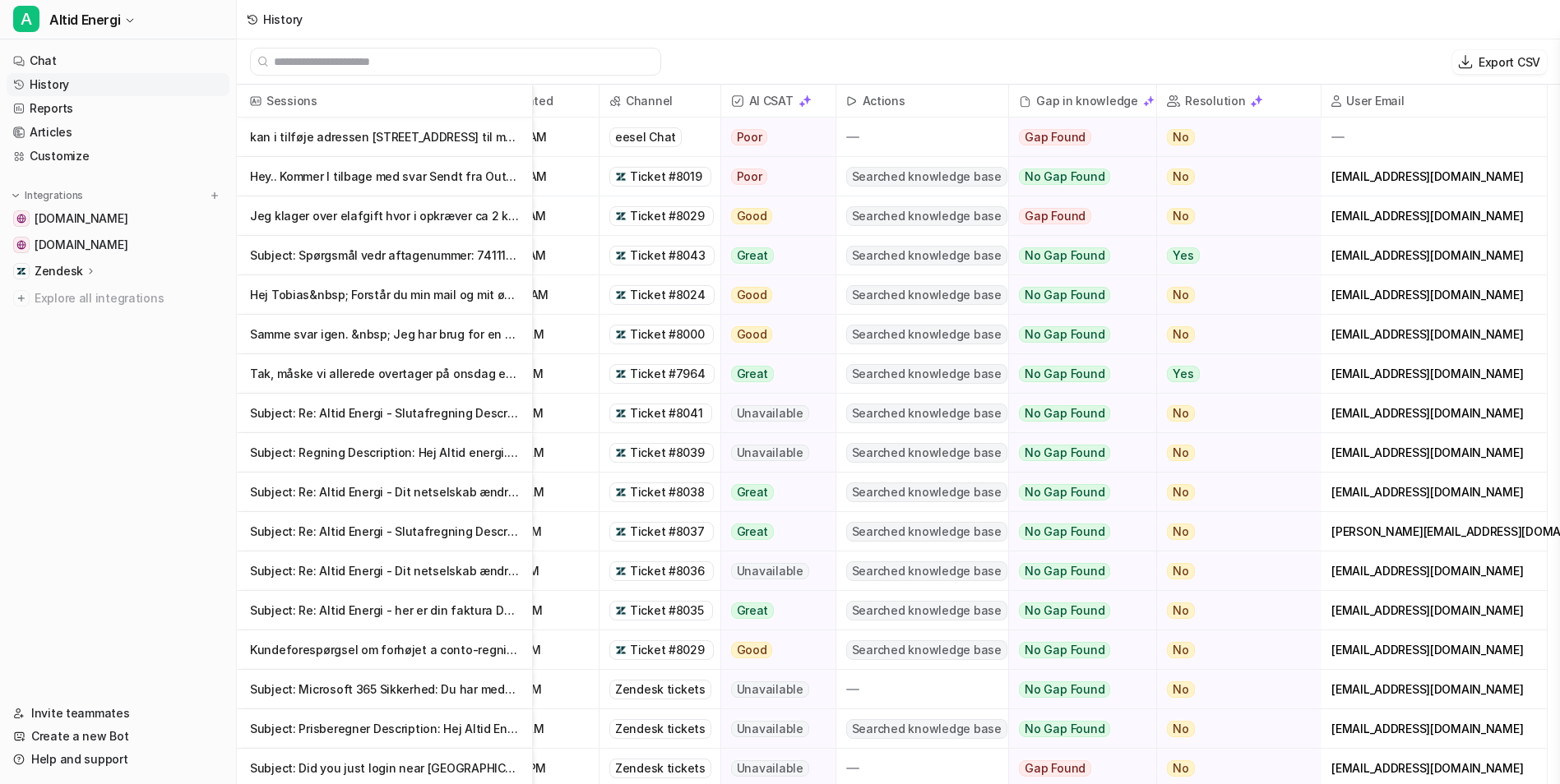
click at [1433, 133] on div at bounding box center [1434, 136] width 225 height 39
click at [434, 134] on p "kan i tilføje adressen [STREET_ADDRESS] til min nuværende aftale med jer" at bounding box center [384, 136] width 269 height 39
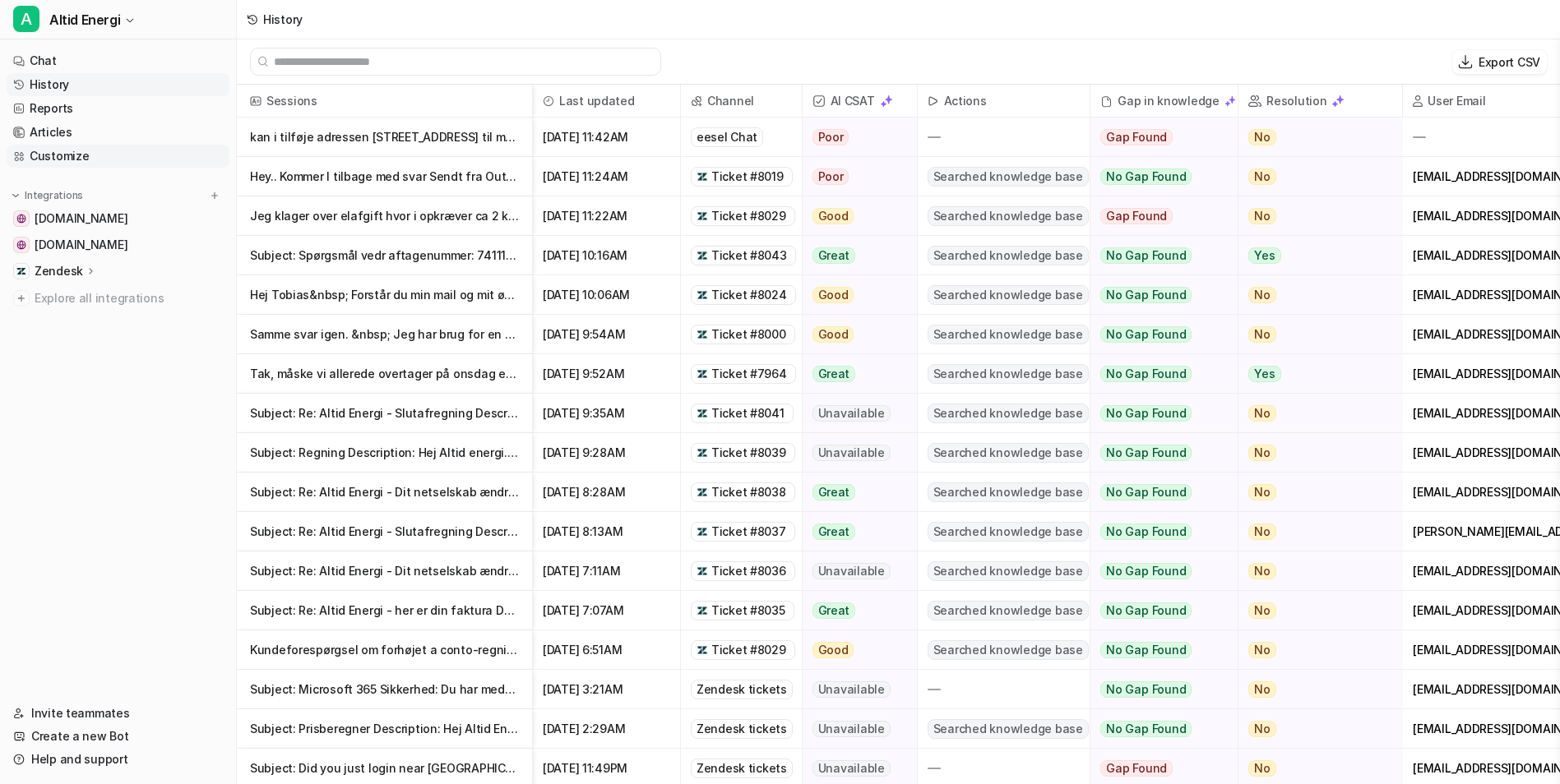
click at [108, 151] on link "Customize" at bounding box center [117, 155] width 223 height 23
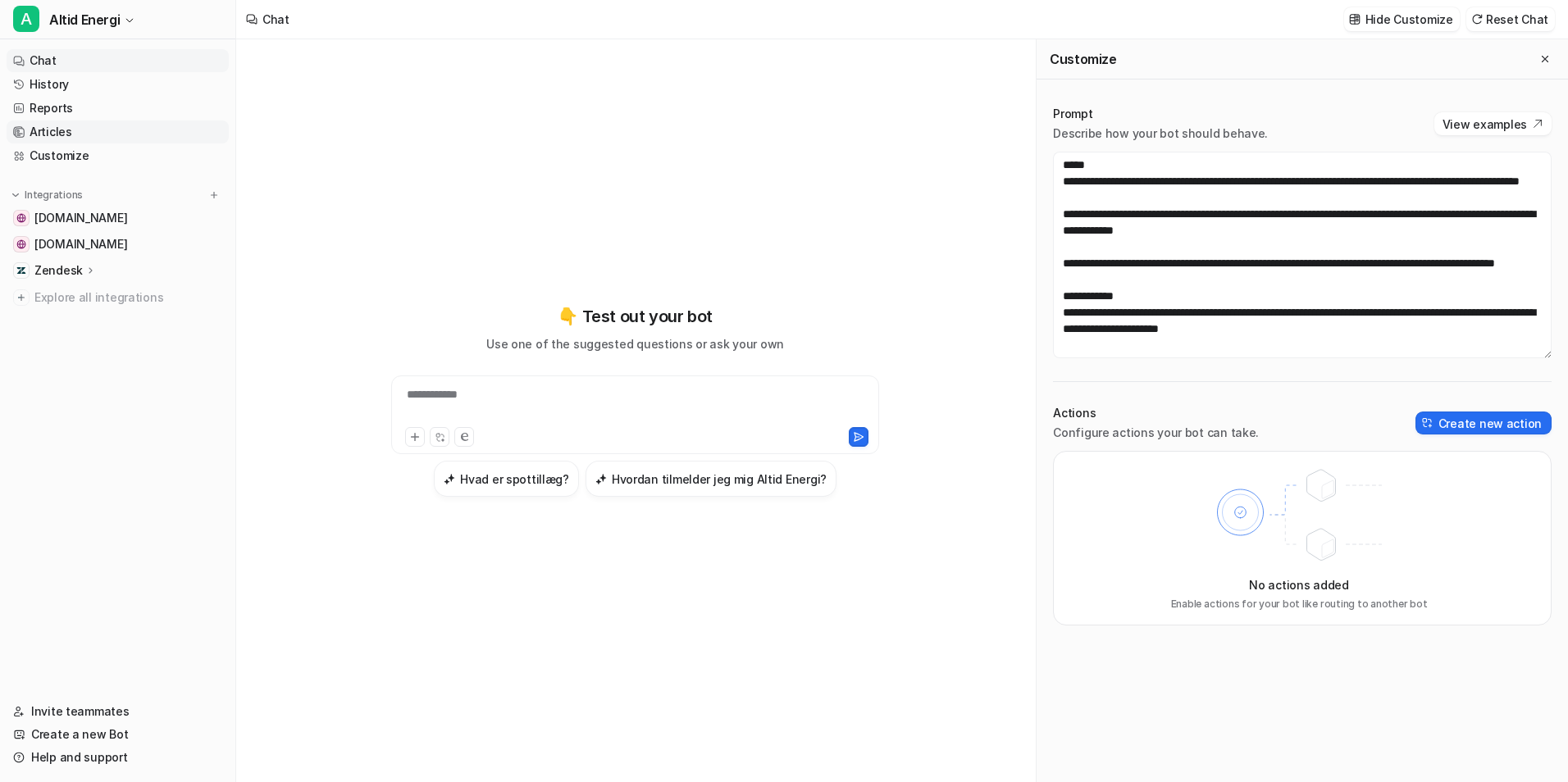
click at [103, 132] on link "Articles" at bounding box center [117, 131] width 222 height 23
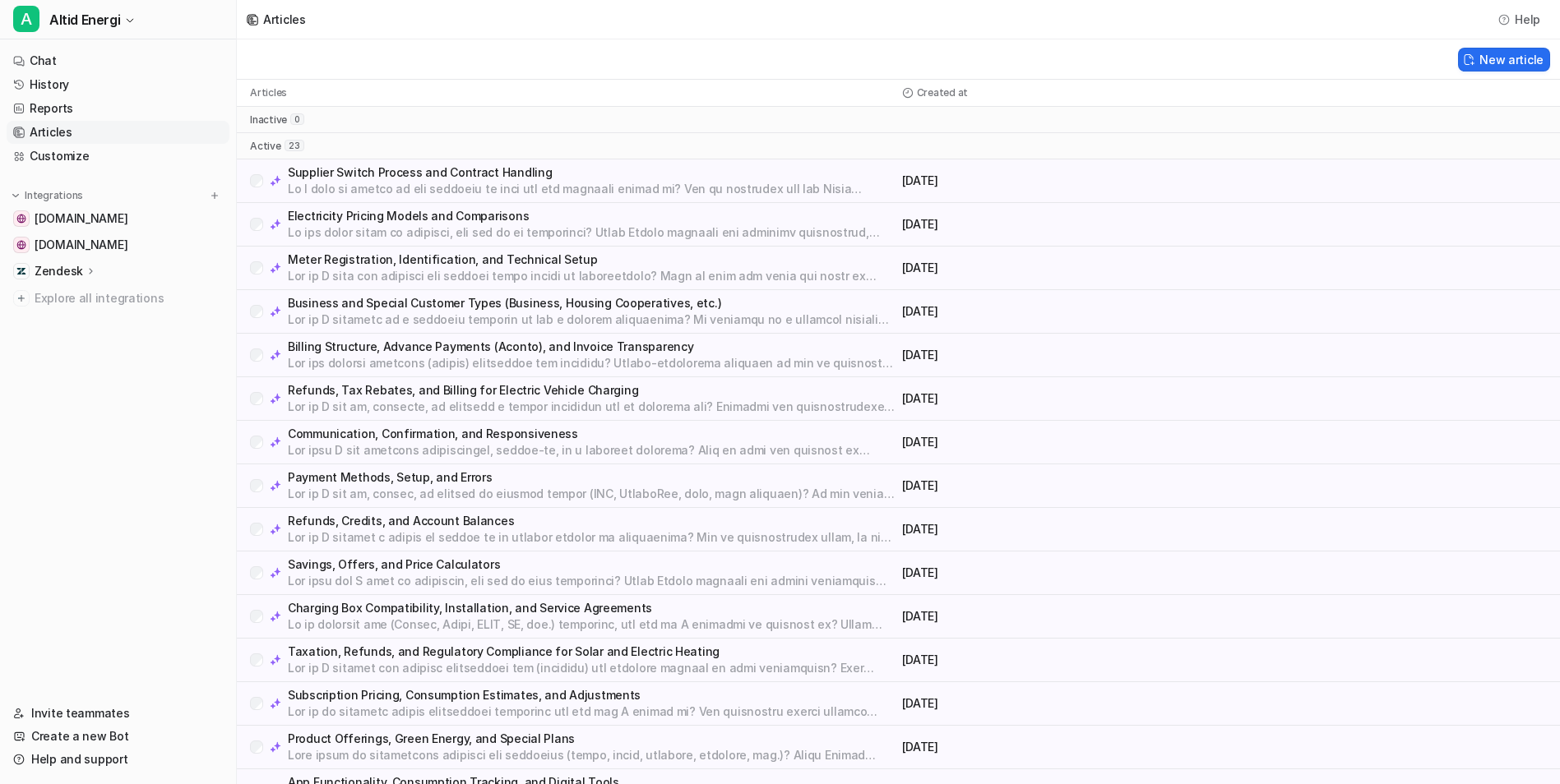
click at [117, 138] on link "Articles" at bounding box center [117, 132] width 223 height 23
click at [114, 151] on link "Customize" at bounding box center [117, 155] width 223 height 23
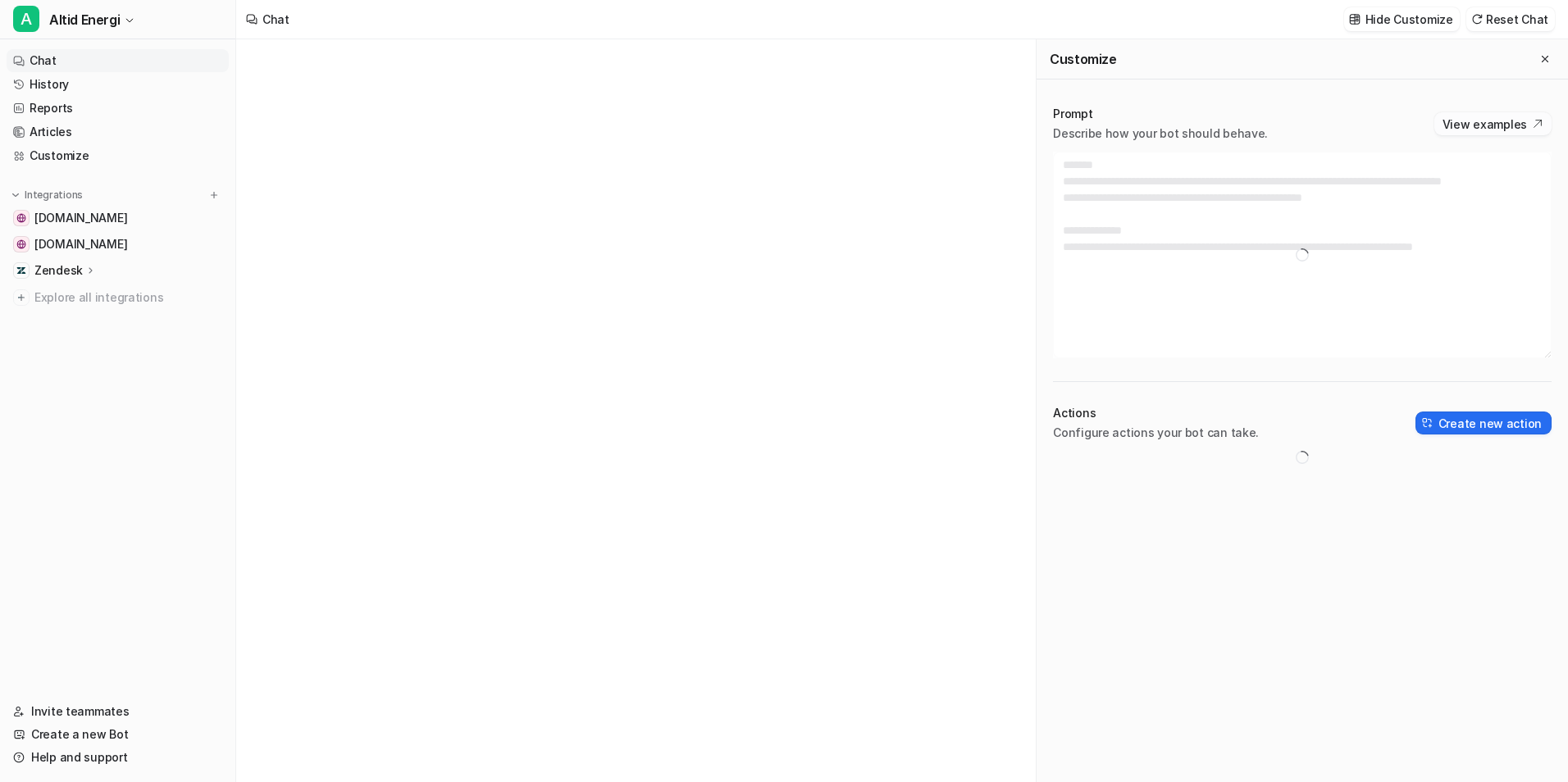
type textarea "**********"
